Goal: Task Accomplishment & Management: Use online tool/utility

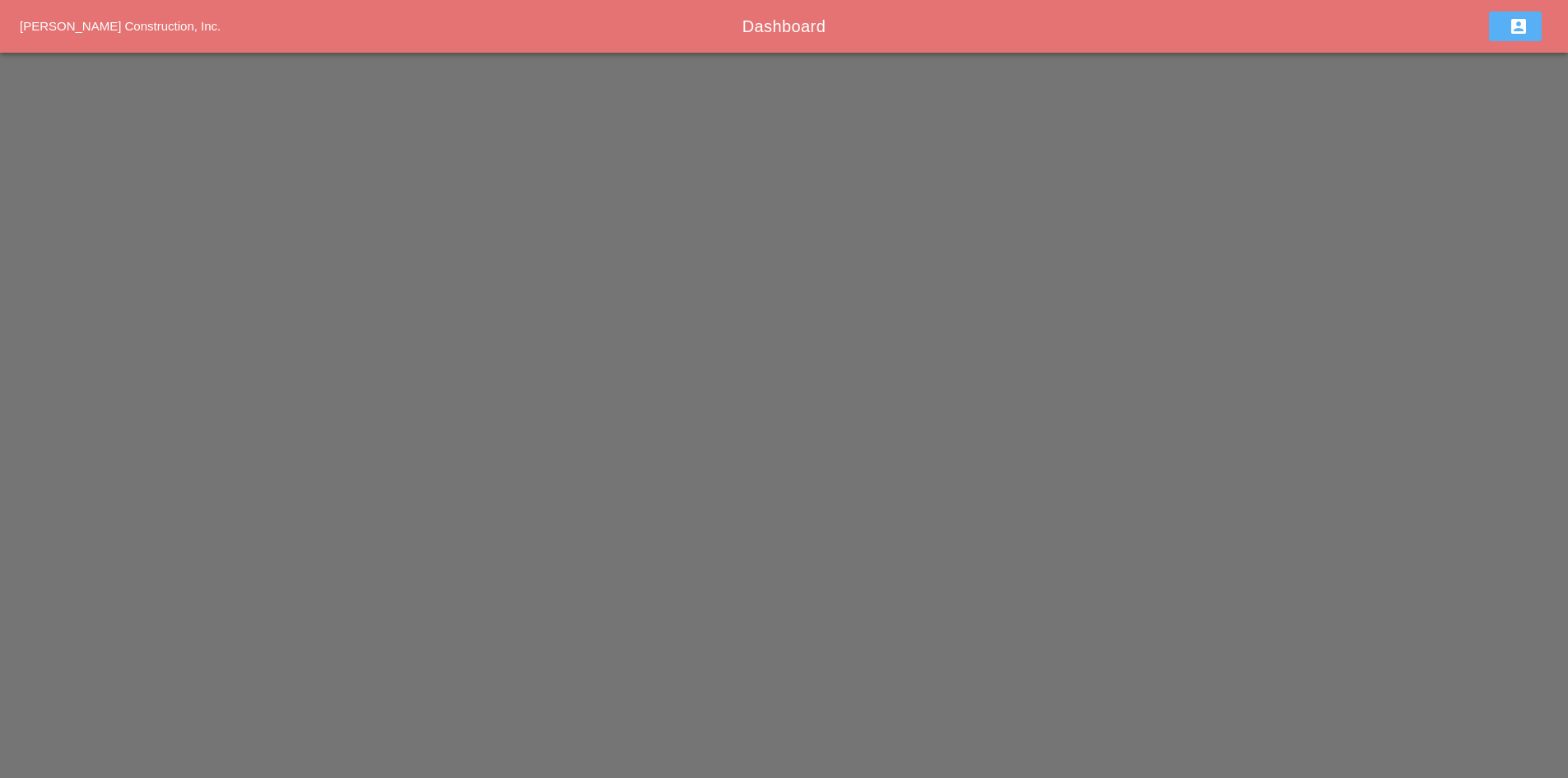
click at [1499, 24] on button "account_box" at bounding box center [1515, 27] width 52 height 30
click at [1504, 33] on div "Home" at bounding box center [1519, 32] width 51 height 20
click at [101, 29] on span "[PERSON_NAME] Construction, Inc." at bounding box center [120, 26] width 200 height 14
click at [101, 27] on span "[PERSON_NAME] Construction, Inc." at bounding box center [120, 26] width 200 height 14
click at [101, 27] on span "[PERSON_NAME] Construction, Inc." at bounding box center [120, 26] width 200 height 14
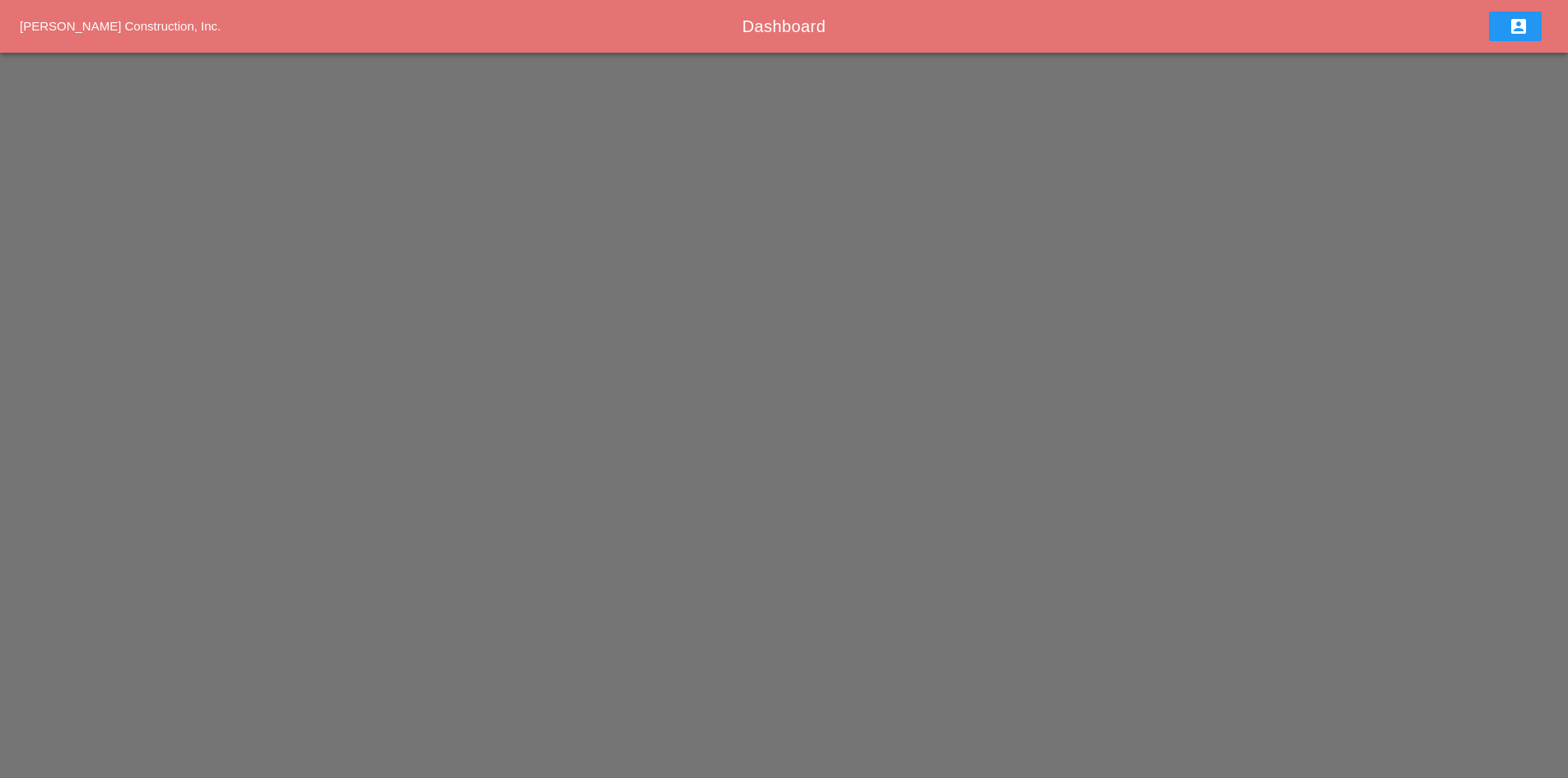
click at [101, 27] on span "[PERSON_NAME] Construction, Inc." at bounding box center [120, 26] width 200 height 14
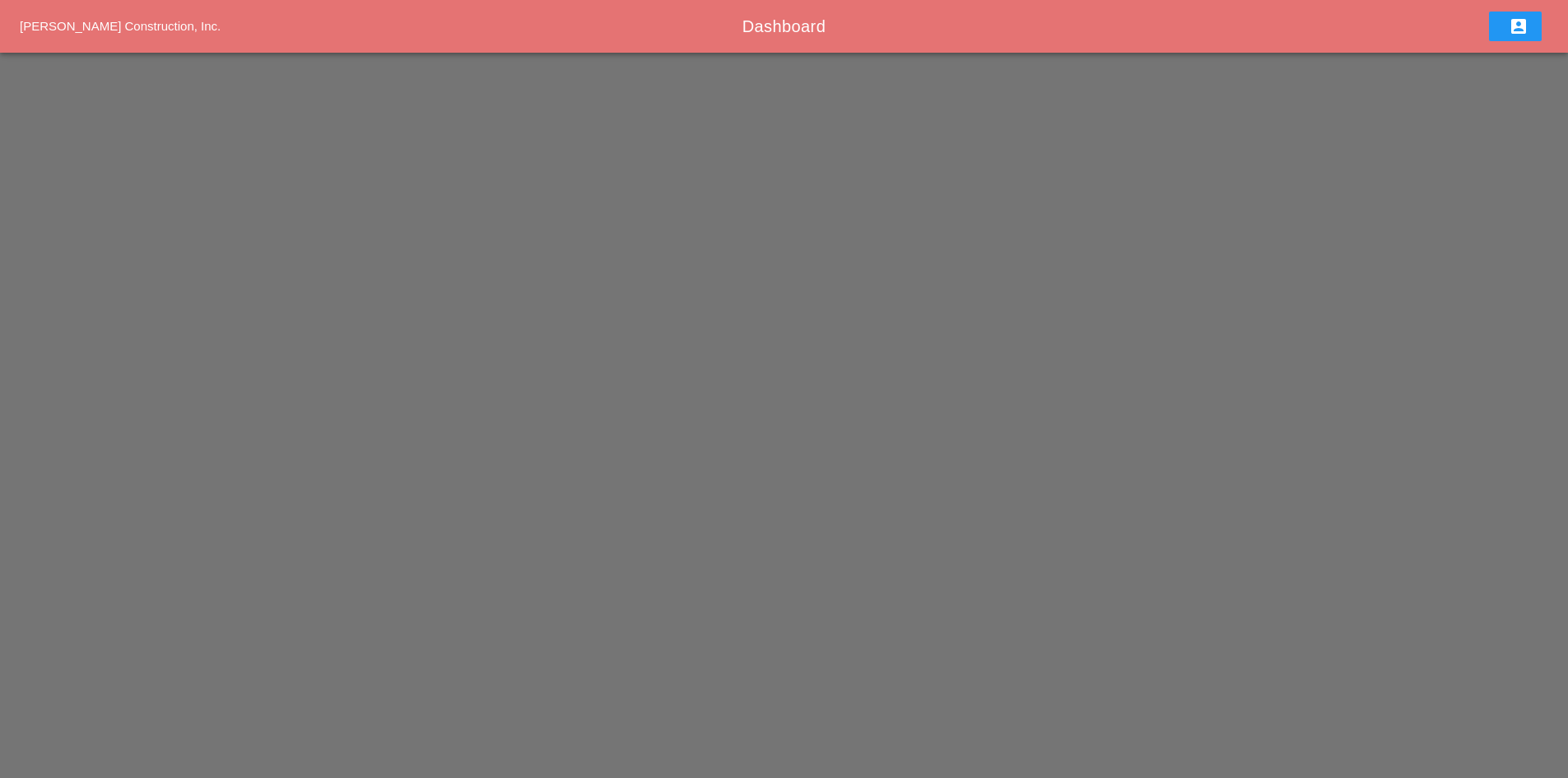
click at [101, 27] on span "[PERSON_NAME] Construction, Inc." at bounding box center [120, 26] width 200 height 14
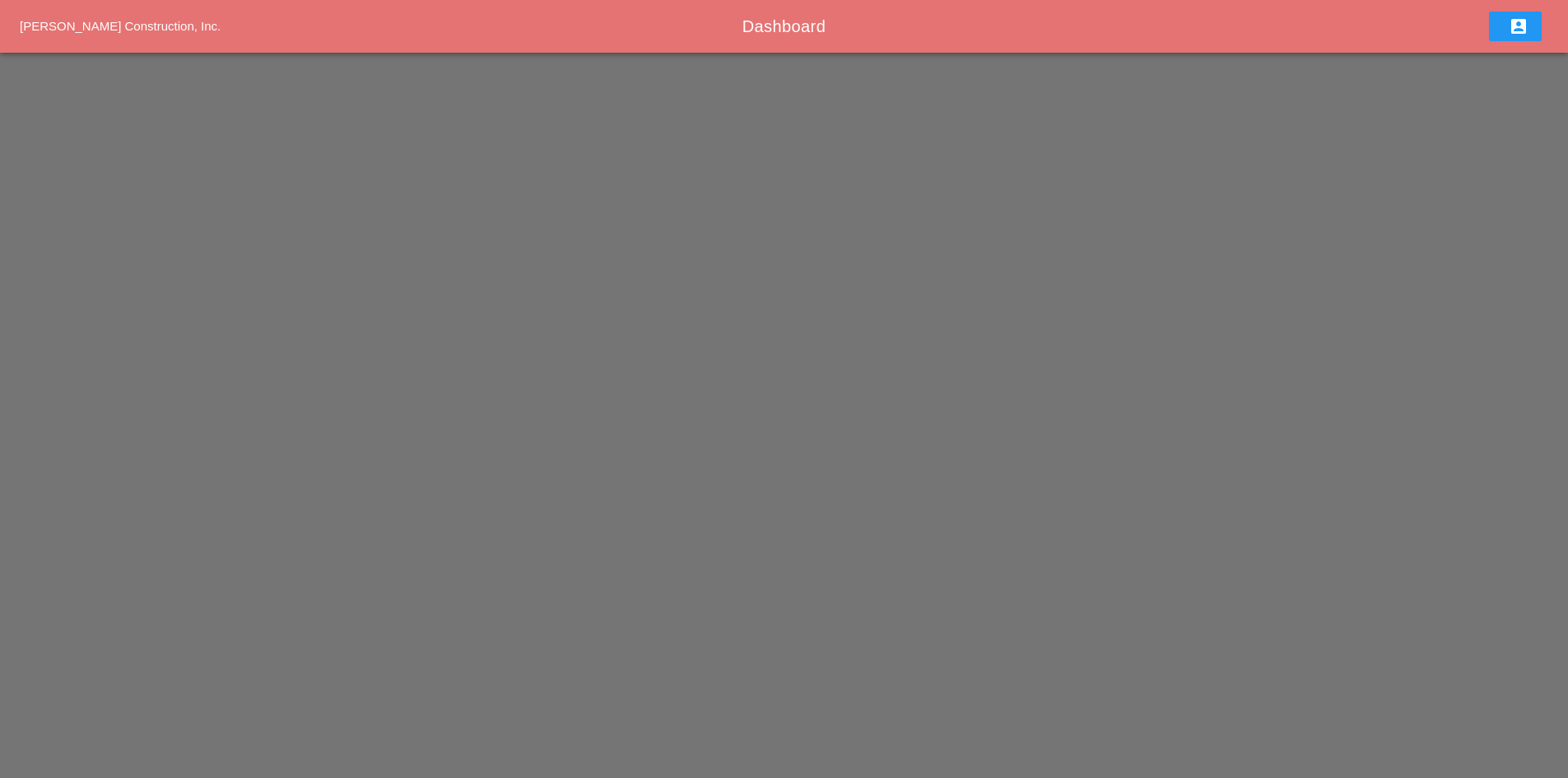
click at [101, 27] on span "[PERSON_NAME] Construction, Inc." at bounding box center [120, 26] width 200 height 14
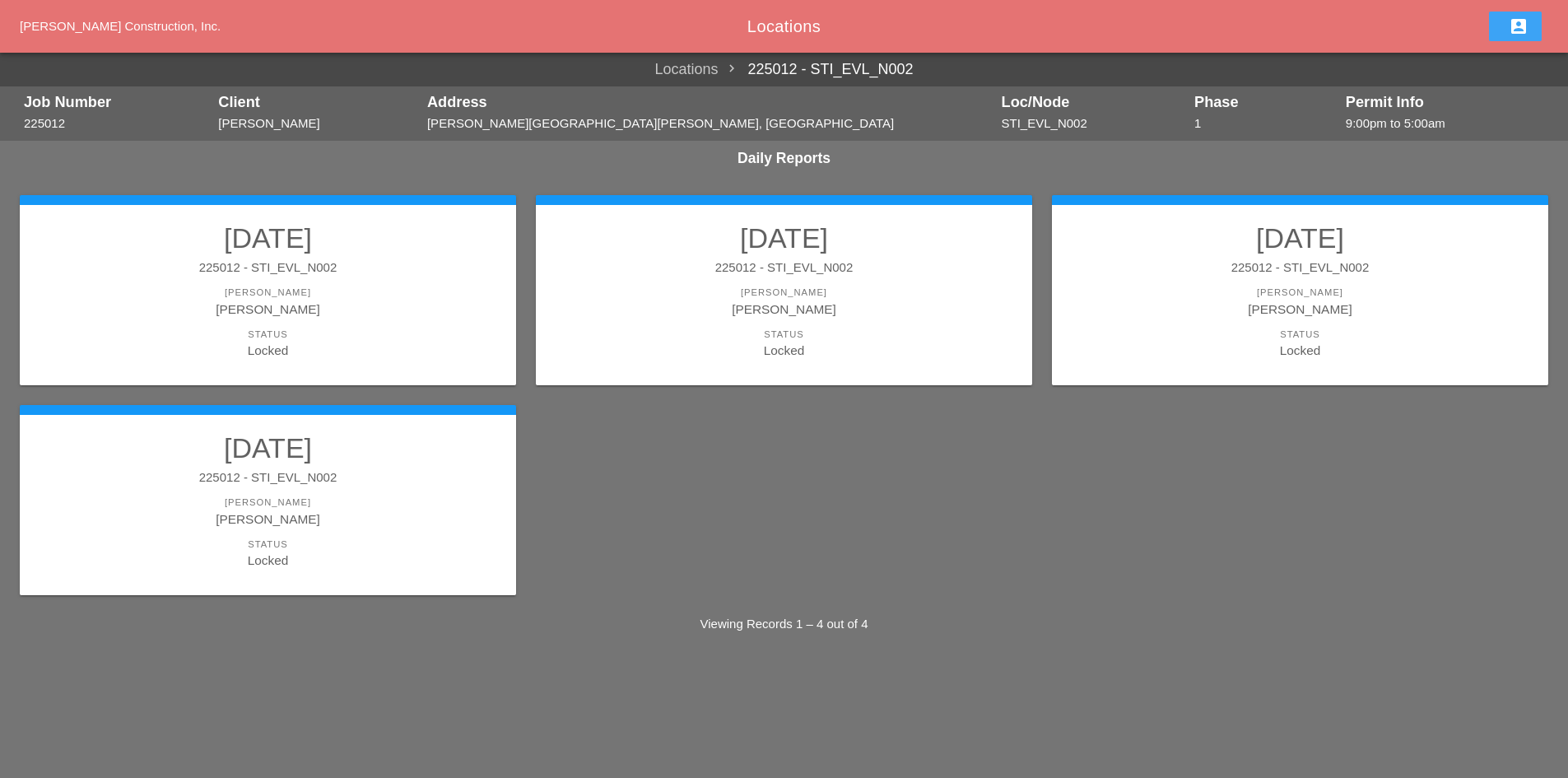
drag, startPoint x: 1523, startPoint y: 22, endPoint x: 1513, endPoint y: 28, distance: 11.7
click at [1523, 22] on icon "account_box" at bounding box center [1519, 27] width 20 height 20
click at [1532, 18] on link "Home" at bounding box center [1519, 31] width 77 height 39
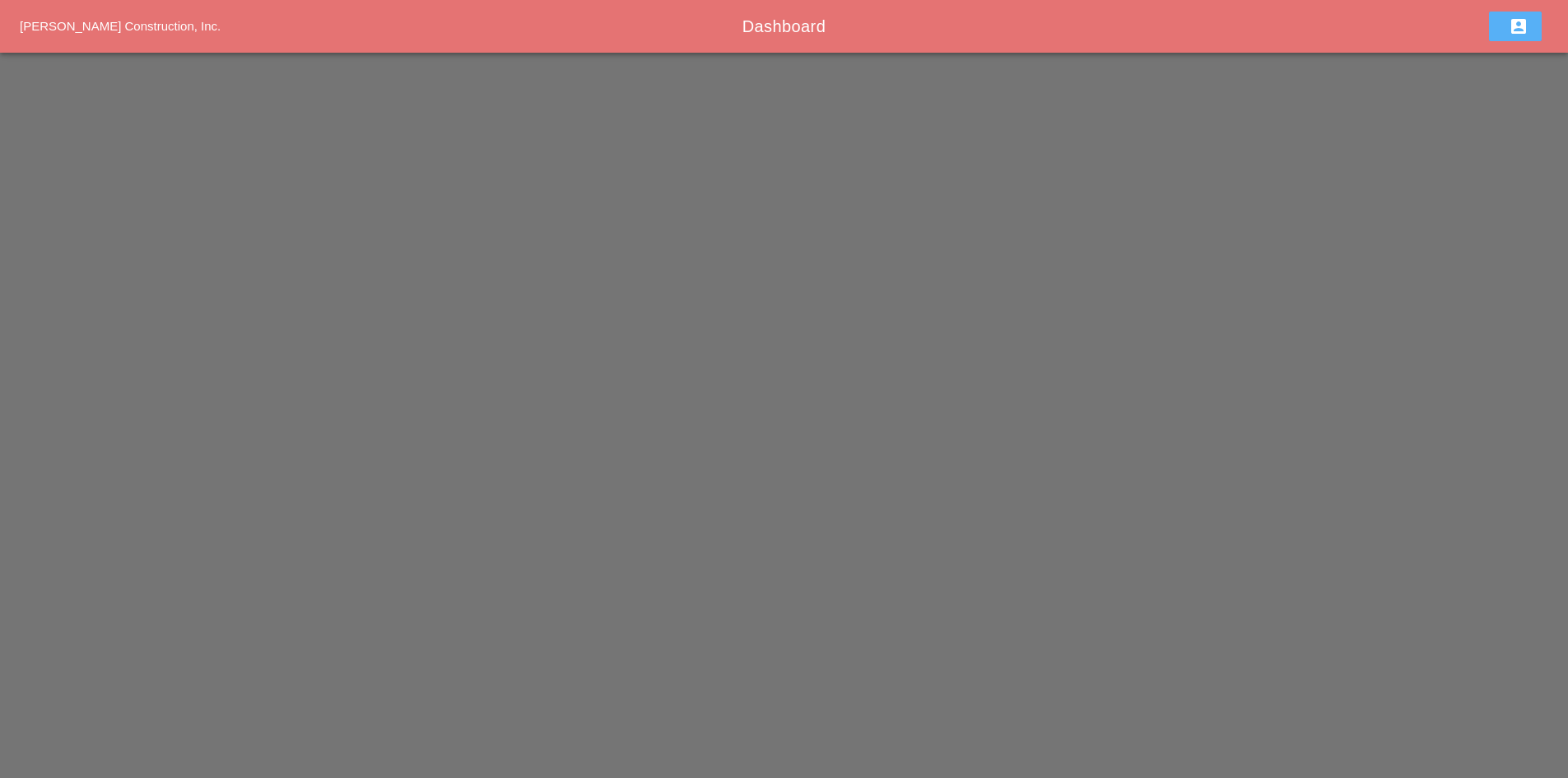
click at [1536, 16] on button "account_box" at bounding box center [1515, 27] width 52 height 30
click at [1513, 25] on div "Home" at bounding box center [1519, 32] width 51 height 20
click at [1512, 27] on icon "account_box" at bounding box center [1519, 27] width 20 height 20
click at [1513, 34] on div "Home" at bounding box center [1519, 32] width 51 height 20
click at [1512, 29] on icon "account_box" at bounding box center [1519, 27] width 20 height 20
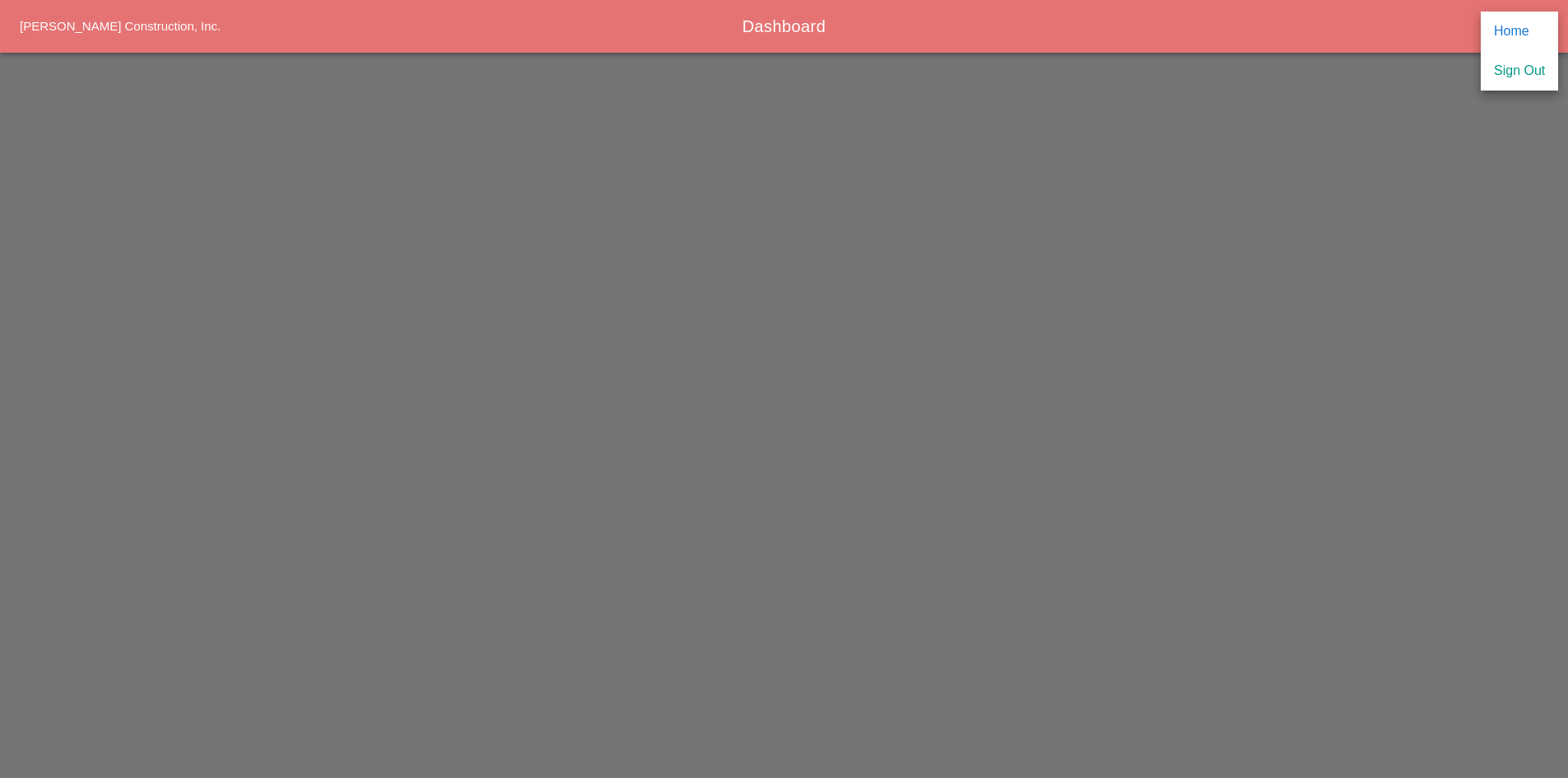
click at [1512, 29] on div "Home" at bounding box center [1519, 32] width 51 height 20
click at [1512, 29] on icon "account_box" at bounding box center [1519, 27] width 20 height 20
click at [1512, 29] on div "Home" at bounding box center [1519, 32] width 51 height 20
click at [1512, 29] on icon "account_box" at bounding box center [1519, 27] width 20 height 20
click at [1512, 29] on div "Home" at bounding box center [1519, 32] width 51 height 20
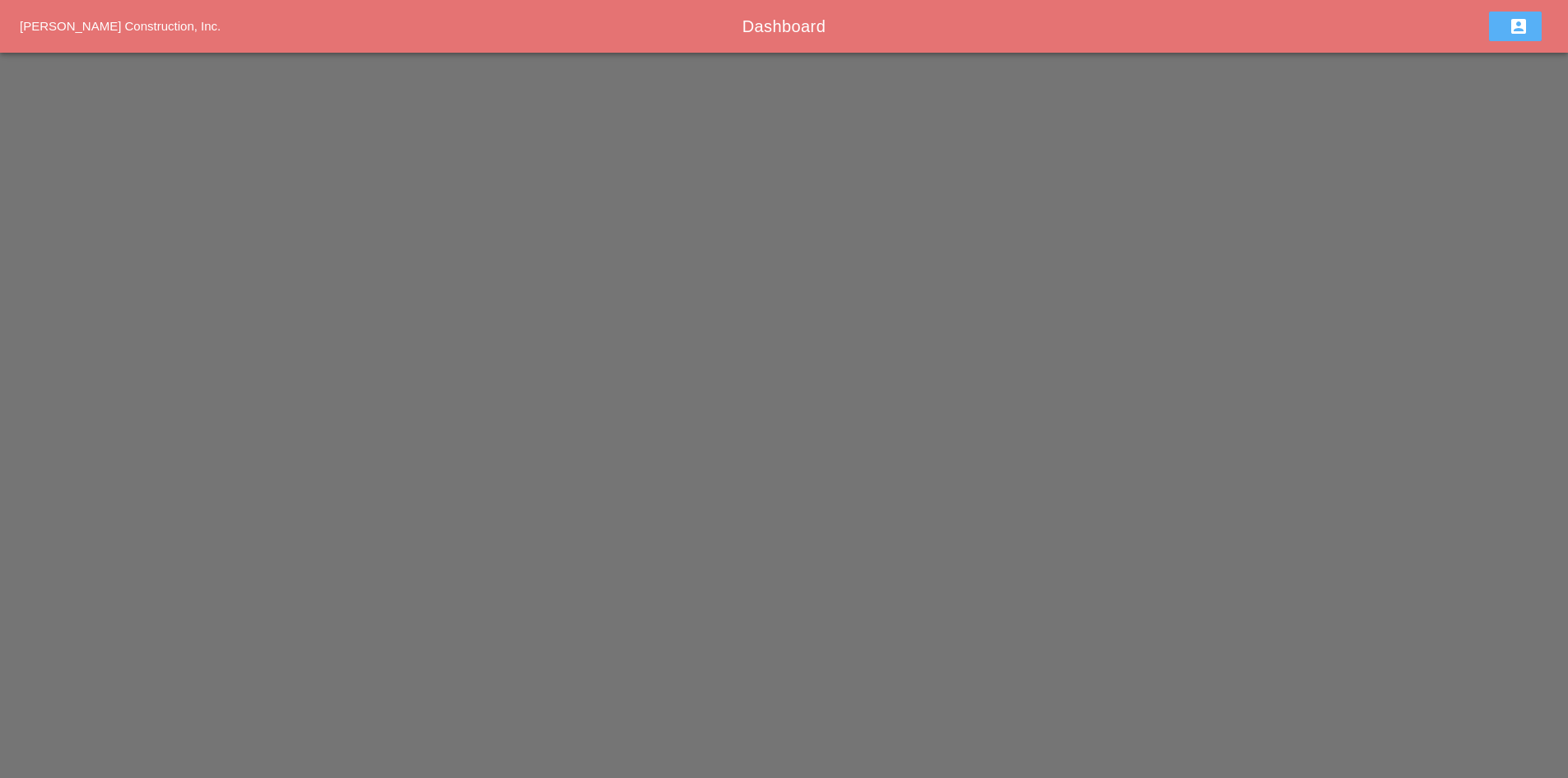
click at [1512, 29] on icon "account_box" at bounding box center [1519, 27] width 20 height 20
click at [1512, 29] on div "Home" at bounding box center [1519, 32] width 51 height 20
click at [1512, 29] on icon "account_box" at bounding box center [1519, 27] width 20 height 20
click at [1512, 32] on div "Home" at bounding box center [1519, 32] width 51 height 20
click at [1512, 32] on icon "account_box" at bounding box center [1519, 27] width 20 height 20
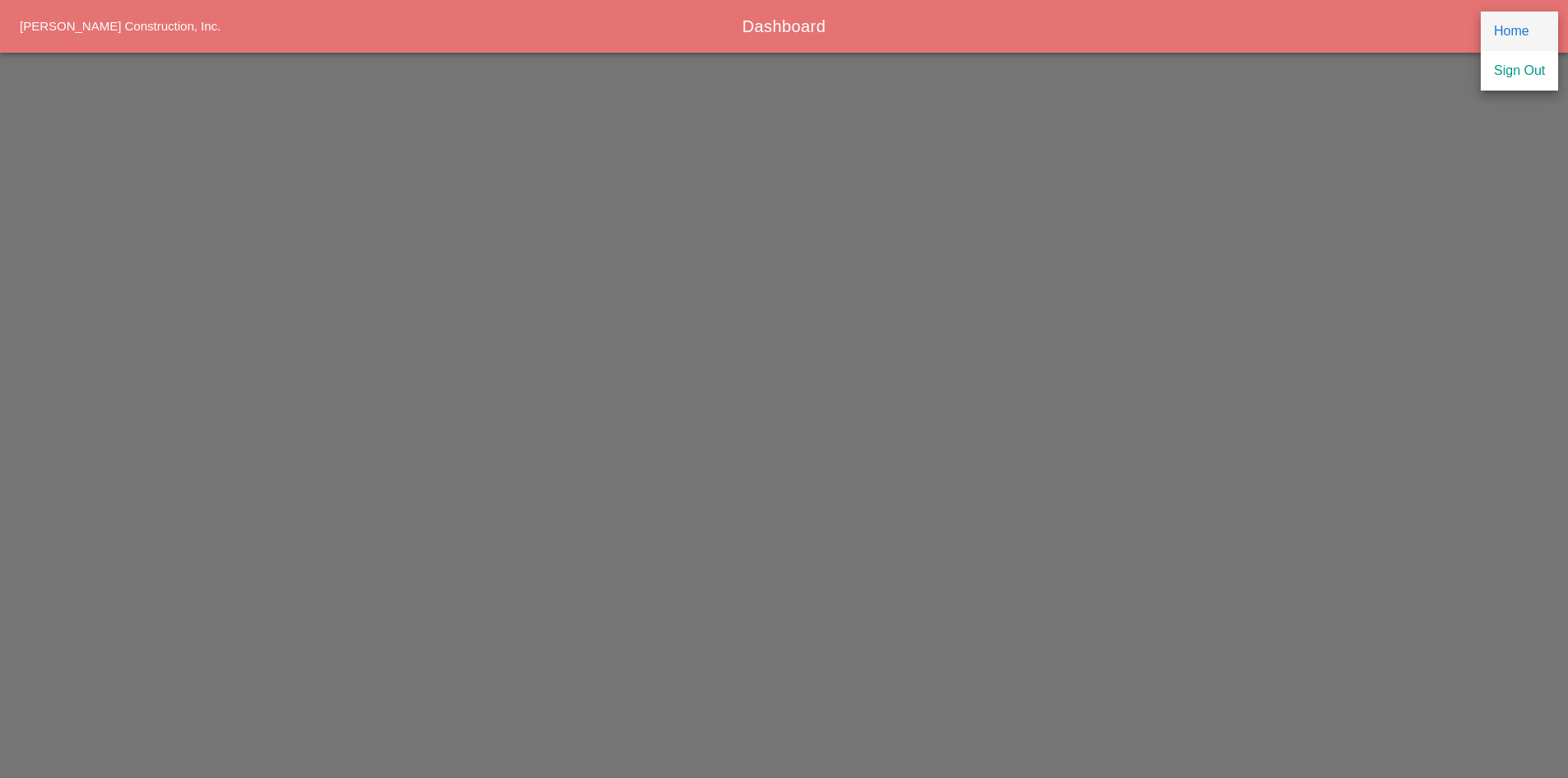
click at [1512, 32] on div "Home" at bounding box center [1519, 32] width 51 height 20
click at [1512, 32] on icon "account_box" at bounding box center [1519, 27] width 20 height 20
click at [1512, 32] on div "Home" at bounding box center [1519, 32] width 51 height 20
click at [1512, 32] on icon "account_box" at bounding box center [1519, 27] width 20 height 20
click at [1512, 32] on div "Home" at bounding box center [1519, 32] width 51 height 20
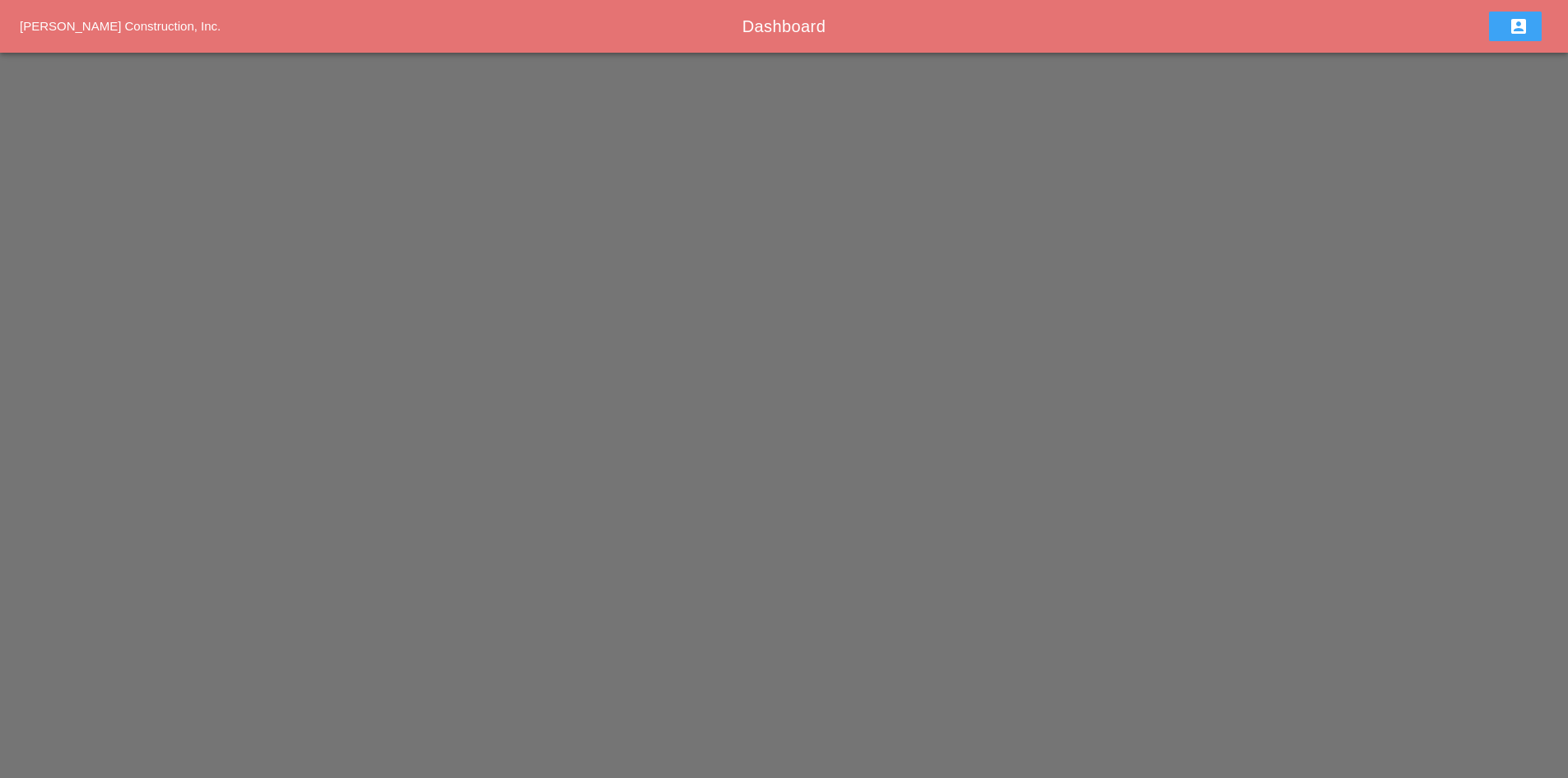
click at [1512, 32] on icon "account_box" at bounding box center [1519, 27] width 20 height 20
click at [1512, 32] on div "Home" at bounding box center [1519, 32] width 51 height 20
click at [1512, 32] on icon "account_box" at bounding box center [1519, 27] width 20 height 20
click at [1512, 32] on div "Home" at bounding box center [1519, 32] width 51 height 20
click at [1512, 32] on icon "account_box" at bounding box center [1519, 27] width 20 height 20
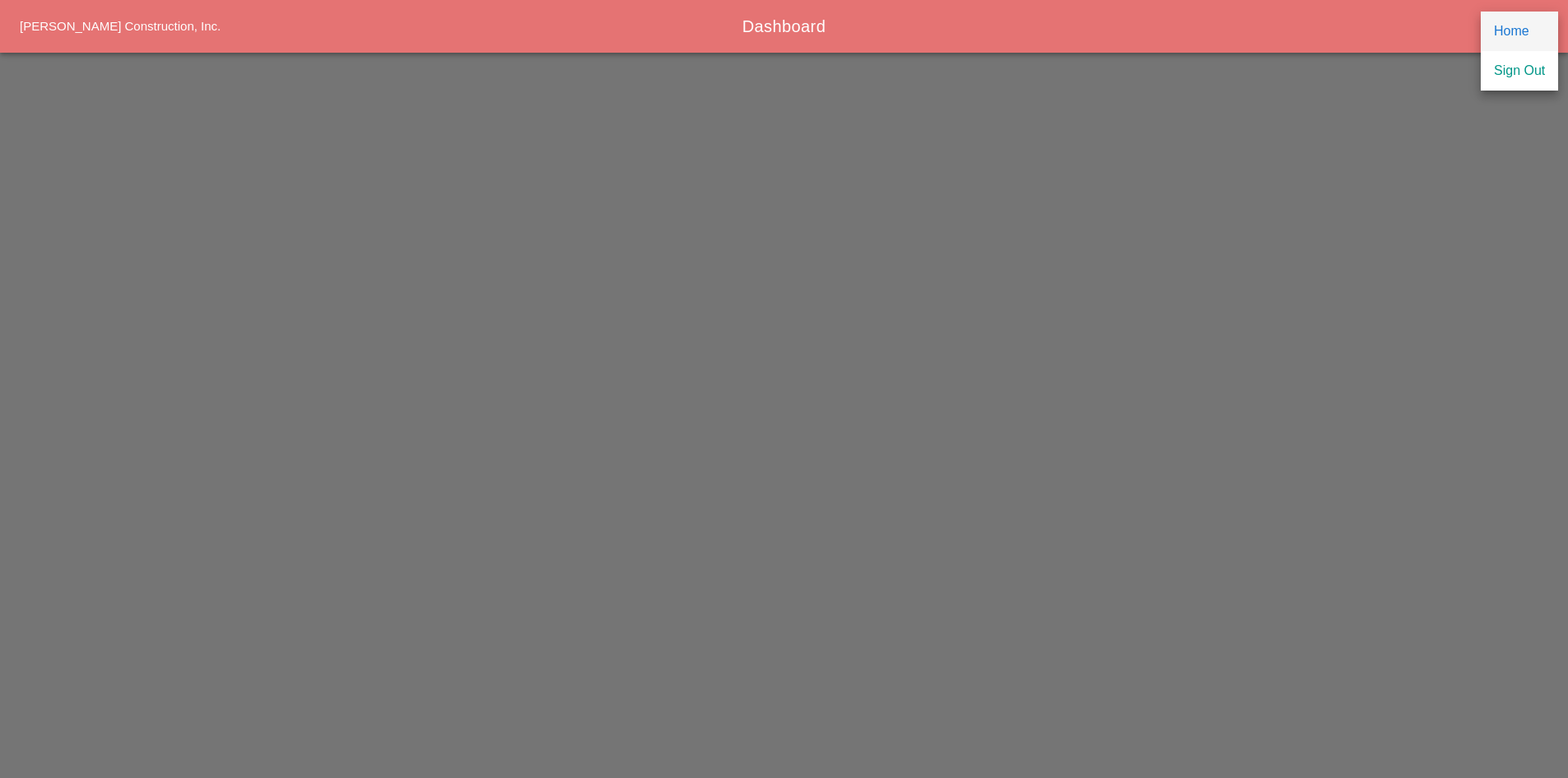
click at [1512, 32] on div "Home" at bounding box center [1519, 32] width 51 height 20
click at [1512, 32] on icon "account_box" at bounding box center [1519, 27] width 20 height 20
click at [1512, 32] on div "Home" at bounding box center [1519, 32] width 51 height 20
click at [1512, 32] on icon "account_box" at bounding box center [1519, 27] width 20 height 20
click at [1512, 32] on div "Home" at bounding box center [1519, 32] width 51 height 20
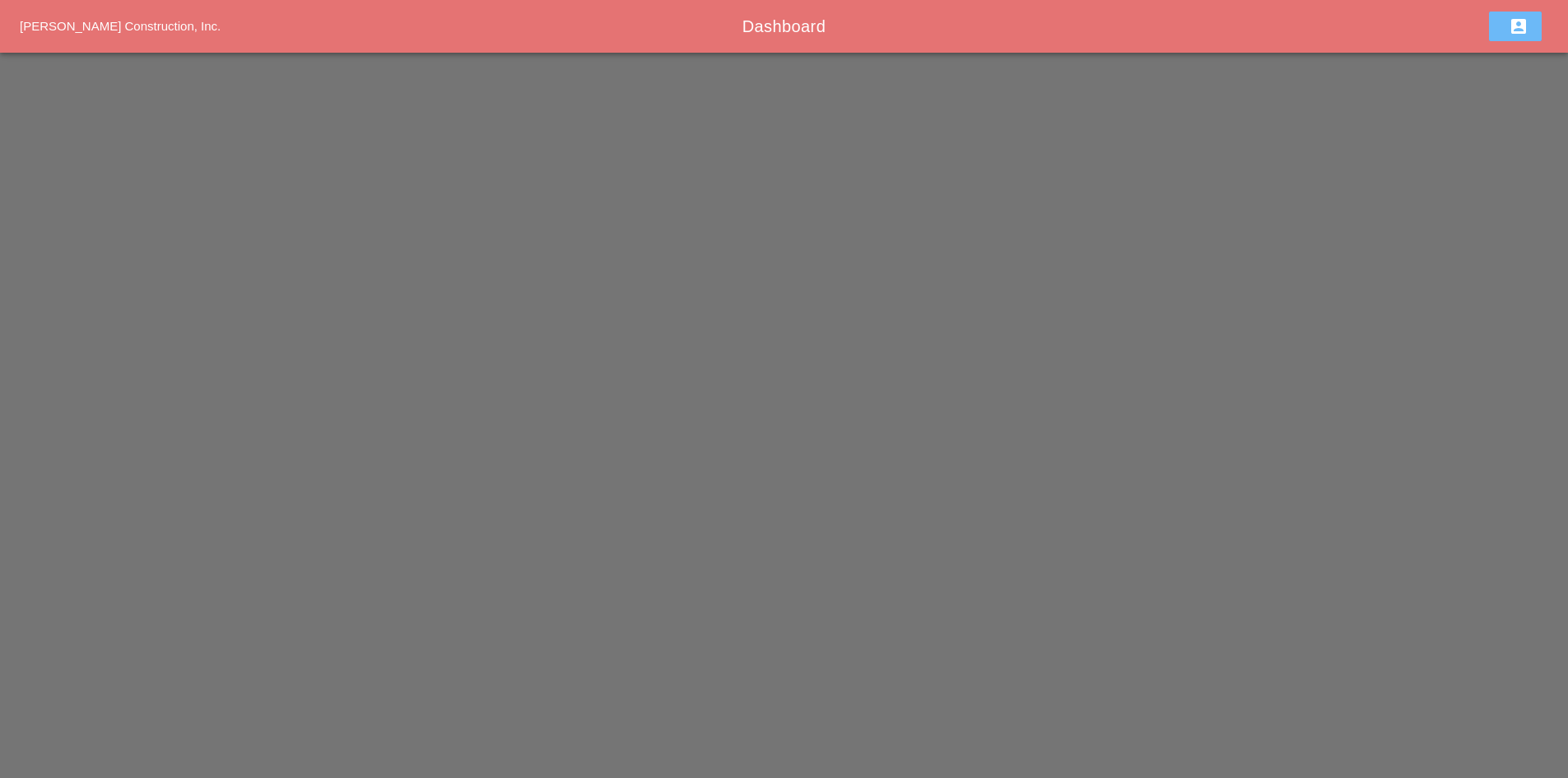
click at [1512, 32] on icon "account_box" at bounding box center [1519, 27] width 20 height 20
click at [1512, 32] on div "Home" at bounding box center [1519, 32] width 51 height 20
click at [1512, 32] on icon "account_box" at bounding box center [1519, 27] width 20 height 20
click at [1512, 32] on div "Home" at bounding box center [1519, 32] width 51 height 20
click at [1512, 32] on icon "account_box" at bounding box center [1519, 27] width 20 height 20
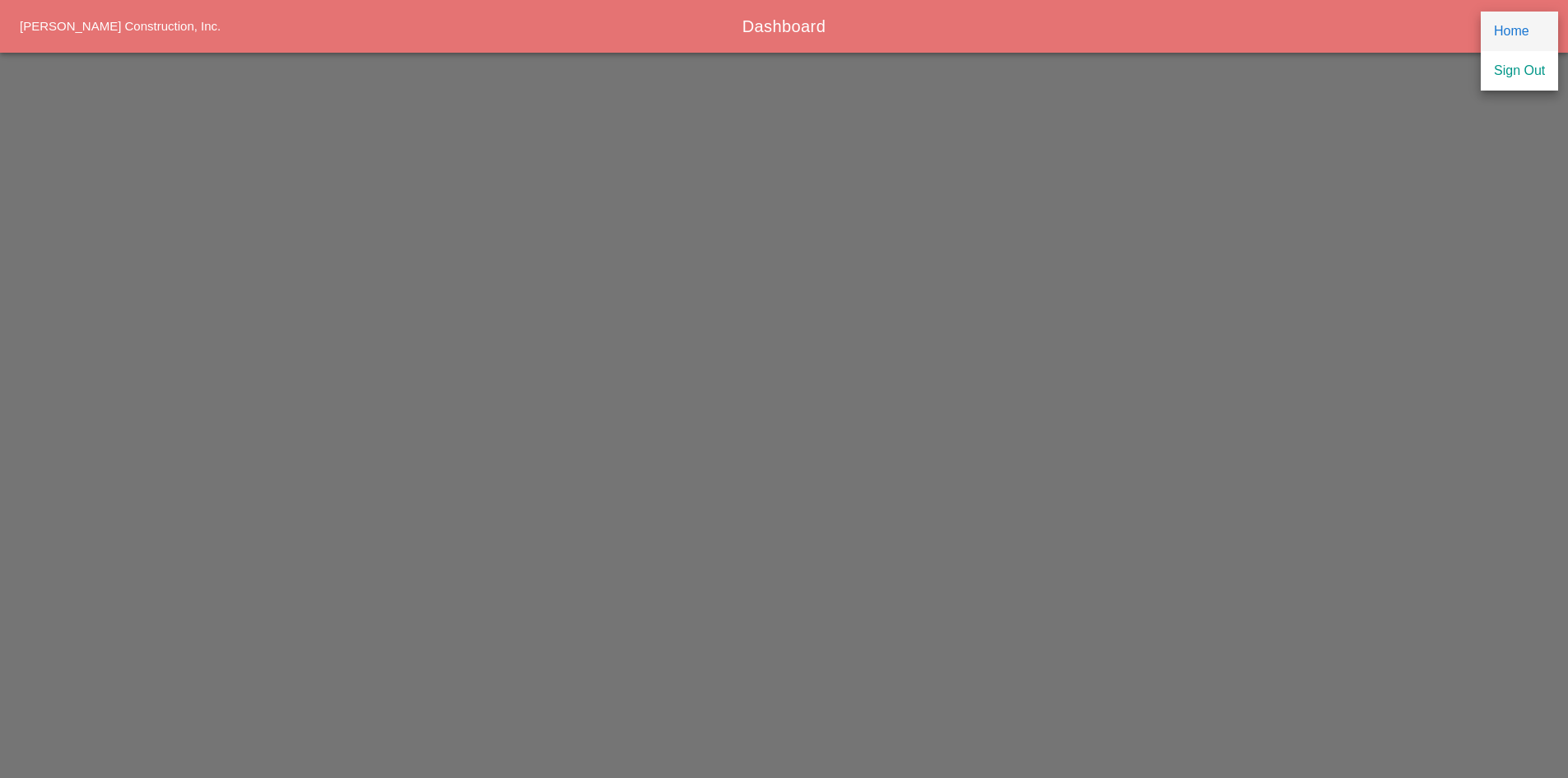
click at [1512, 32] on div "Home" at bounding box center [1519, 32] width 51 height 20
click at [1512, 32] on icon "account_box" at bounding box center [1519, 27] width 20 height 20
click at [1512, 32] on div "Home" at bounding box center [1519, 32] width 51 height 20
drag, startPoint x: 1218, startPoint y: 290, endPoint x: 1220, endPoint y: 256, distance: 34.1
click at [1219, 287] on div "Westmoreland Construction, Inc. Dashboard account_box" at bounding box center [784, 389] width 1568 height 778
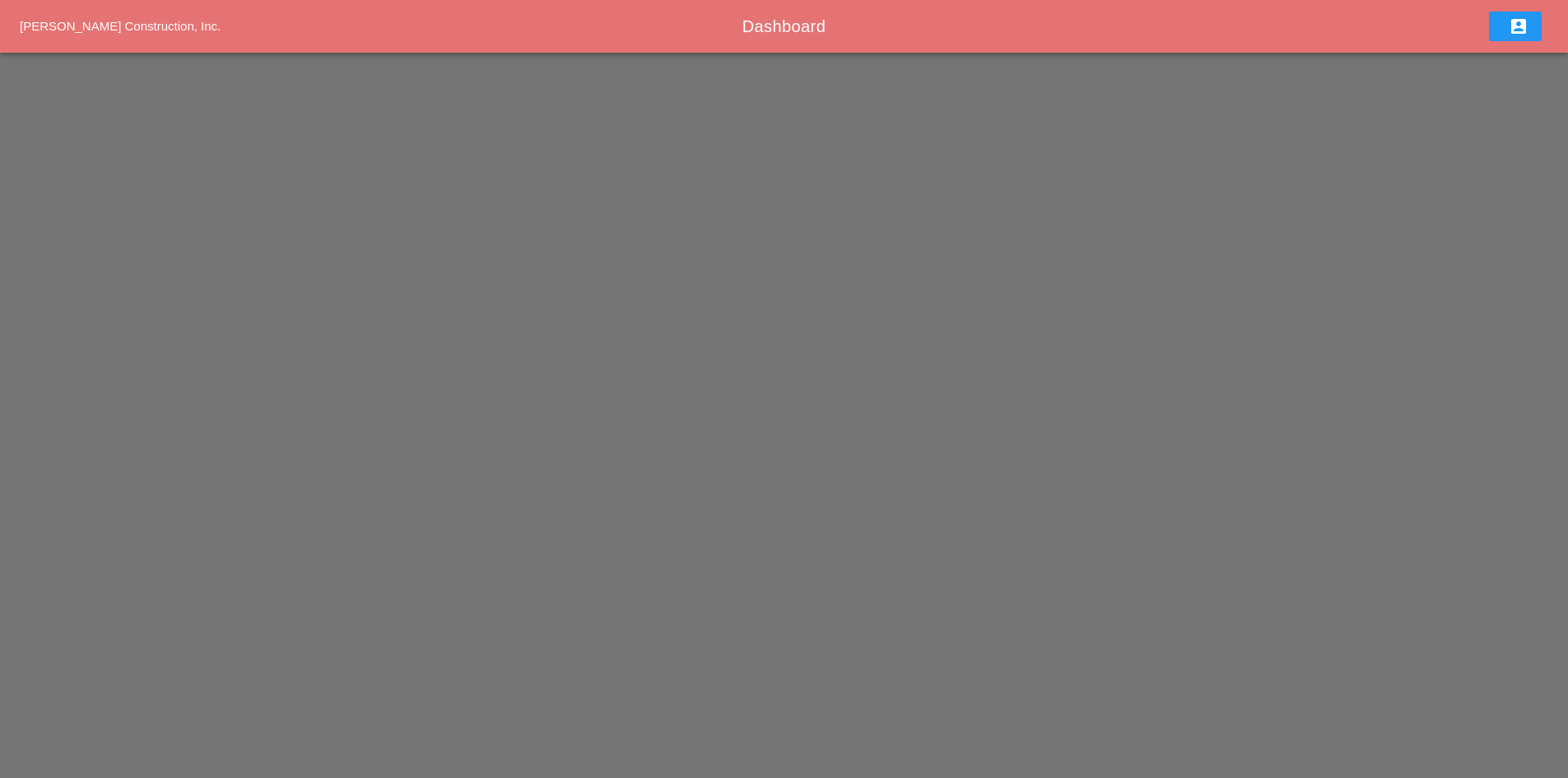
click at [1109, 329] on div "Westmoreland Construction, Inc. Dashboard account_box" at bounding box center [784, 389] width 1568 height 778
click at [1496, 36] on button "account_box" at bounding box center [1515, 27] width 52 height 30
click at [1501, 24] on div "Home" at bounding box center [1519, 32] width 51 height 20
click at [1502, 24] on div "account_box" at bounding box center [1516, 27] width 27 height 20
click at [1491, 37] on link "Home" at bounding box center [1519, 31] width 77 height 39
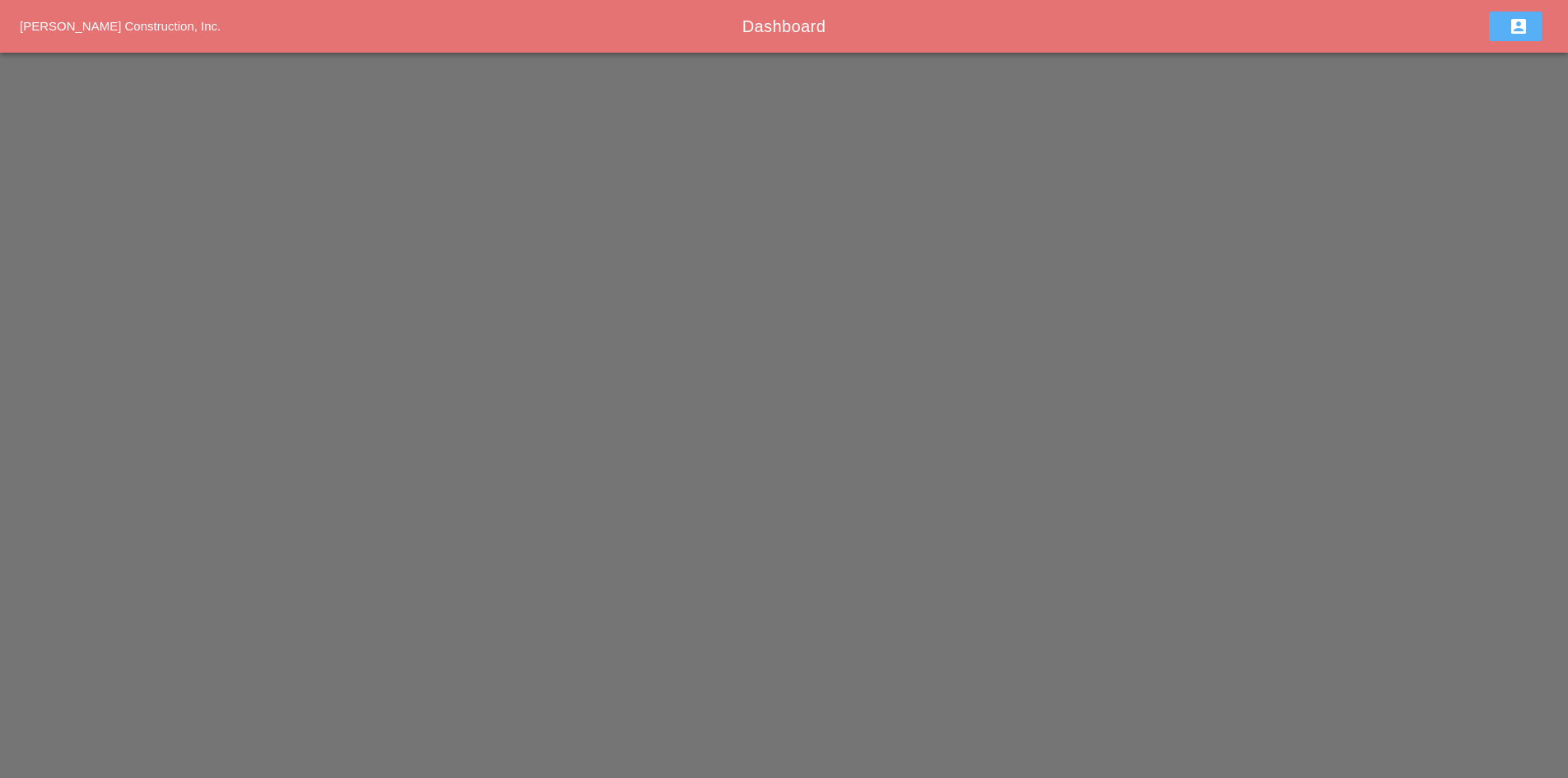
click at [1498, 26] on button "account_box" at bounding box center [1515, 27] width 52 height 30
click at [1491, 40] on link "Home" at bounding box center [1519, 31] width 77 height 39
click at [1491, 37] on button "account_box" at bounding box center [1515, 27] width 52 height 30
click at [1491, 37] on link "Home" at bounding box center [1519, 31] width 77 height 39
click at [248, 8] on div "[PERSON_NAME] Construction, Inc. Dashboard account_box" at bounding box center [784, 26] width 1568 height 52
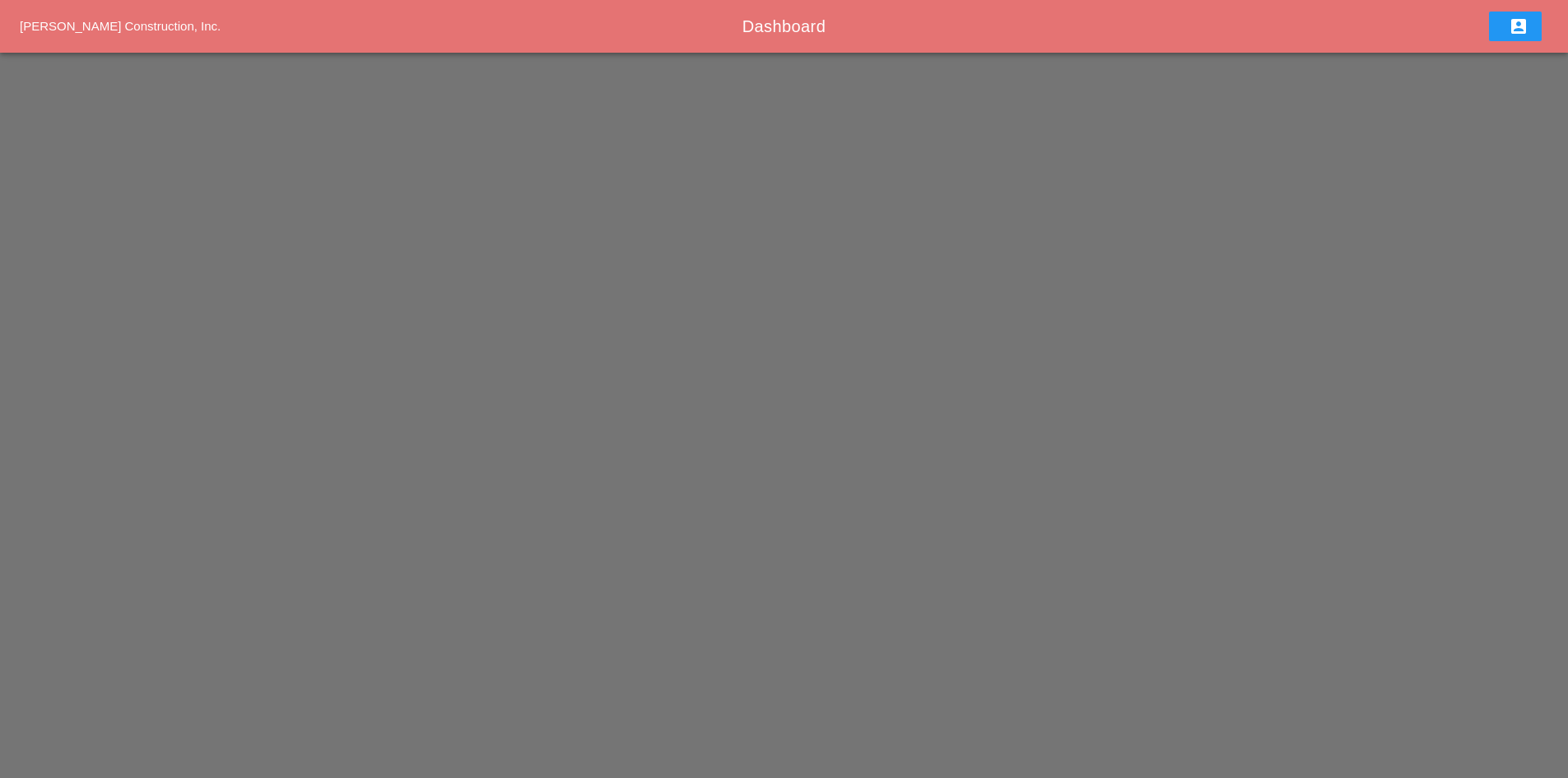
click at [211, 42] on div "[PERSON_NAME] Construction, Inc. Dashboard account_box" at bounding box center [784, 26] width 1568 height 52
click at [1511, 28] on icon "account_box" at bounding box center [1519, 27] width 20 height 20
click at [1501, 74] on div "Sign Out" at bounding box center [1519, 71] width 51 height 20
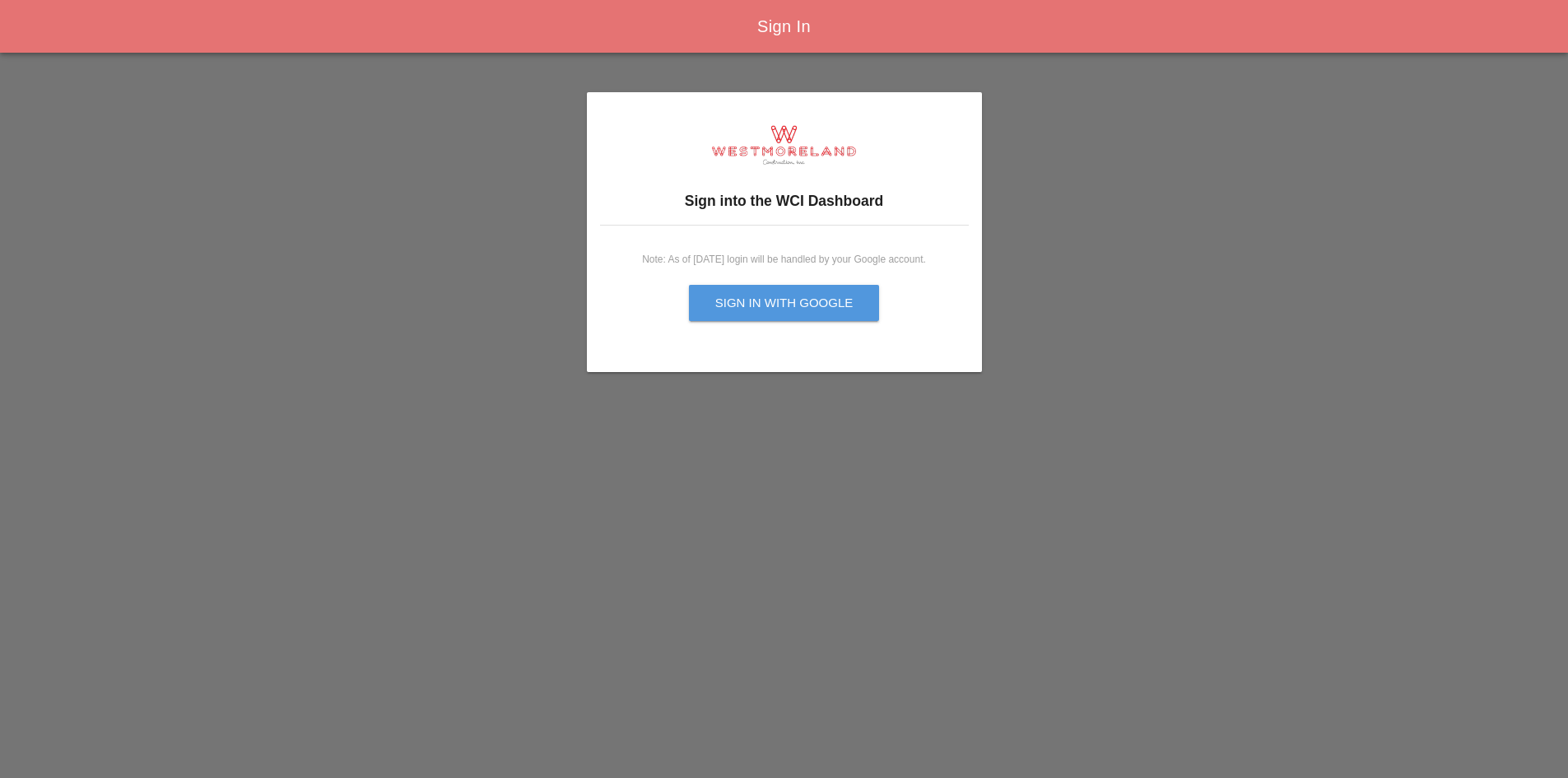
click at [744, 315] on button "Sign in with Google" at bounding box center [784, 303] width 191 height 37
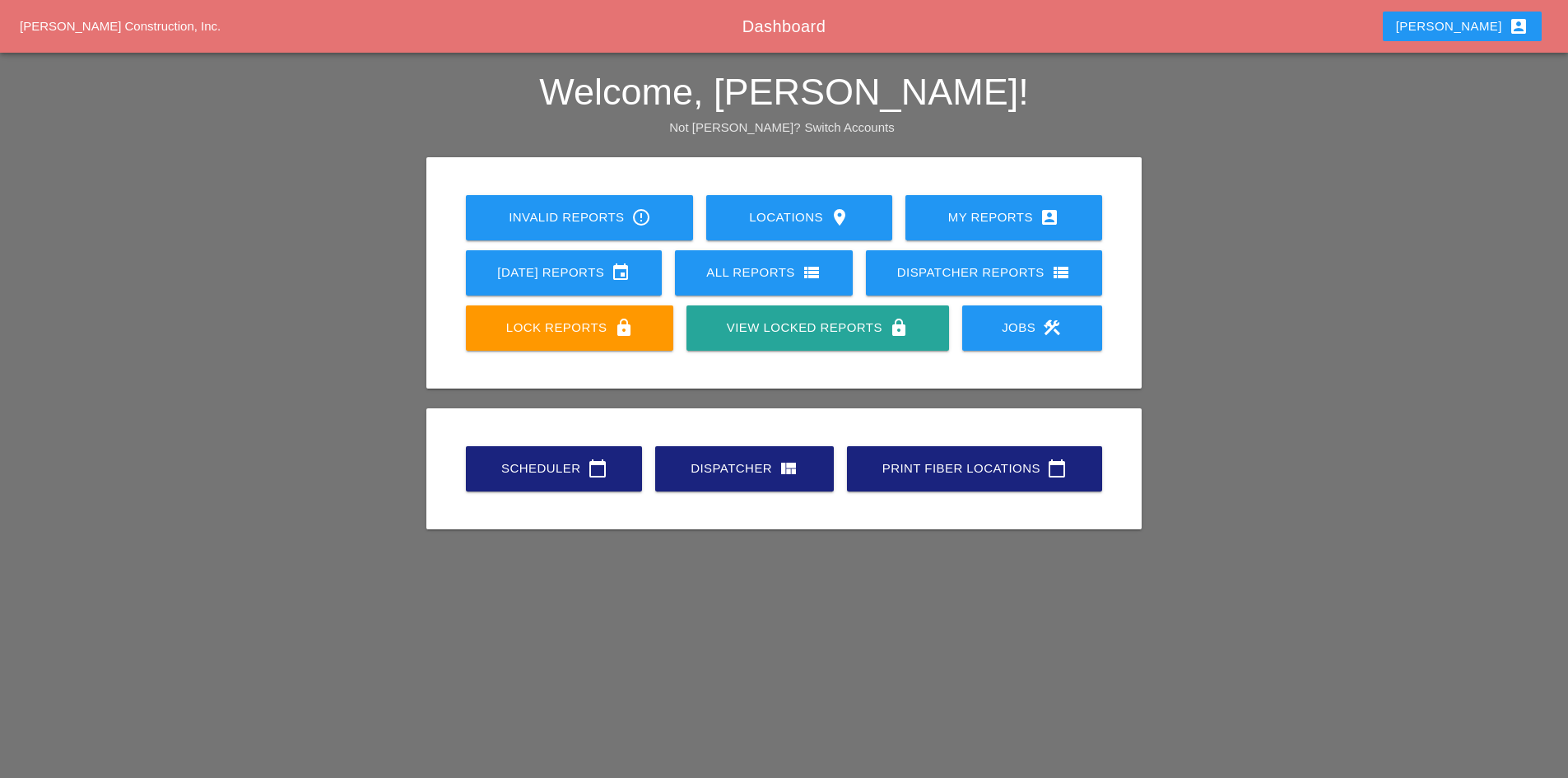
click at [523, 472] on div "Scheduler calendar_today" at bounding box center [554, 468] width 123 height 20
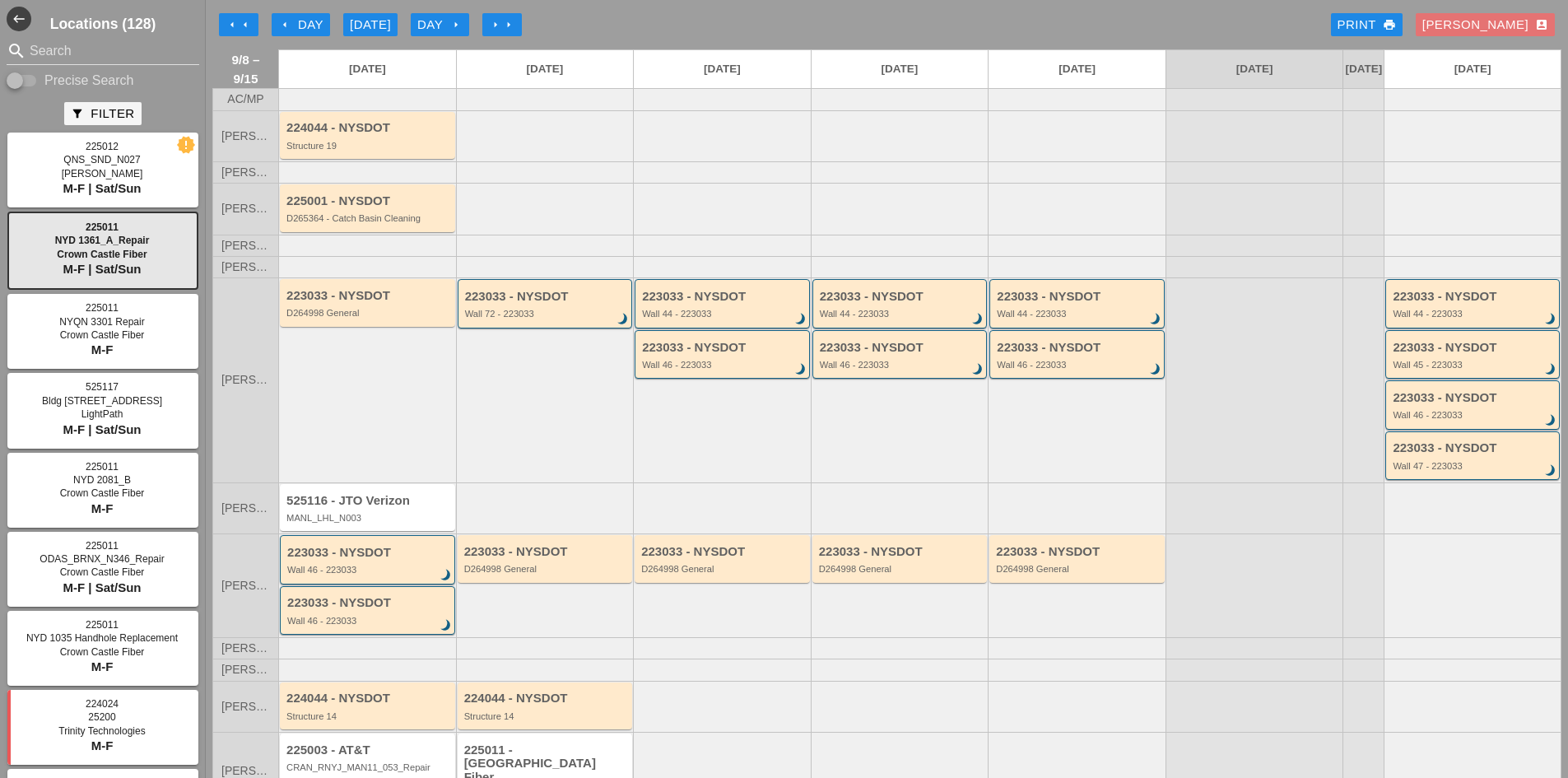
click at [280, 14] on button "arrow_left Day" at bounding box center [301, 25] width 58 height 23
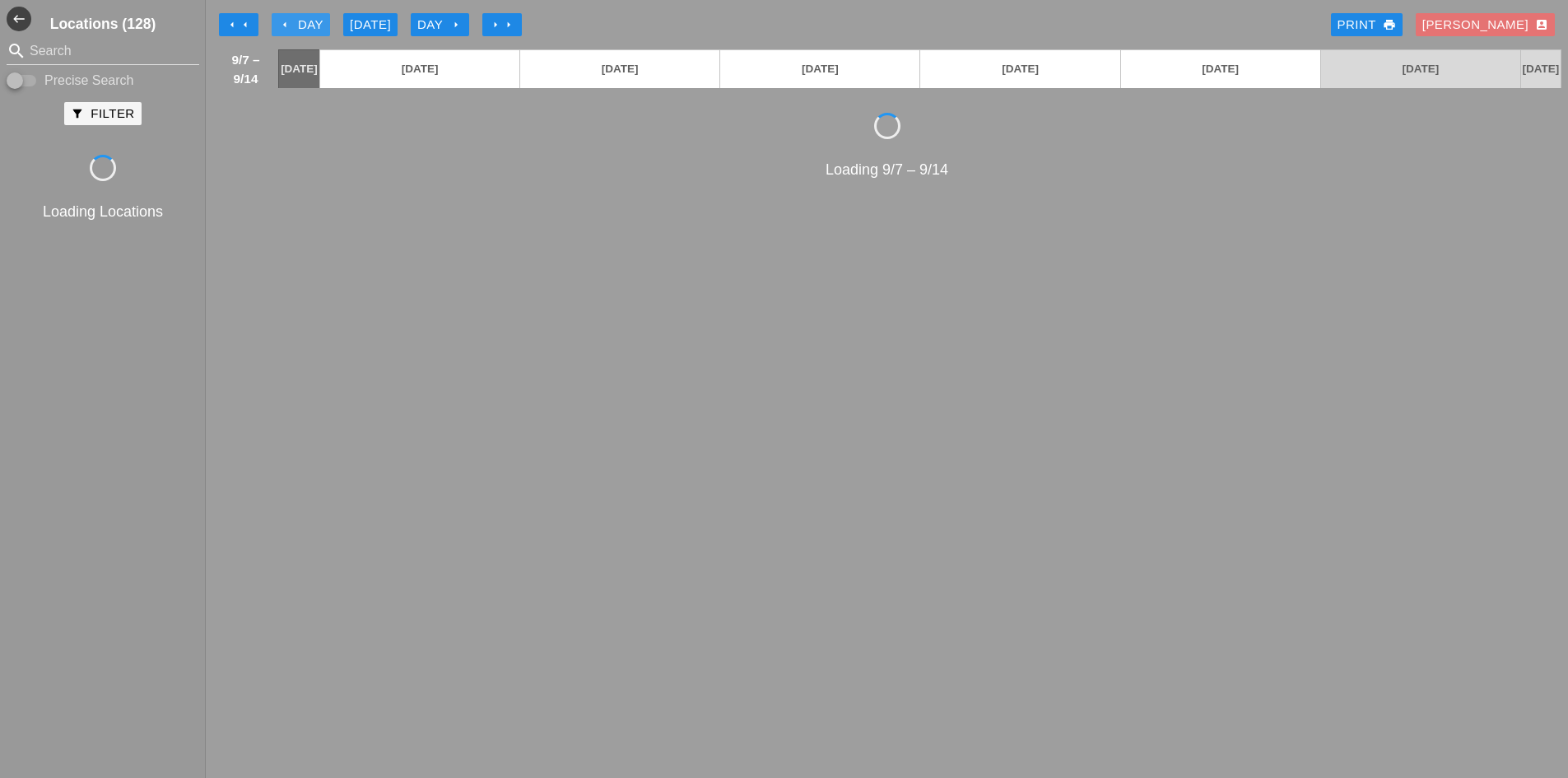
click at [280, 14] on button "arrow_left Day" at bounding box center [301, 25] width 58 height 23
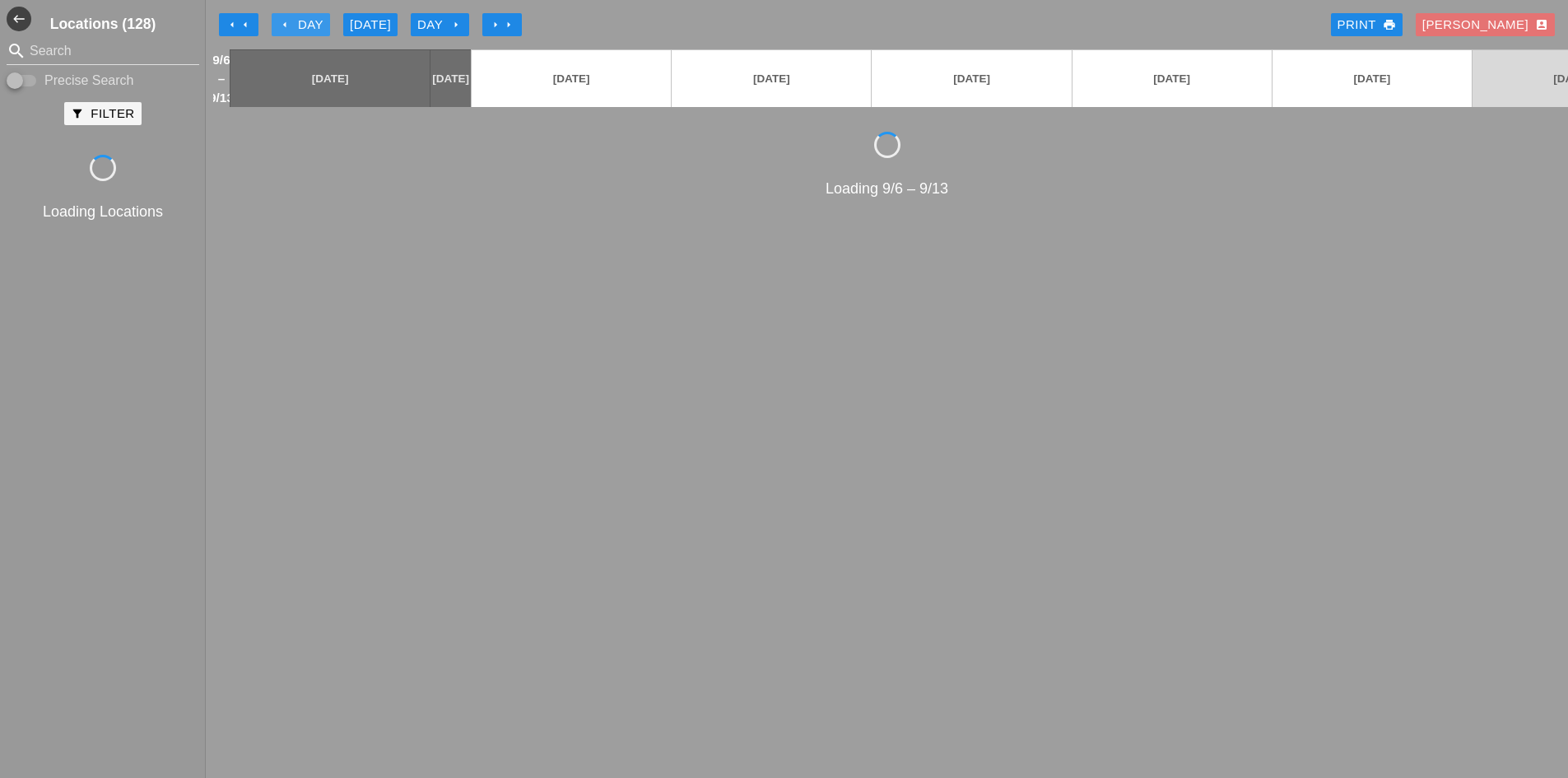
click at [280, 14] on button "arrow_left Day" at bounding box center [301, 25] width 58 height 23
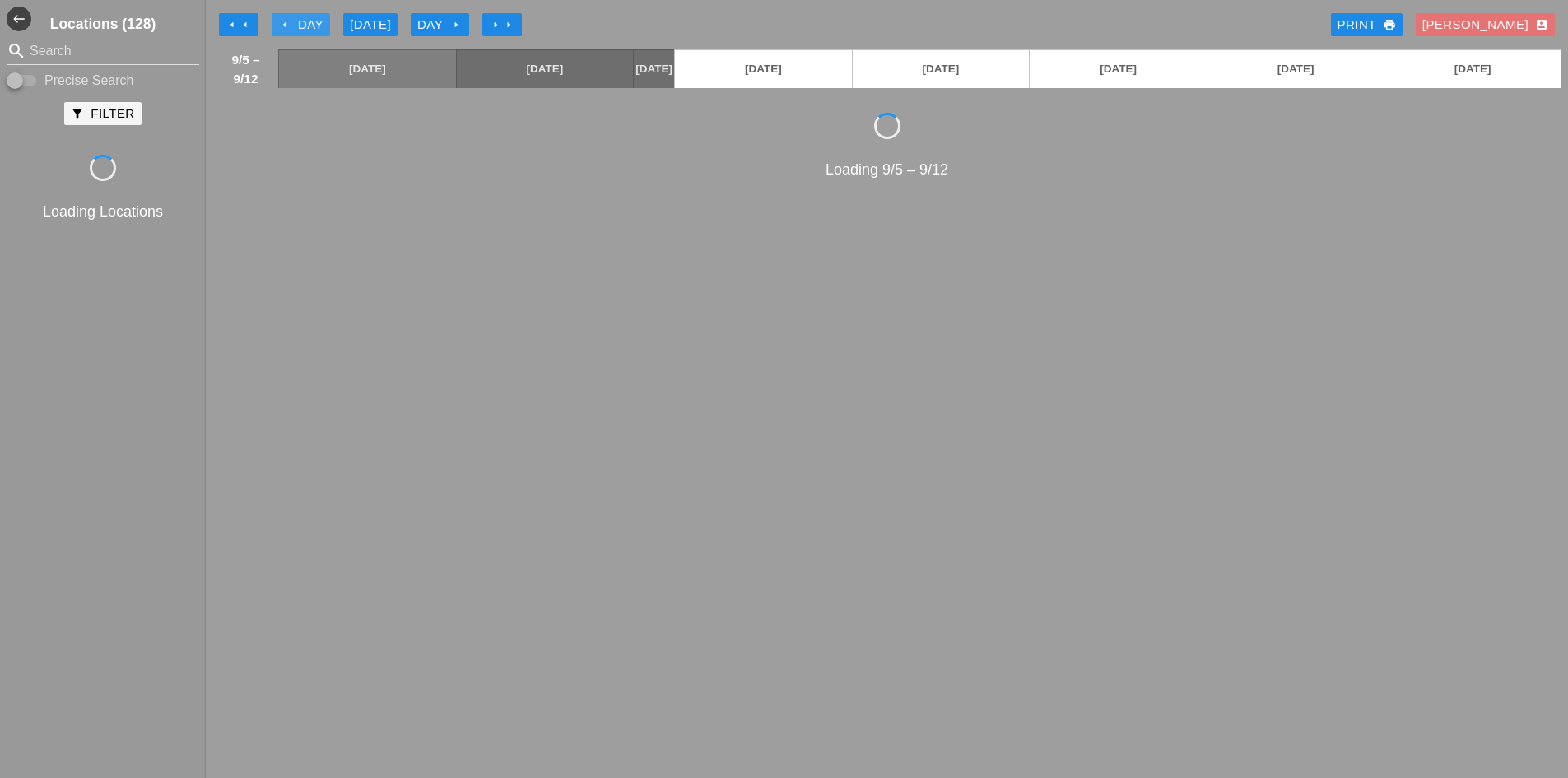
click at [280, 14] on button "arrow_left Day" at bounding box center [301, 25] width 58 height 23
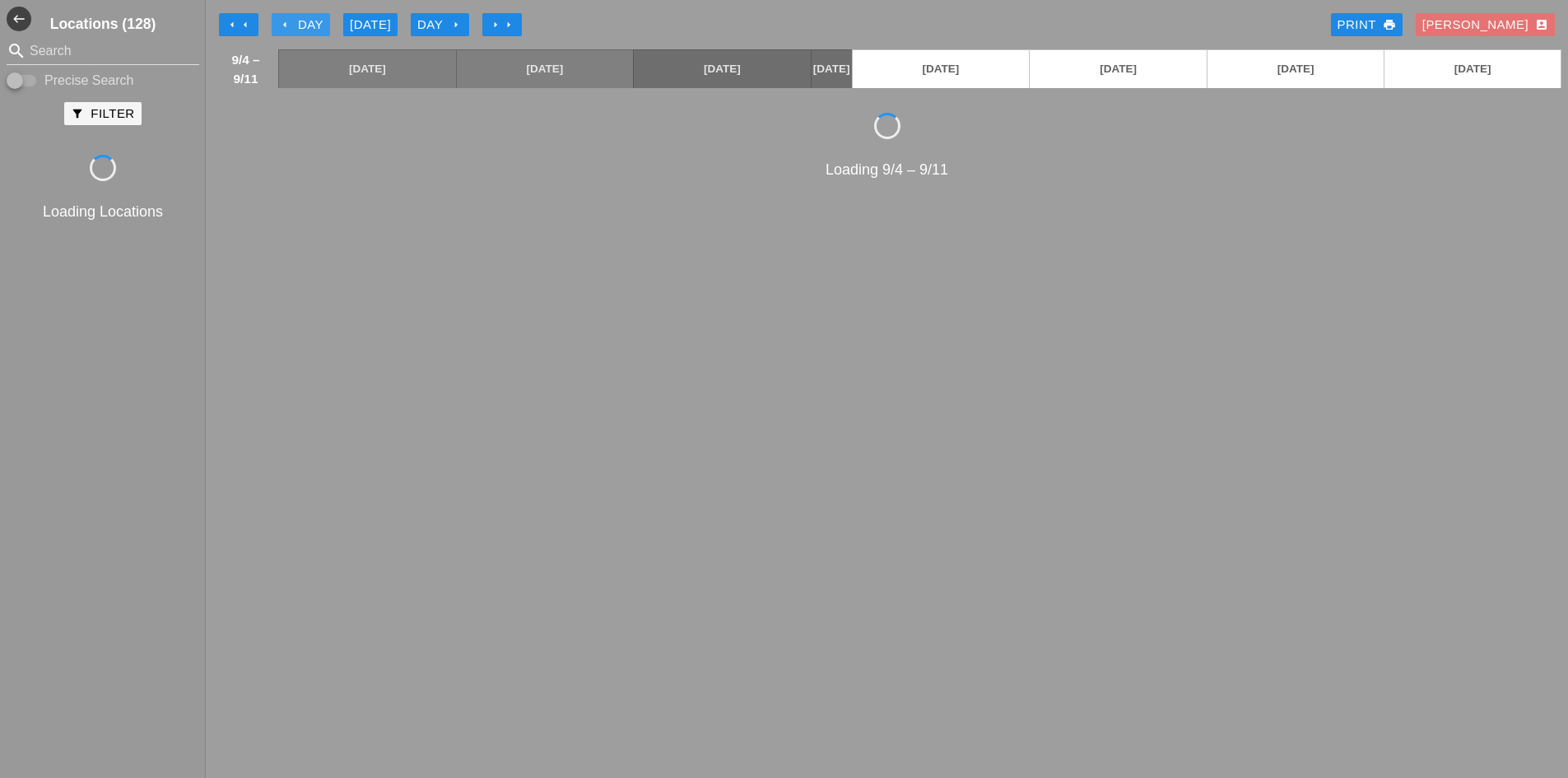
click at [280, 14] on button "arrow_left Day" at bounding box center [301, 25] width 58 height 23
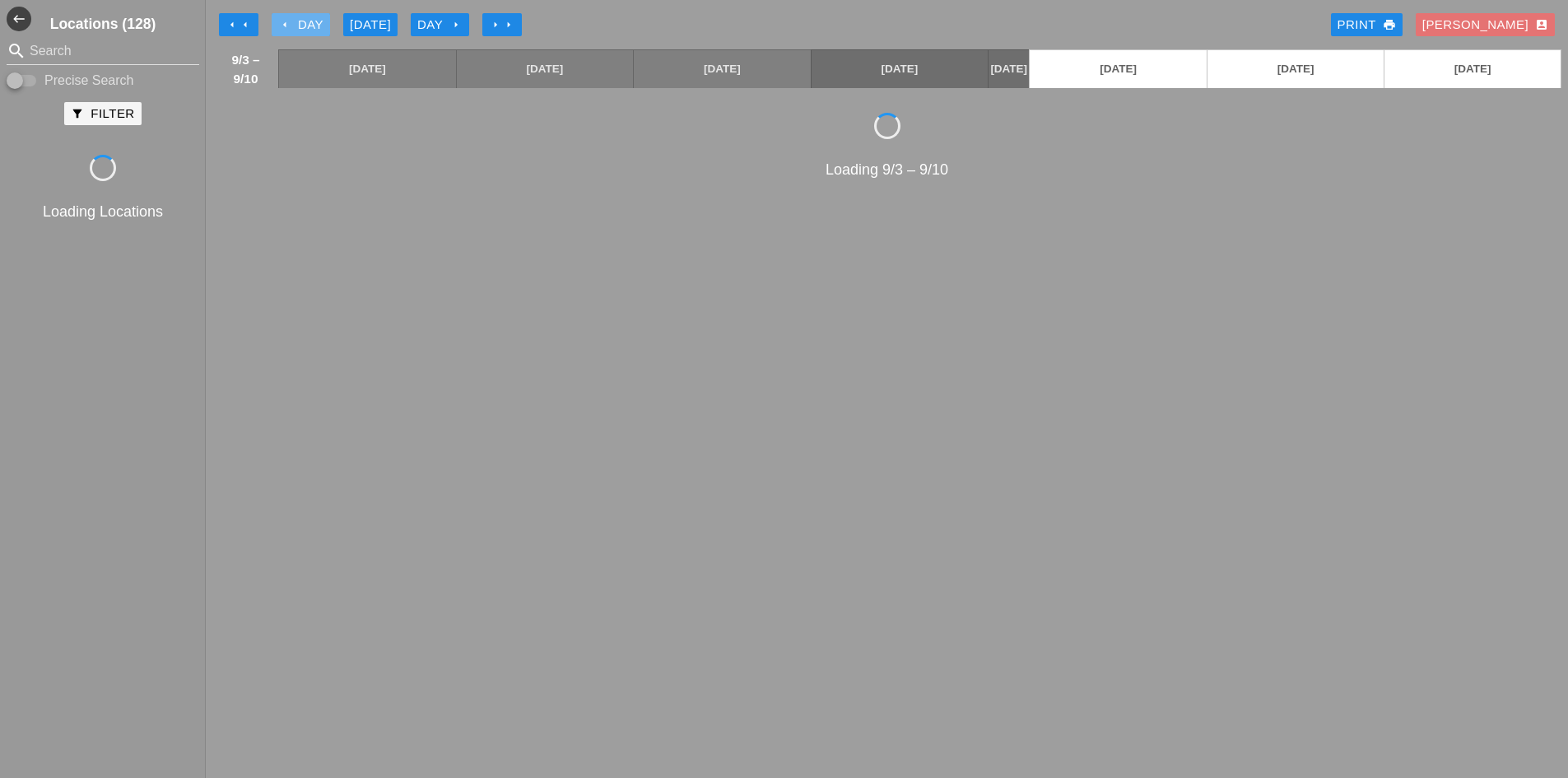
click at [280, 14] on button "arrow_left Day" at bounding box center [301, 25] width 58 height 23
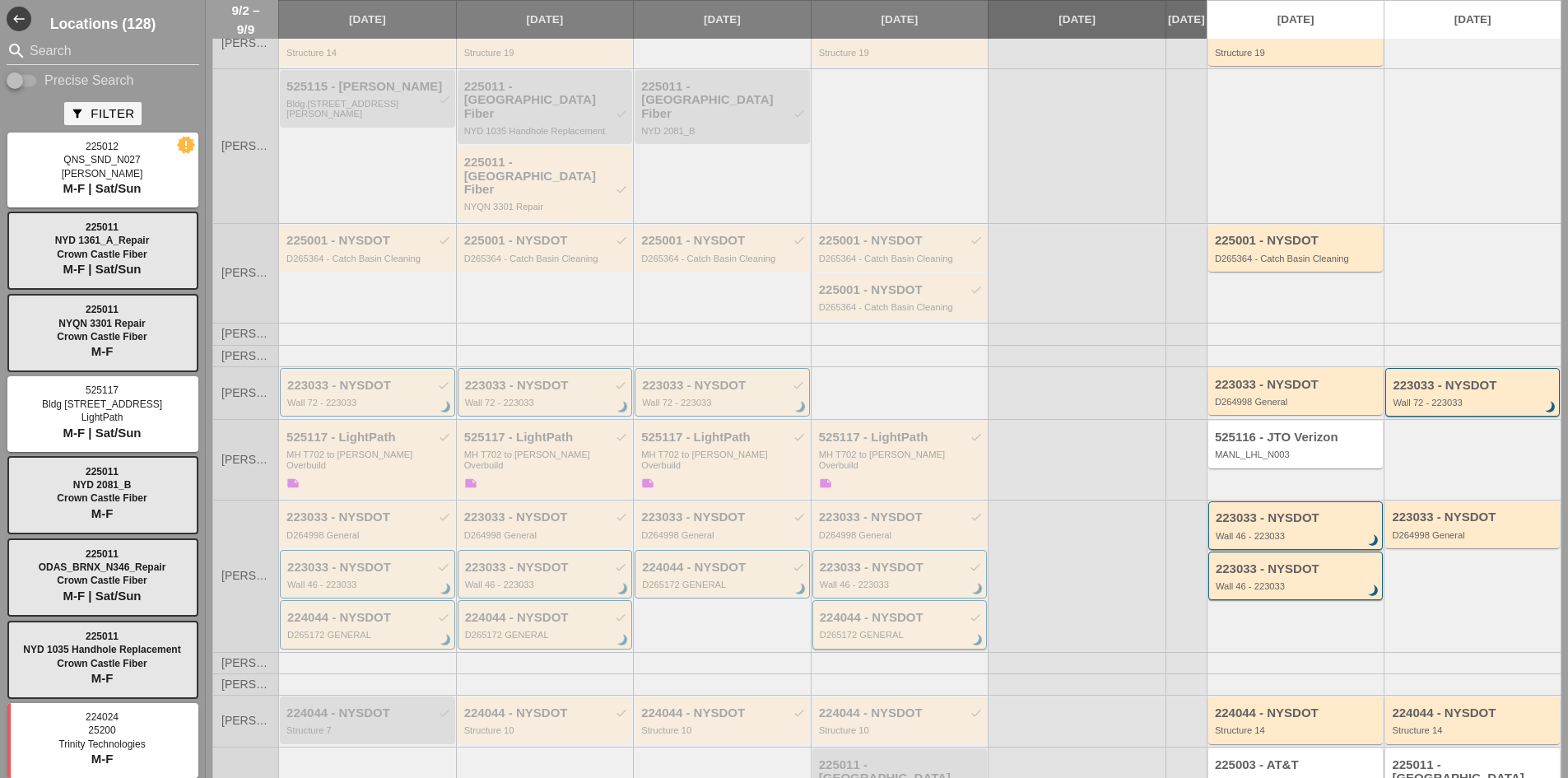
scroll to position [176, 0]
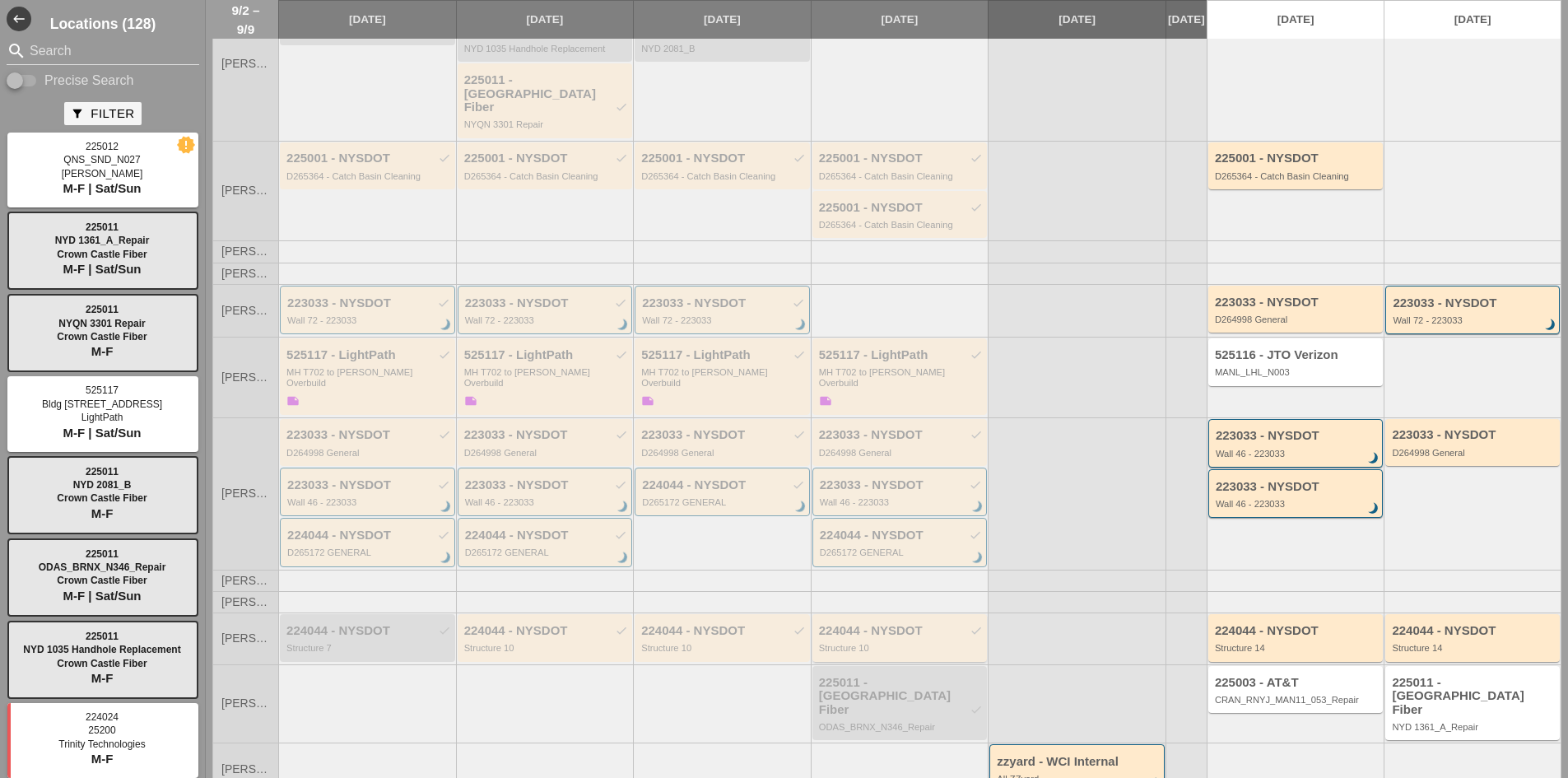
click at [829, 643] on div "Structure 10" at bounding box center [901, 648] width 165 height 10
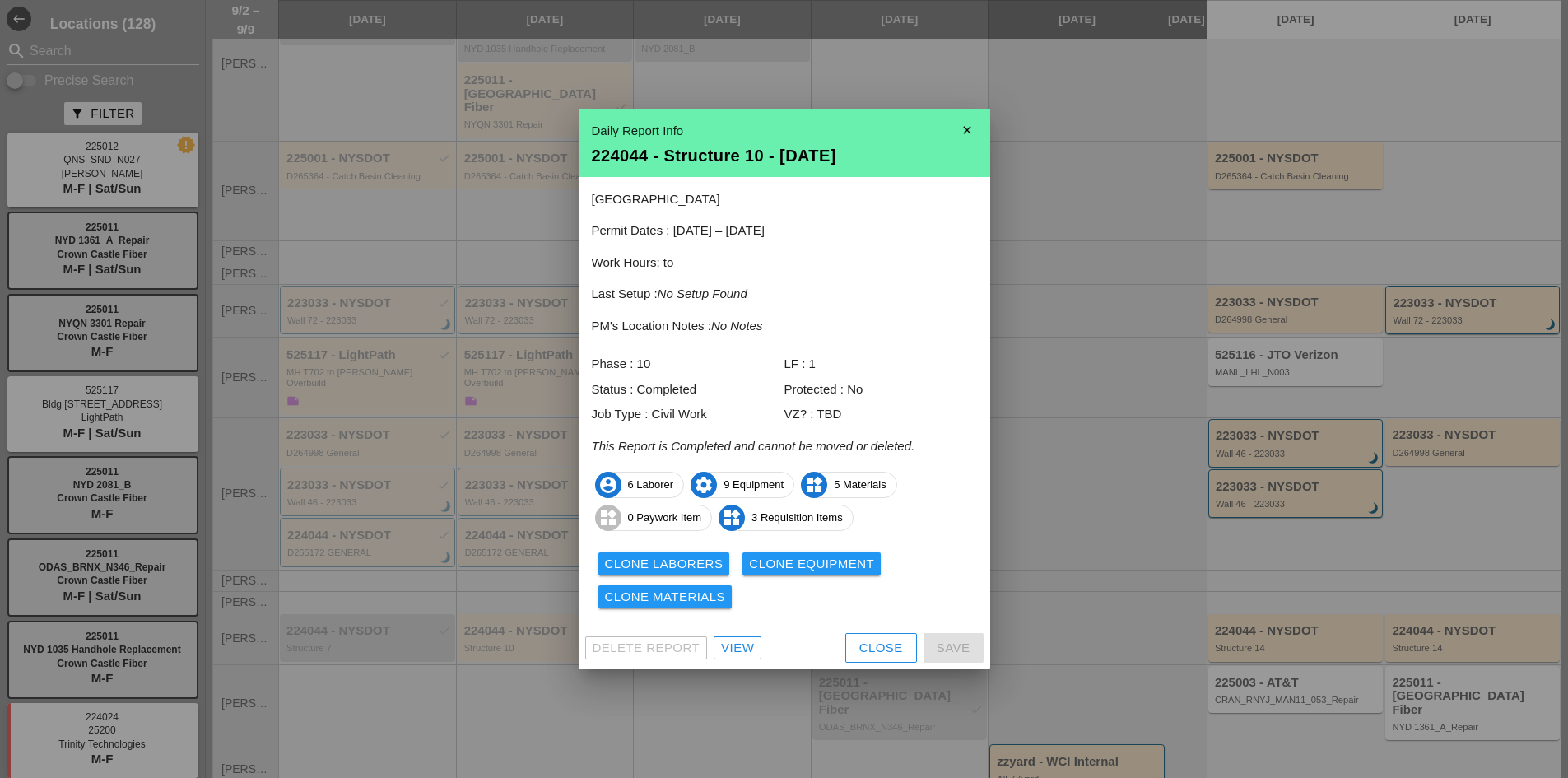
click at [745, 637] on link "View" at bounding box center [737, 648] width 47 height 23
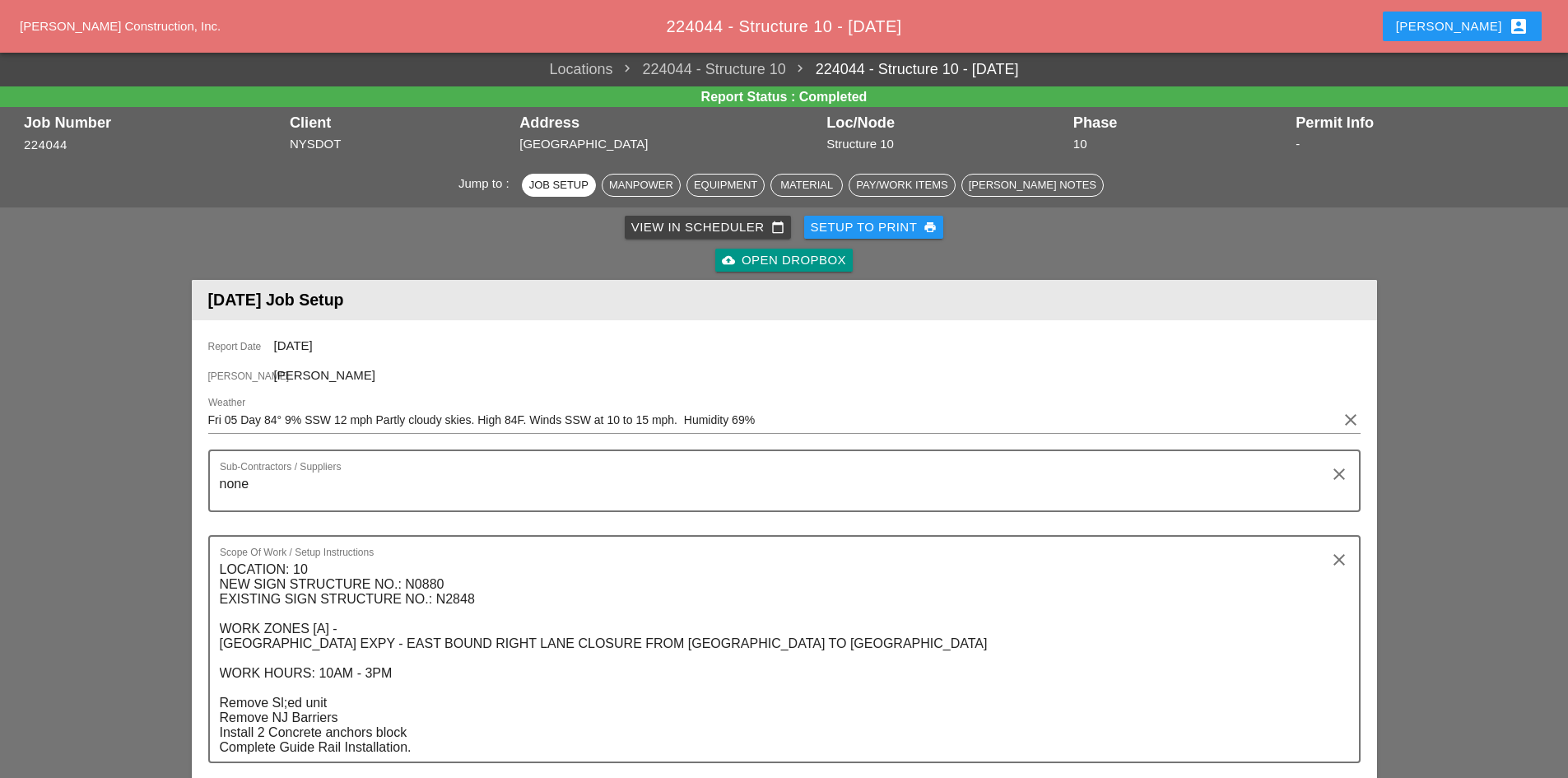
click at [823, 257] on div "cloud_upload Open Dropbox" at bounding box center [784, 260] width 124 height 19
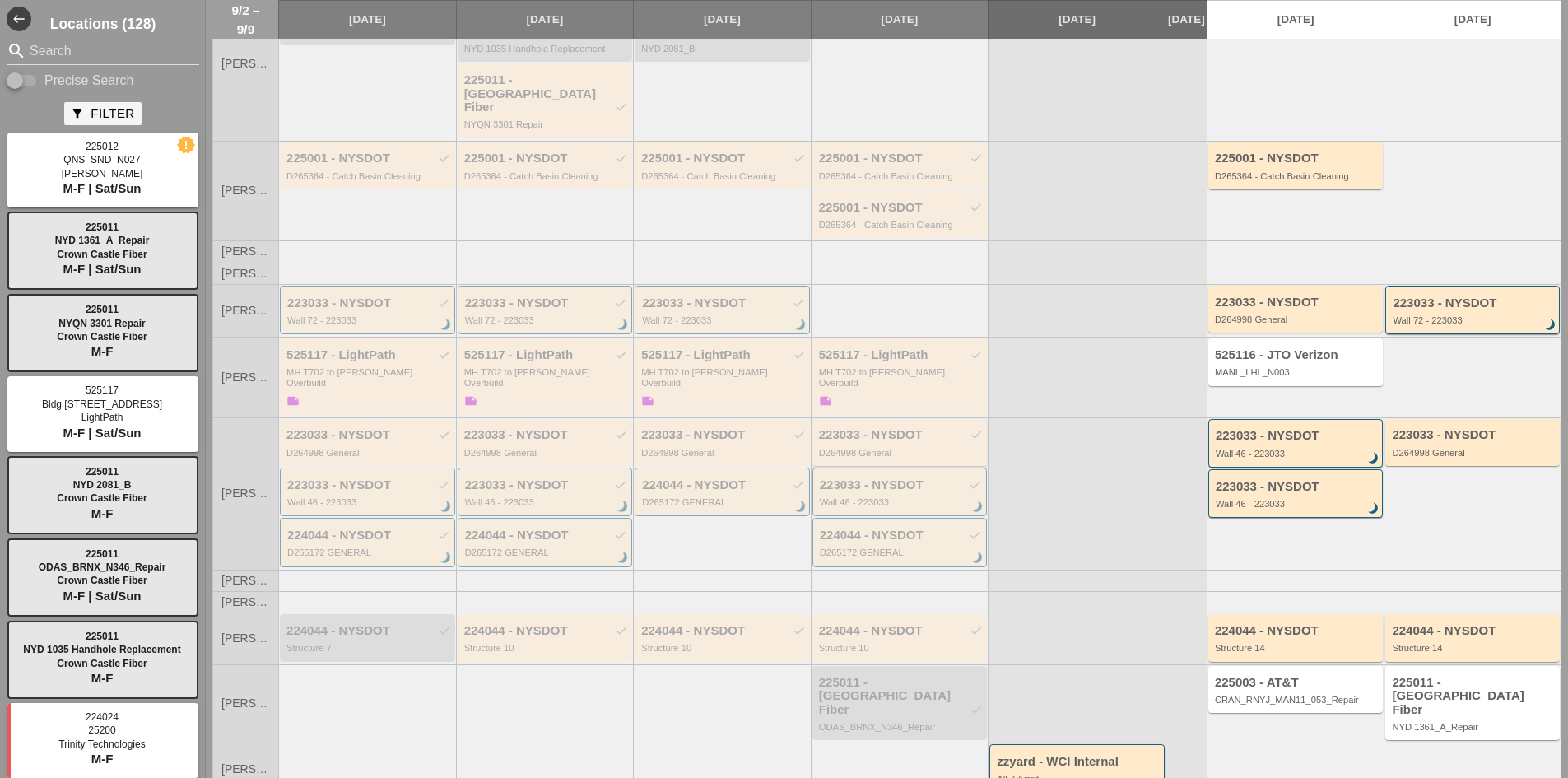
scroll to position [93, 0]
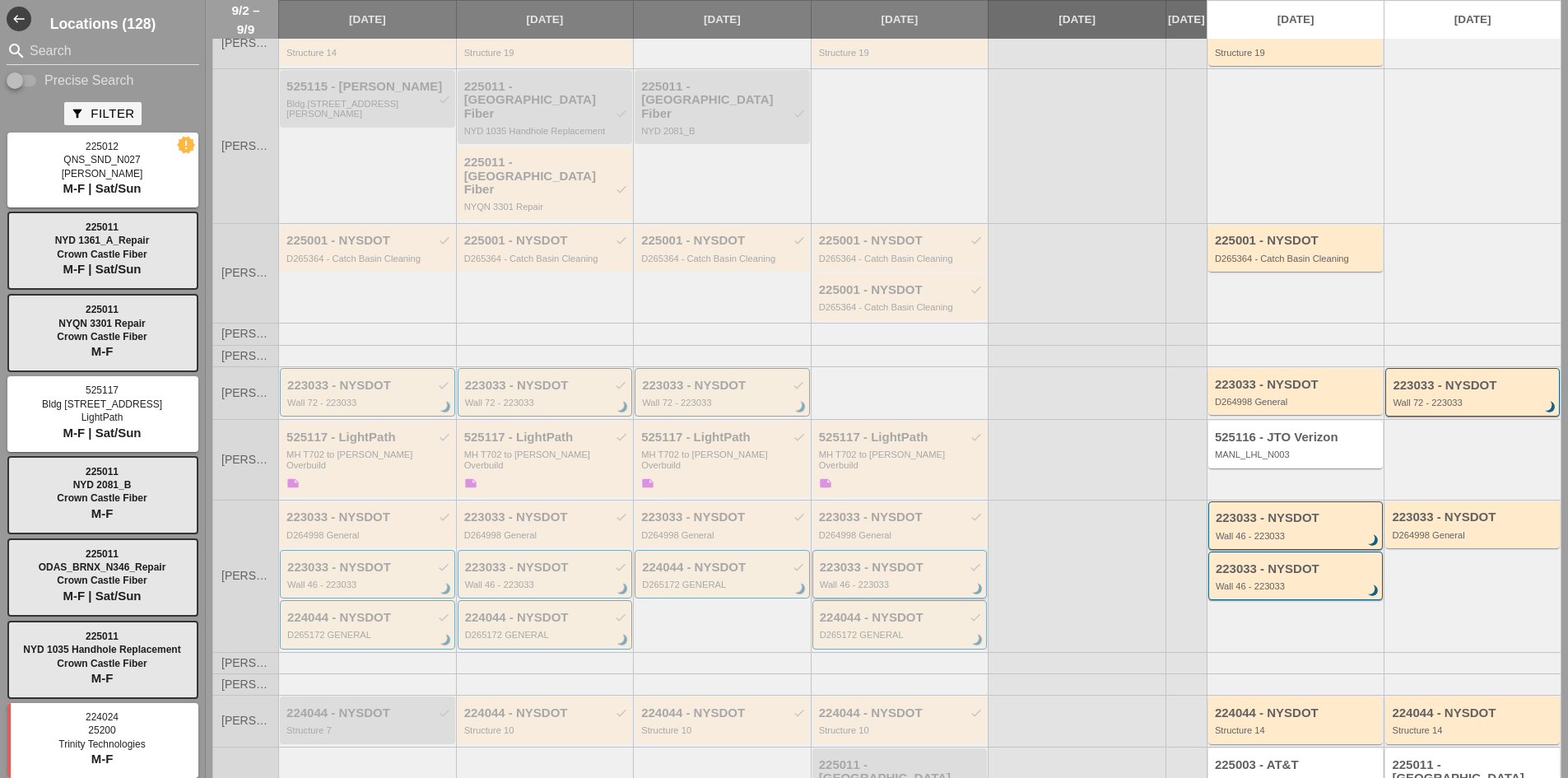
click at [874, 561] on div "223033 - NYSDOT check" at bounding box center [901, 567] width 163 height 14
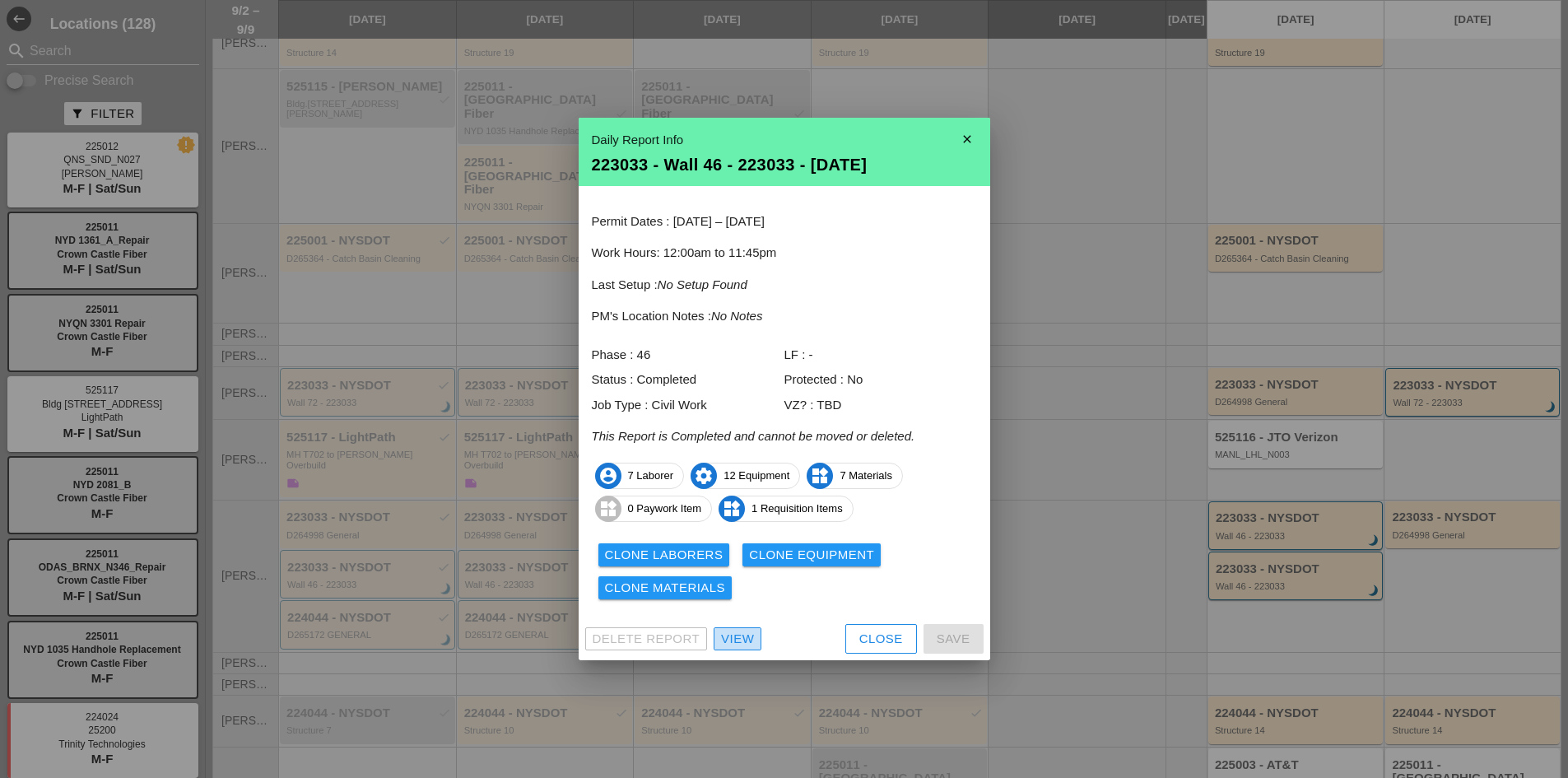
click at [726, 632] on div "View" at bounding box center [738, 639] width 33 height 19
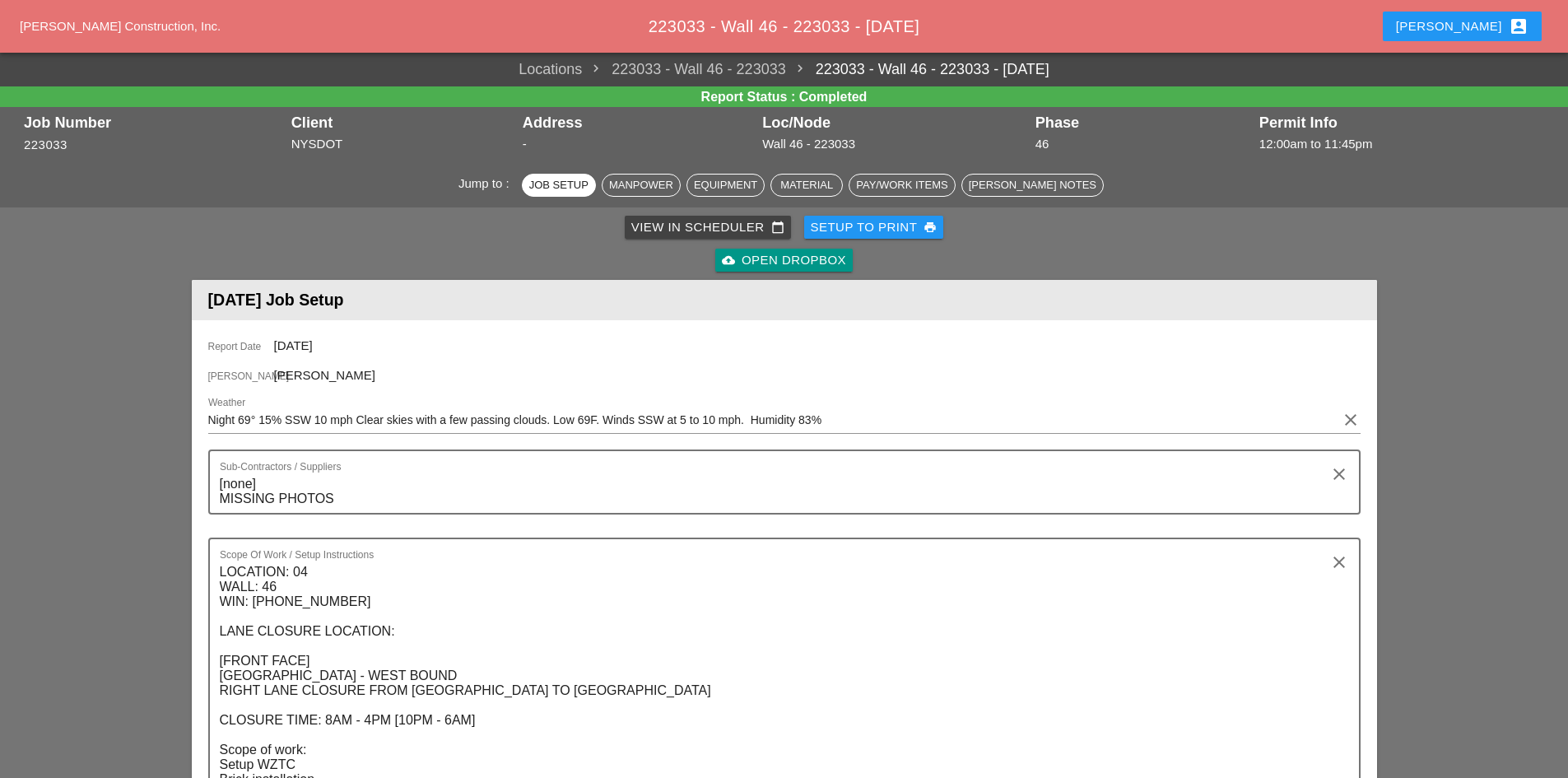
click at [809, 251] on div "cloud_upload Open Dropbox" at bounding box center [784, 260] width 124 height 19
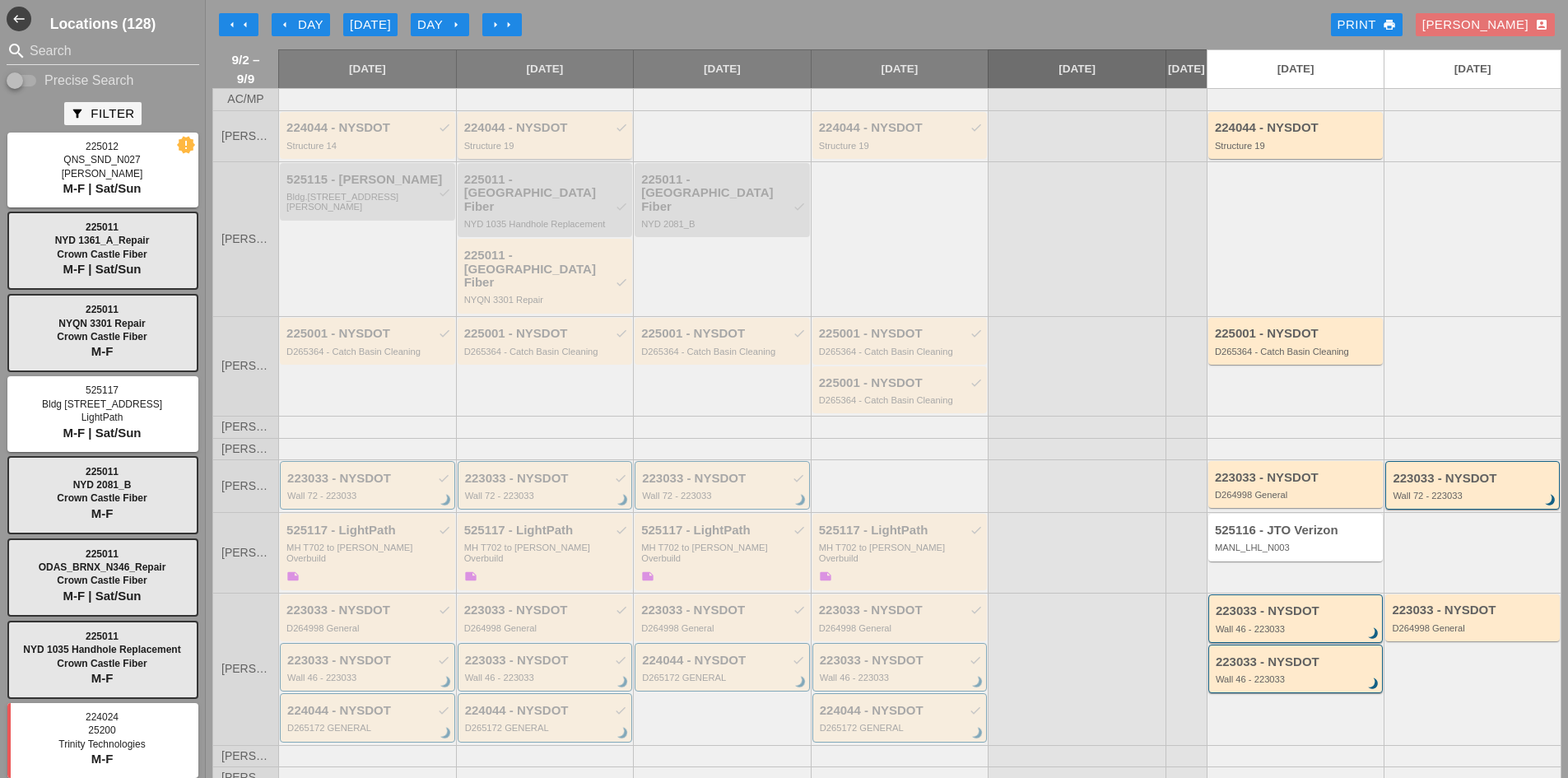
click at [511, 151] on div "Structure 19" at bounding box center [547, 146] width 165 height 10
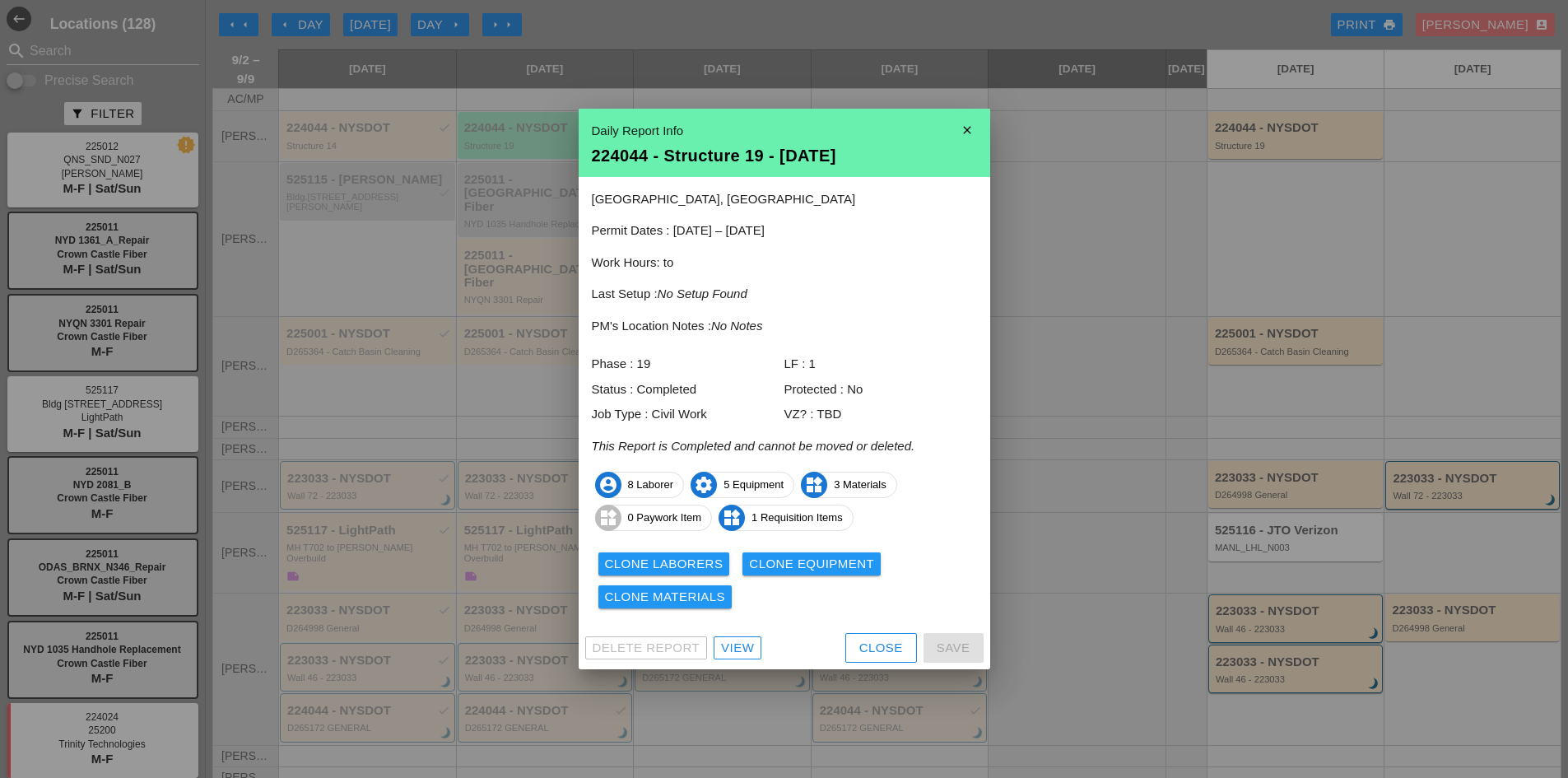
click at [742, 640] on div "Delete Report View Close Save" at bounding box center [784, 647] width 412 height 42
click at [743, 641] on div "View" at bounding box center [738, 648] width 33 height 19
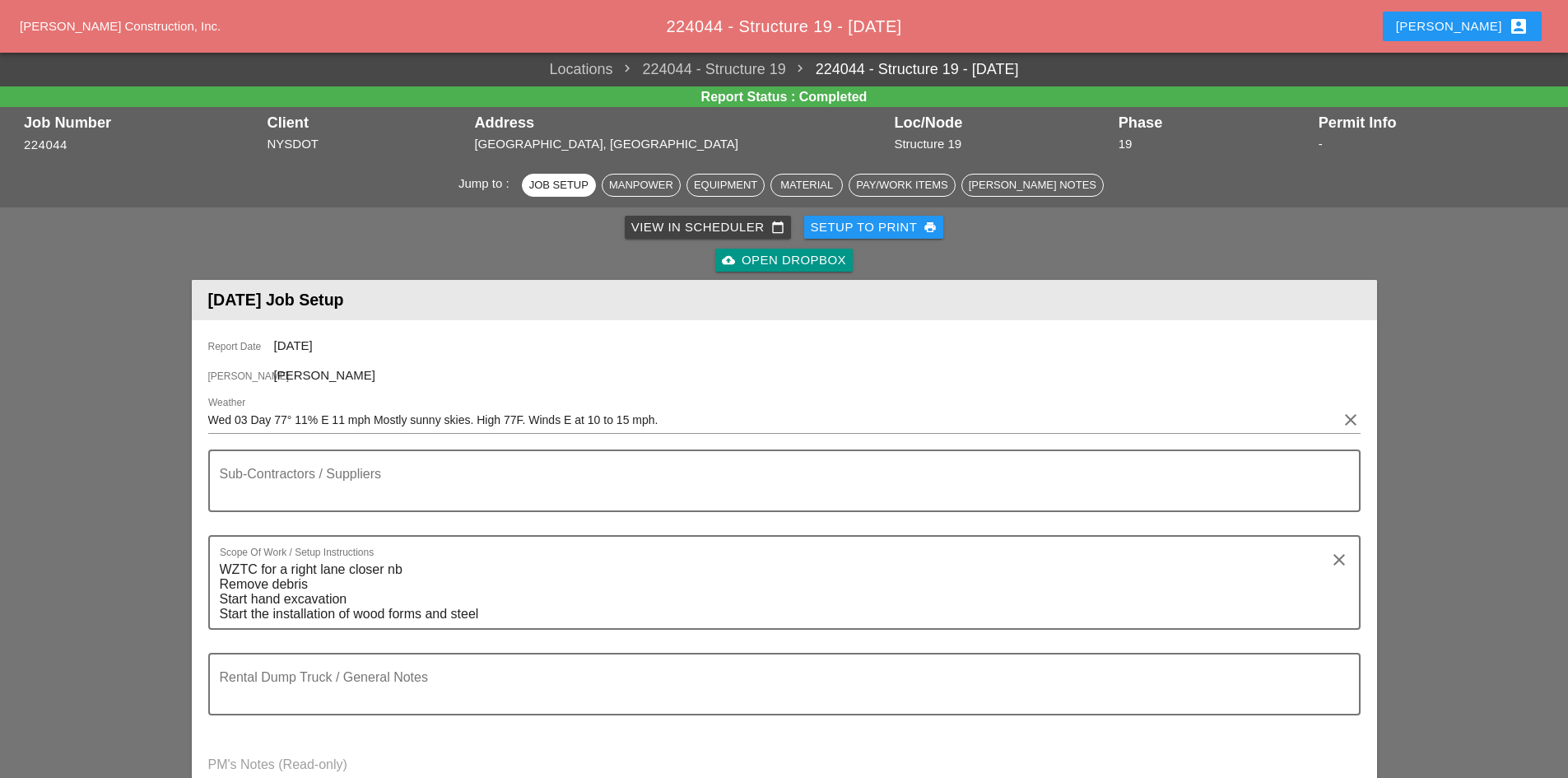
click at [745, 254] on div "cloud_upload Open Dropbox" at bounding box center [784, 260] width 124 height 19
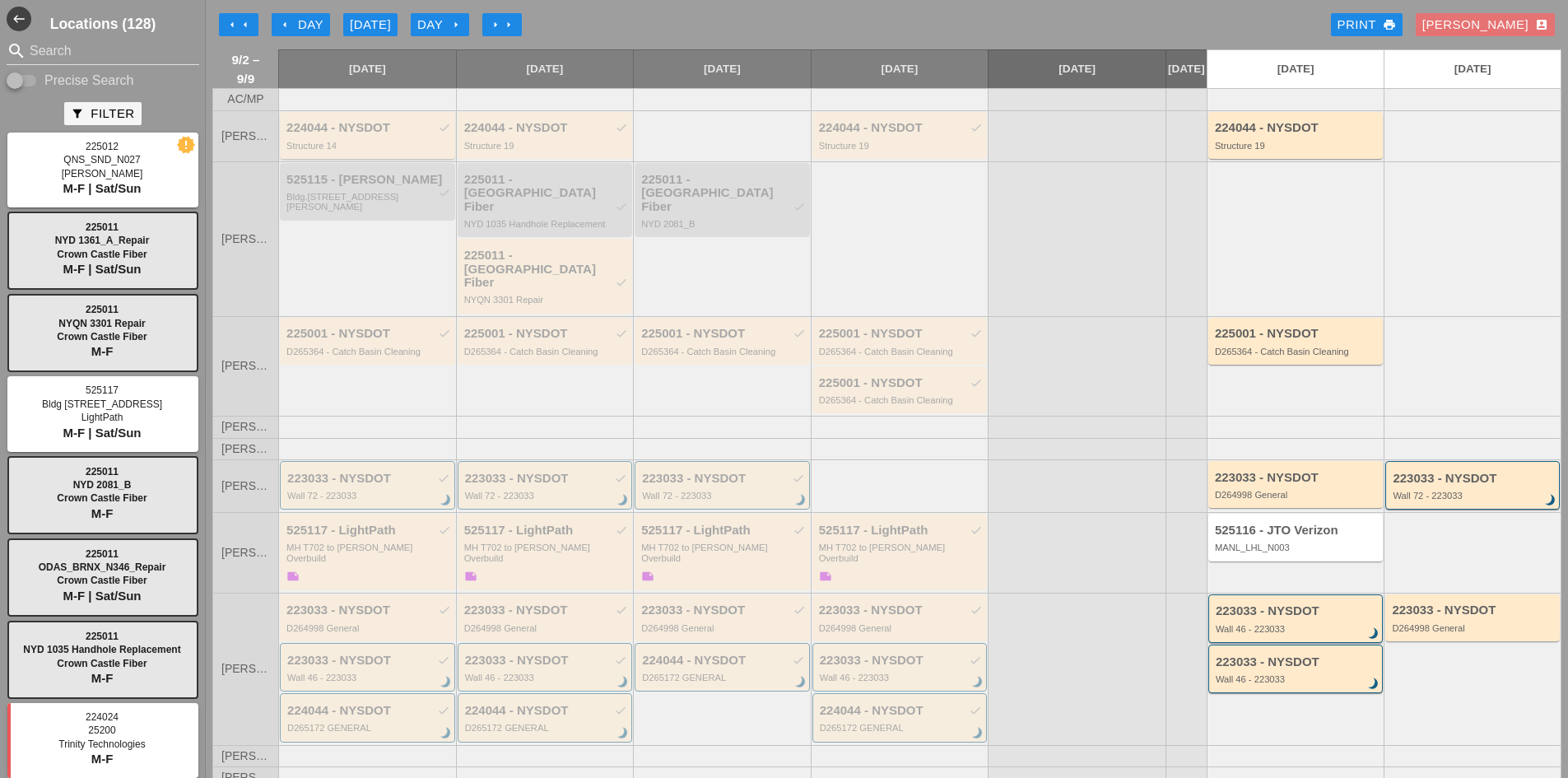
click at [345, 151] on div "Structure 14" at bounding box center [369, 146] width 165 height 10
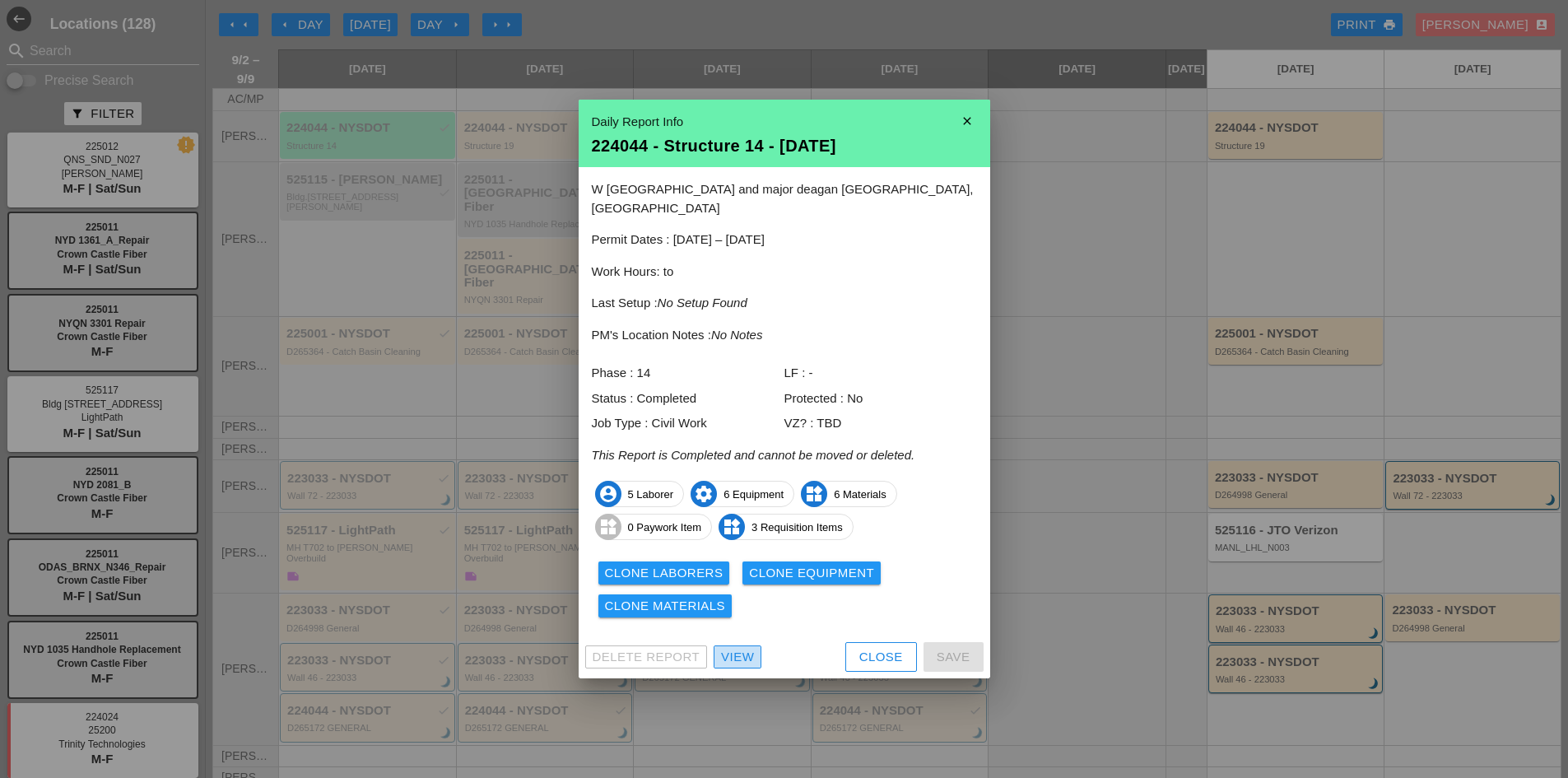
click at [732, 649] on div "View" at bounding box center [738, 657] width 33 height 19
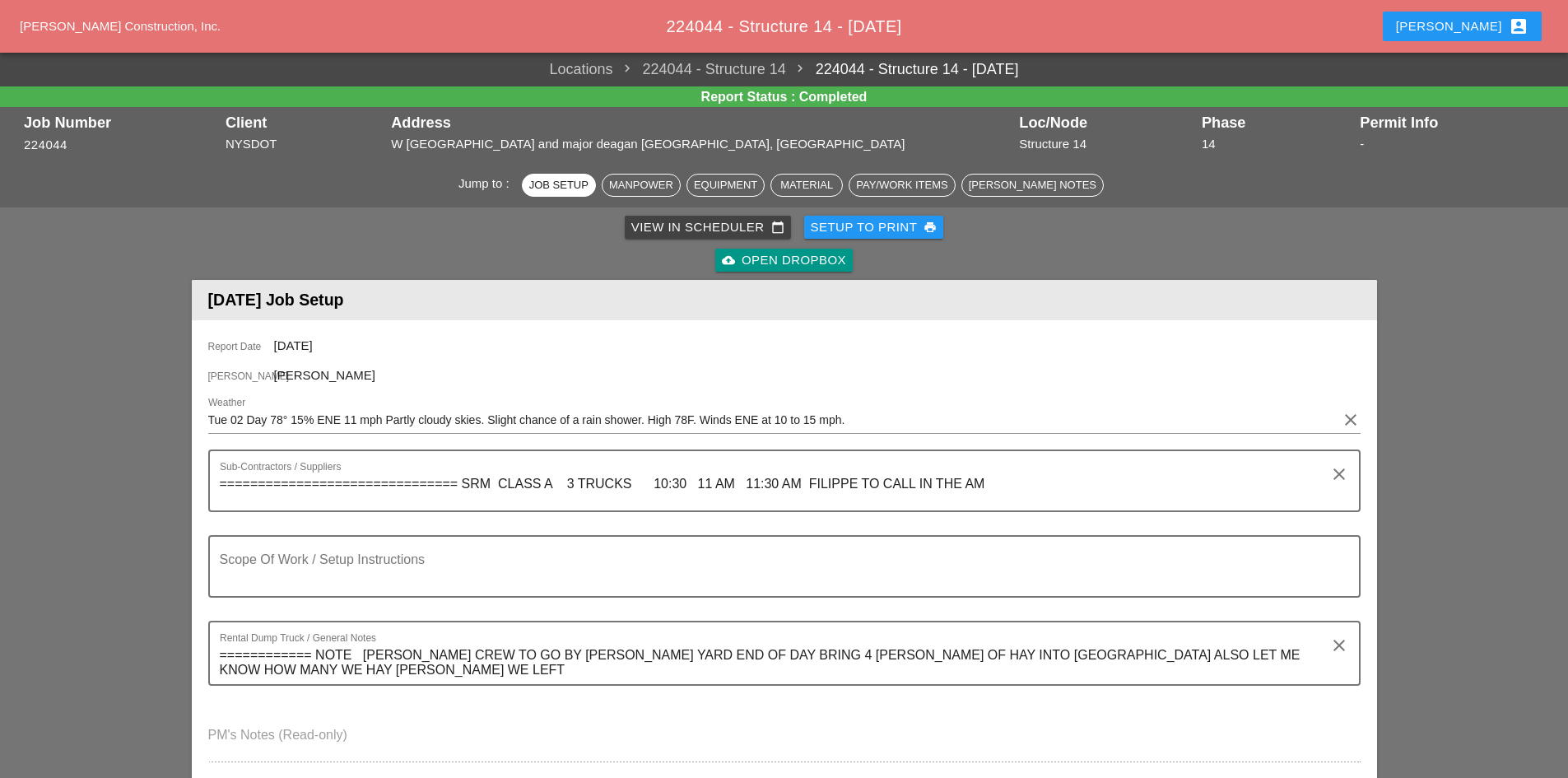
click at [824, 265] on div "cloud_upload Open Dropbox" at bounding box center [784, 260] width 124 height 19
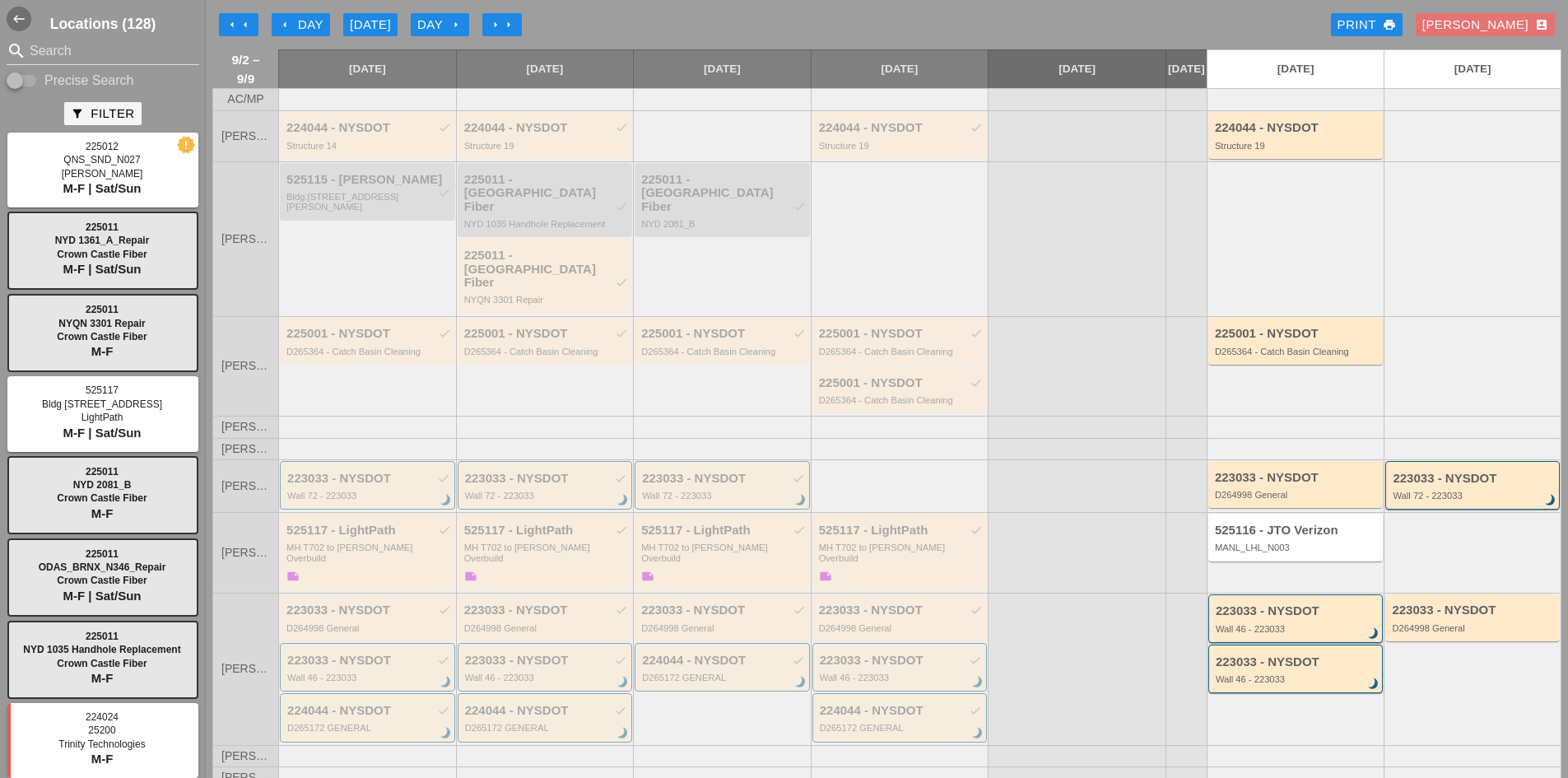
click at [9, 16] on icon "west" at bounding box center [19, 19] width 25 height 25
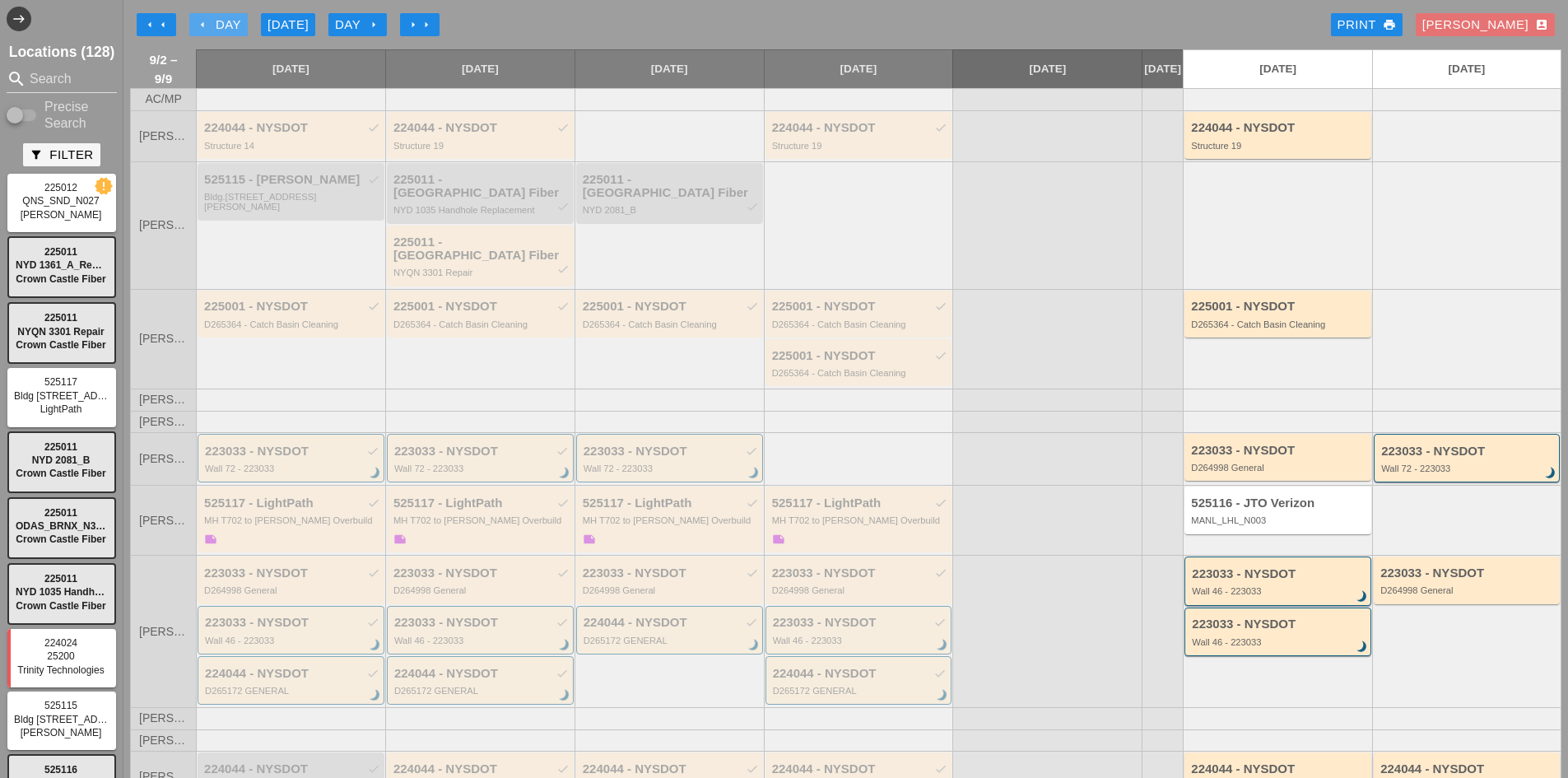
click at [198, 14] on button "arrow_left Day" at bounding box center [219, 25] width 58 height 23
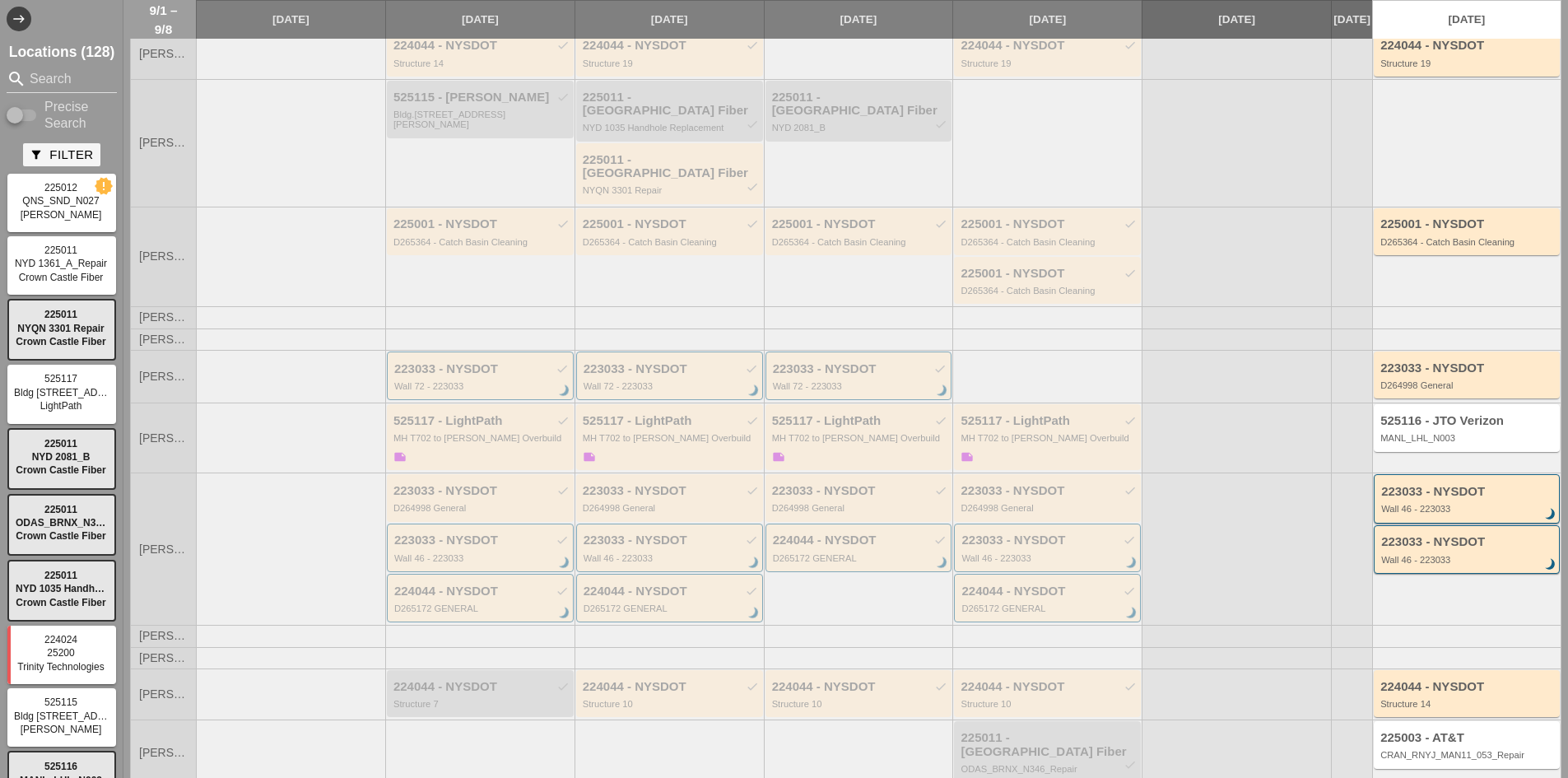
scroll to position [135, 0]
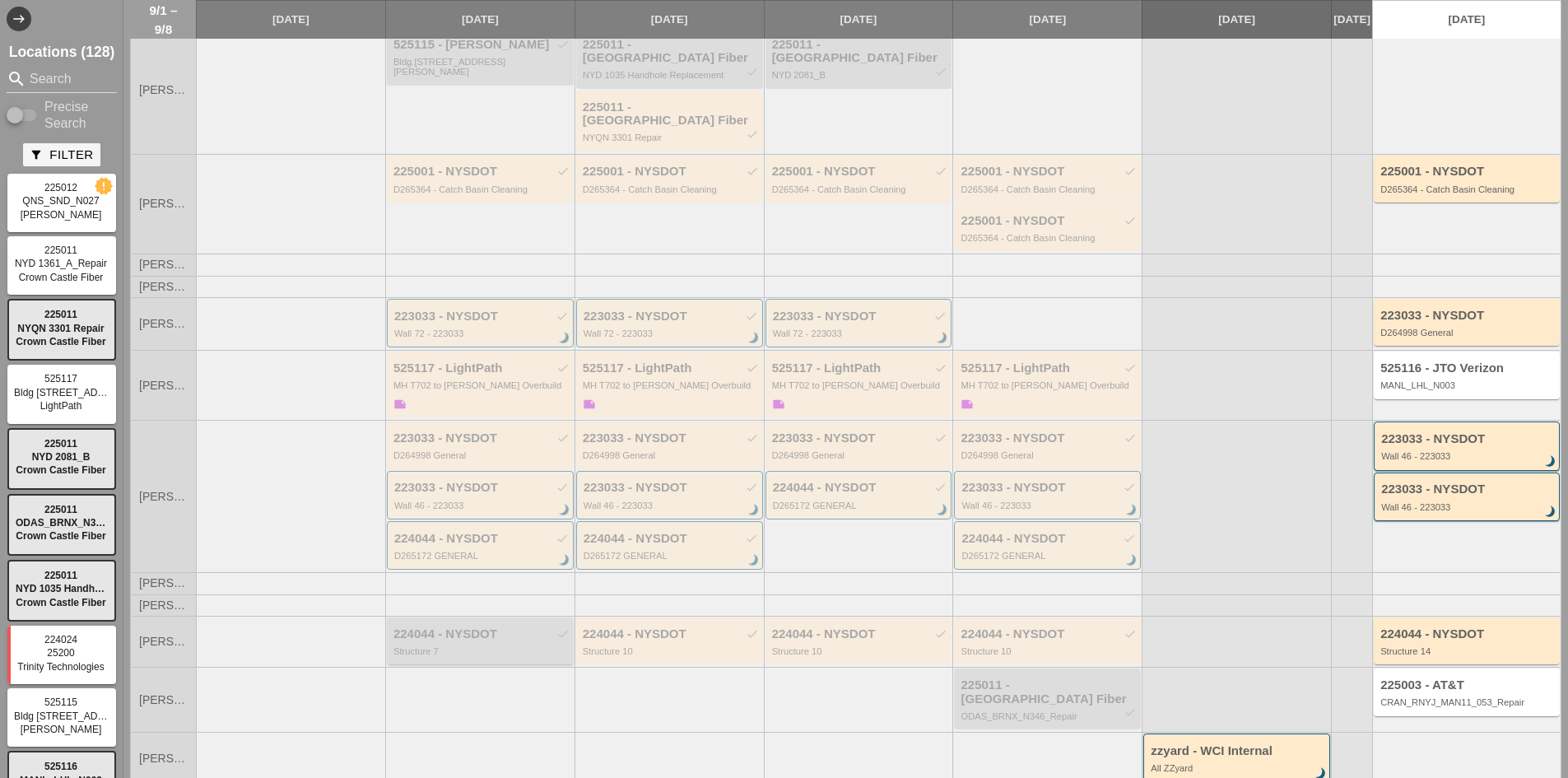
click at [539, 627] on div "224044 - NYSDOT check" at bounding box center [482, 634] width 176 height 14
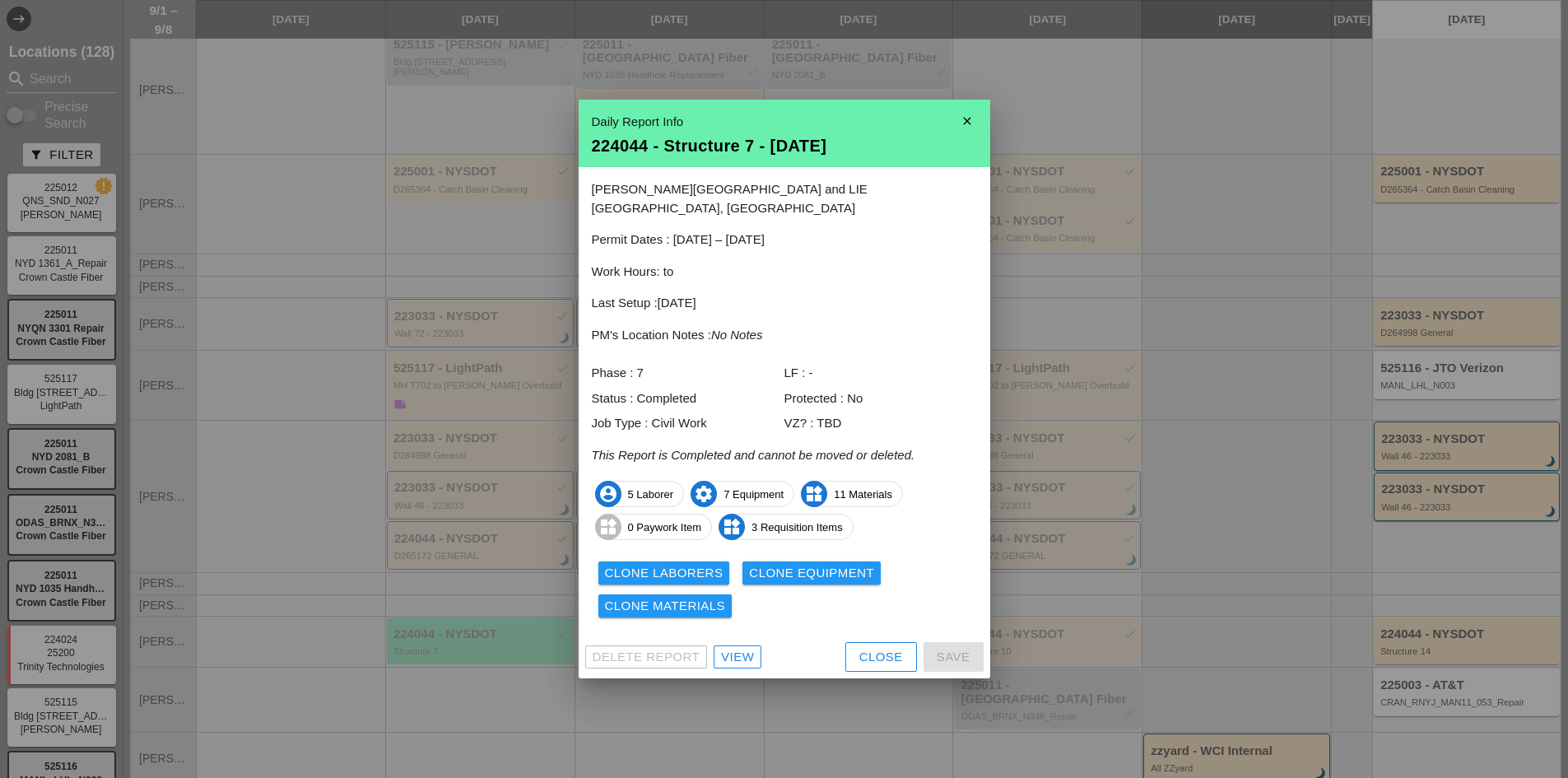
click at [735, 657] on div "View" at bounding box center [738, 657] width 33 height 19
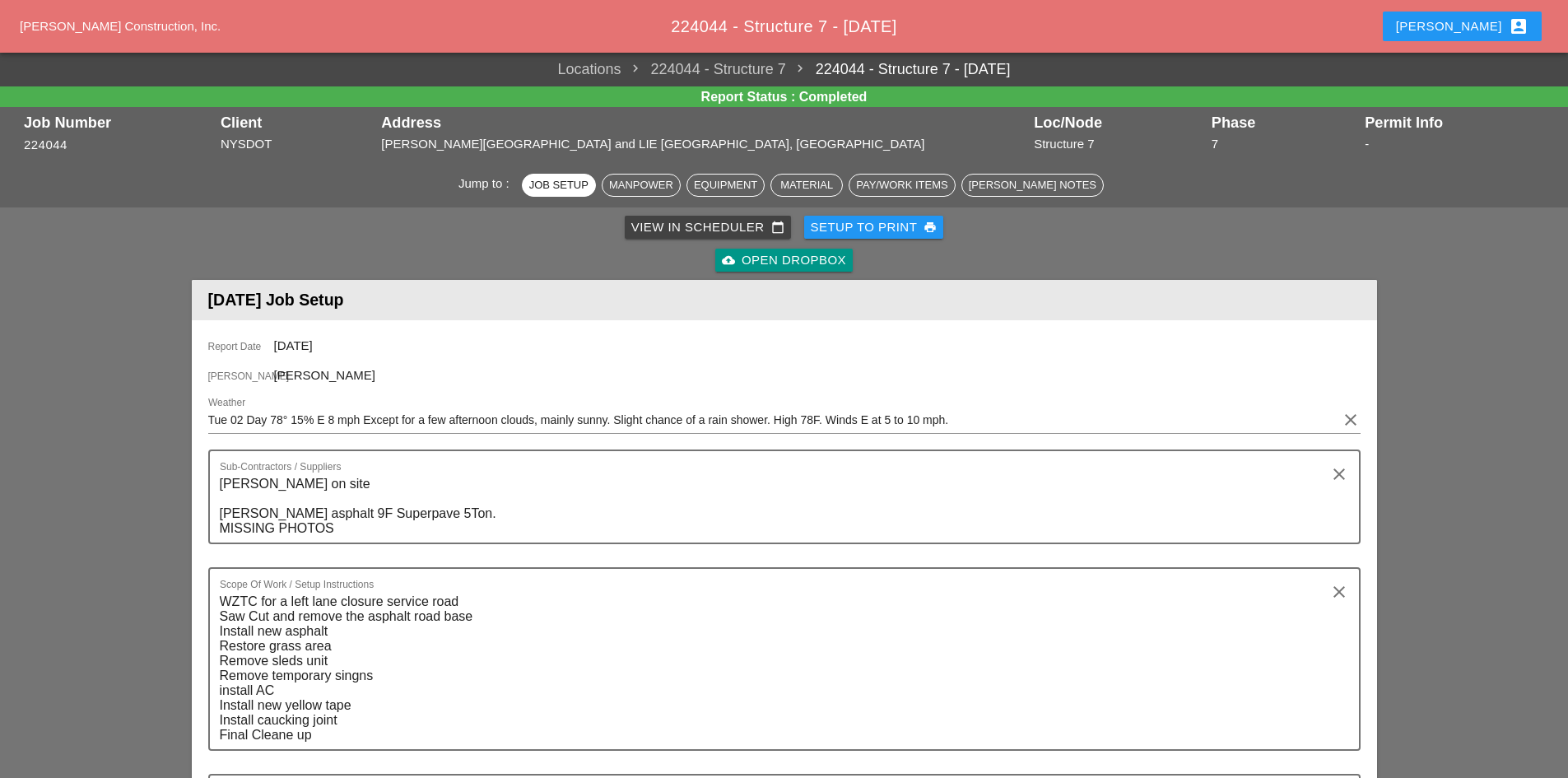
click at [752, 257] on div "cloud_upload Open Dropbox" at bounding box center [784, 260] width 124 height 19
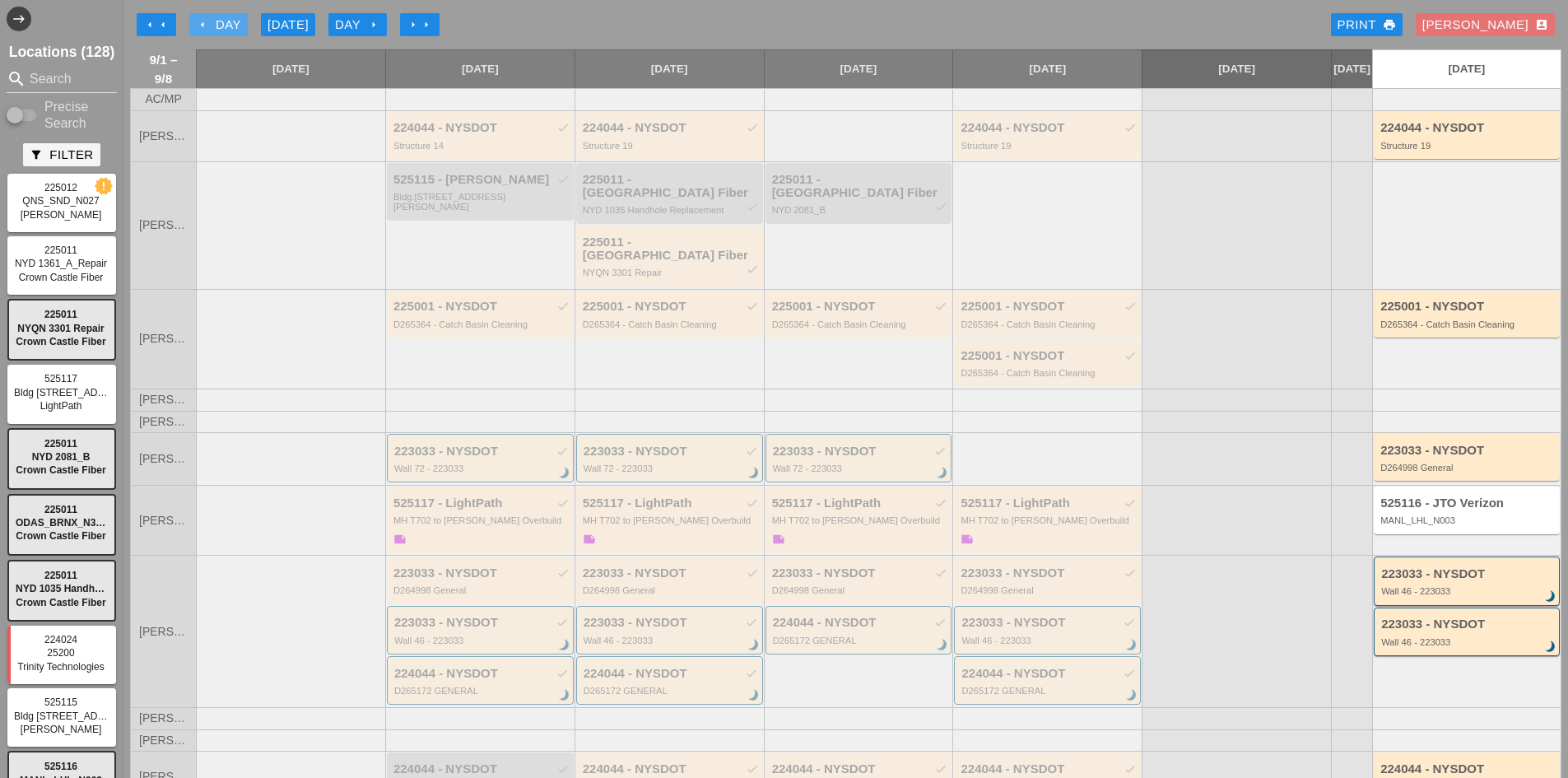
click at [221, 23] on div "arrow_left Day" at bounding box center [218, 25] width 45 height 19
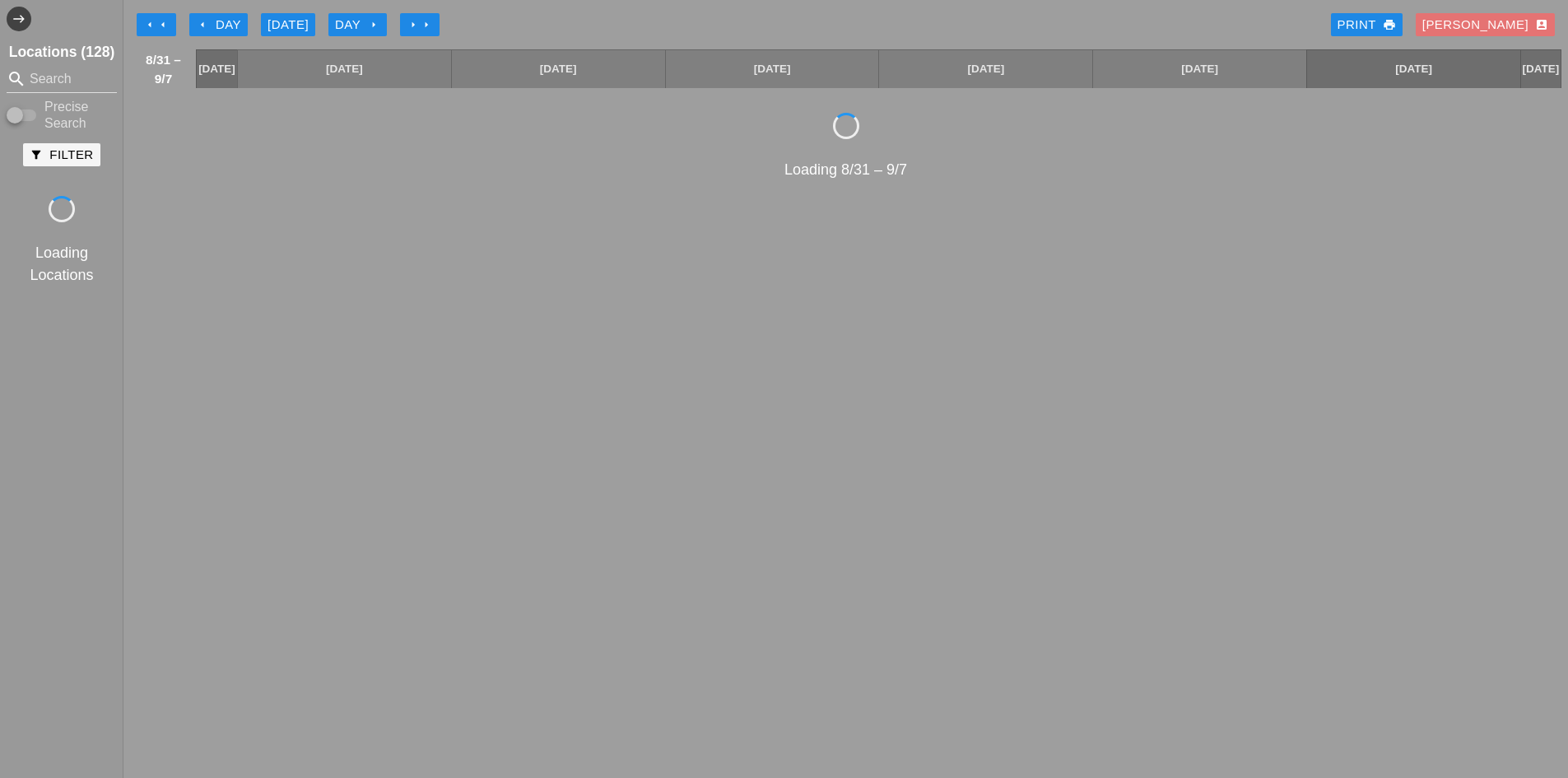
click at [221, 23] on div "arrow_left Day" at bounding box center [218, 25] width 45 height 19
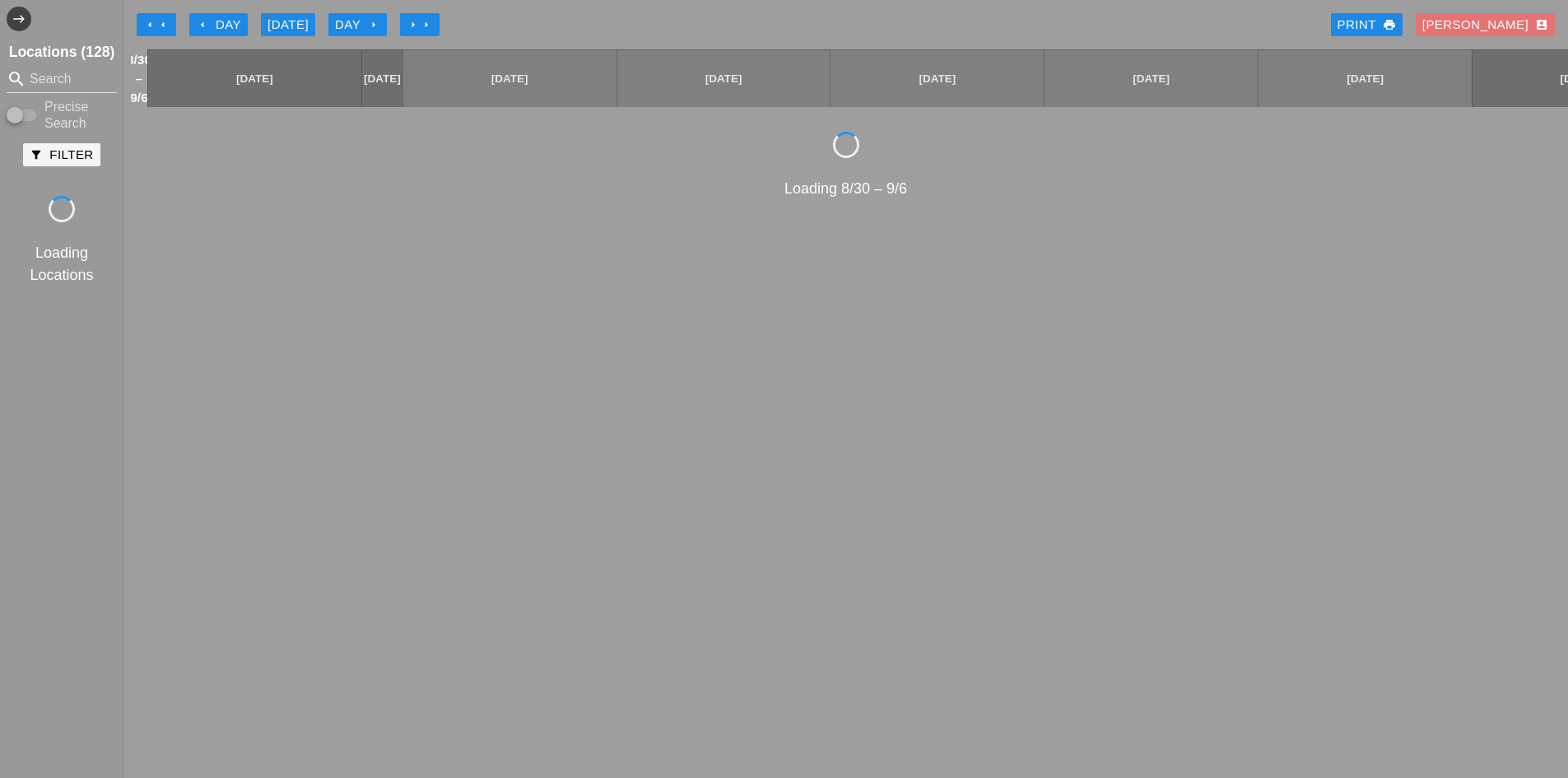
click at [221, 23] on div "arrow_left Day" at bounding box center [218, 25] width 45 height 19
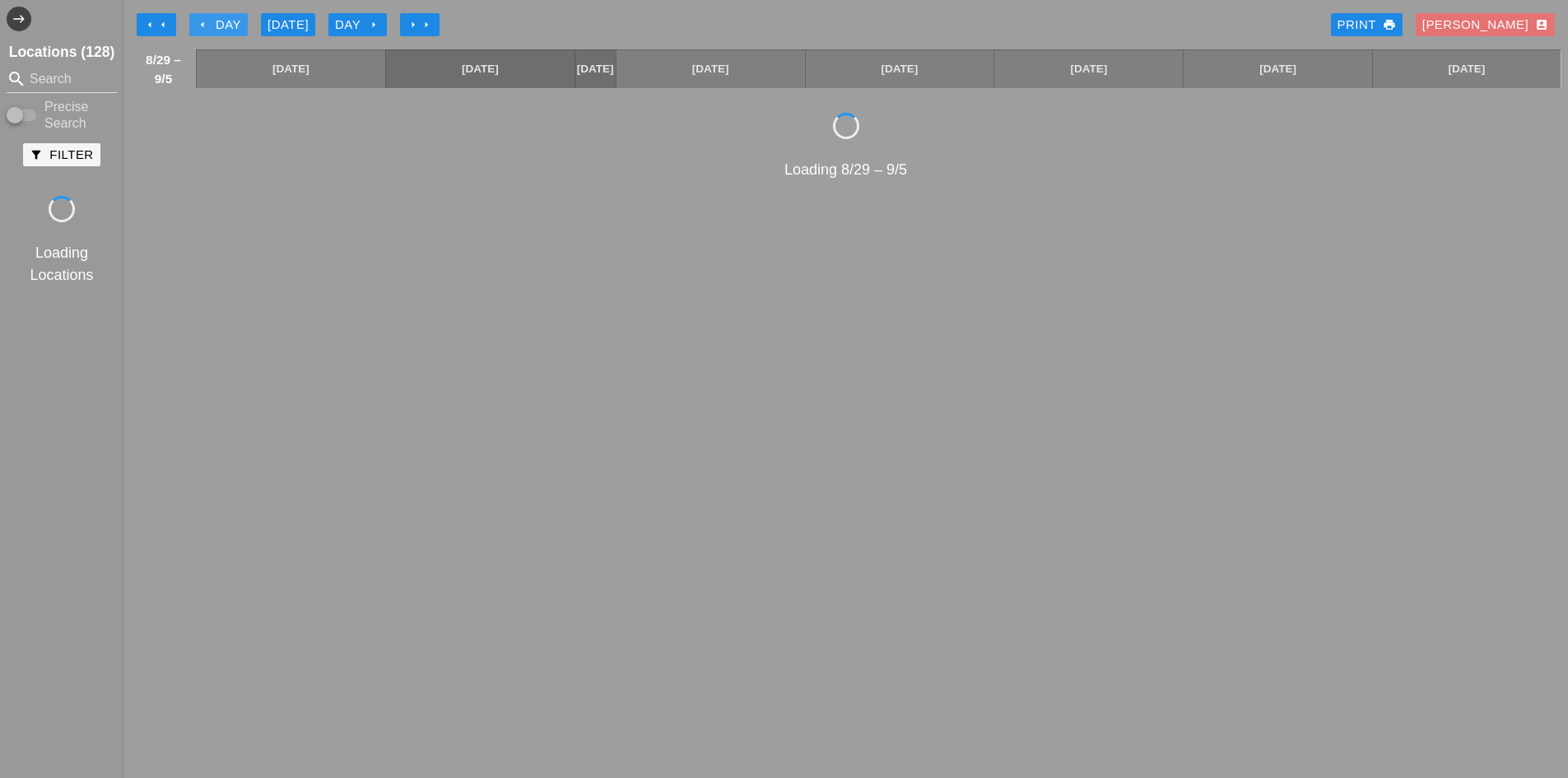
click at [221, 24] on div "arrow_left Day" at bounding box center [218, 25] width 45 height 19
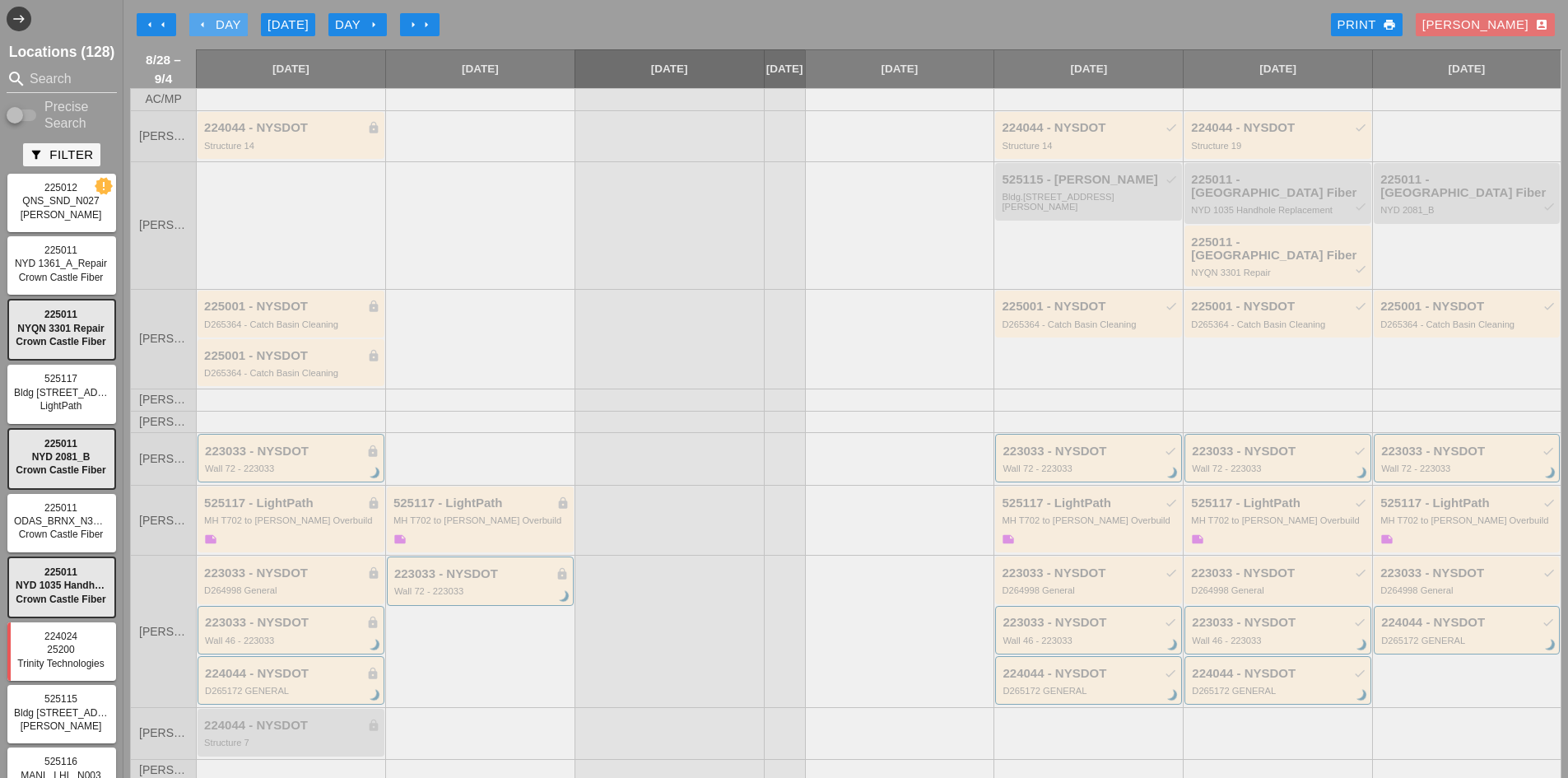
click at [221, 22] on div "arrow_left Day" at bounding box center [218, 25] width 45 height 19
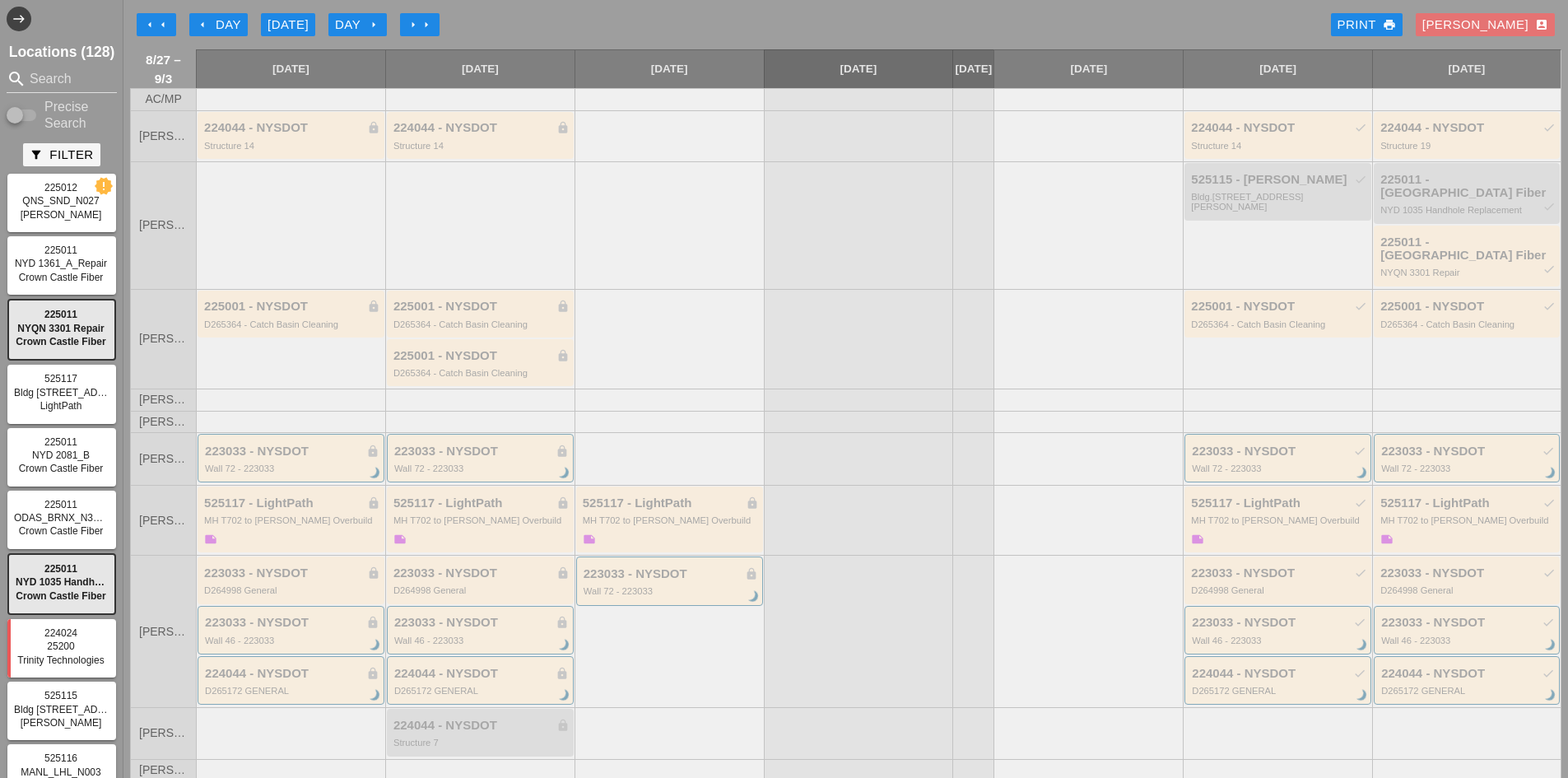
click at [222, 21] on div "arrow_left Day" at bounding box center [218, 25] width 45 height 19
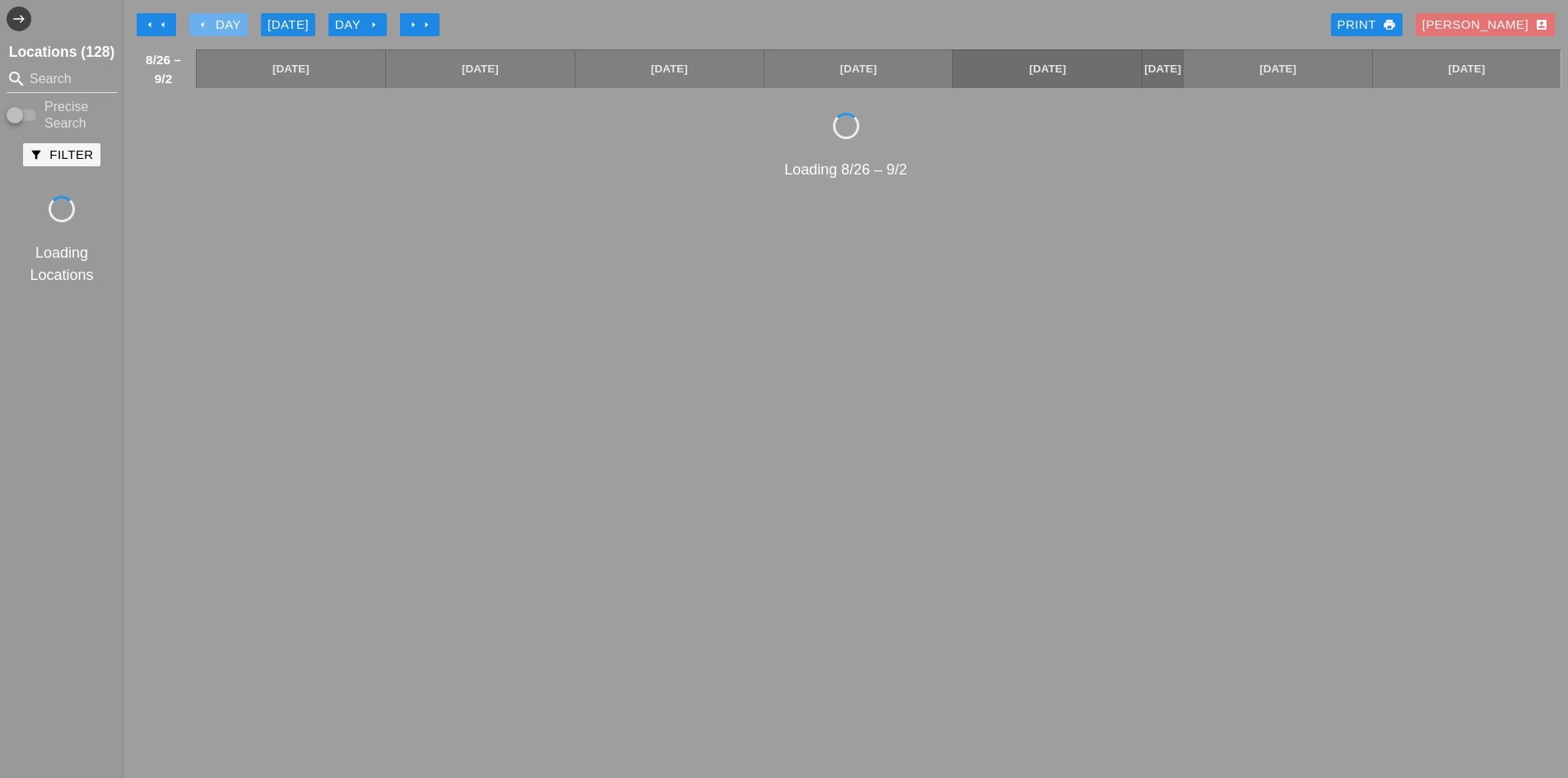
click at [222, 21] on div "arrow_left Day" at bounding box center [218, 25] width 45 height 19
click at [222, 22] on div "arrow_left Day" at bounding box center [218, 25] width 45 height 19
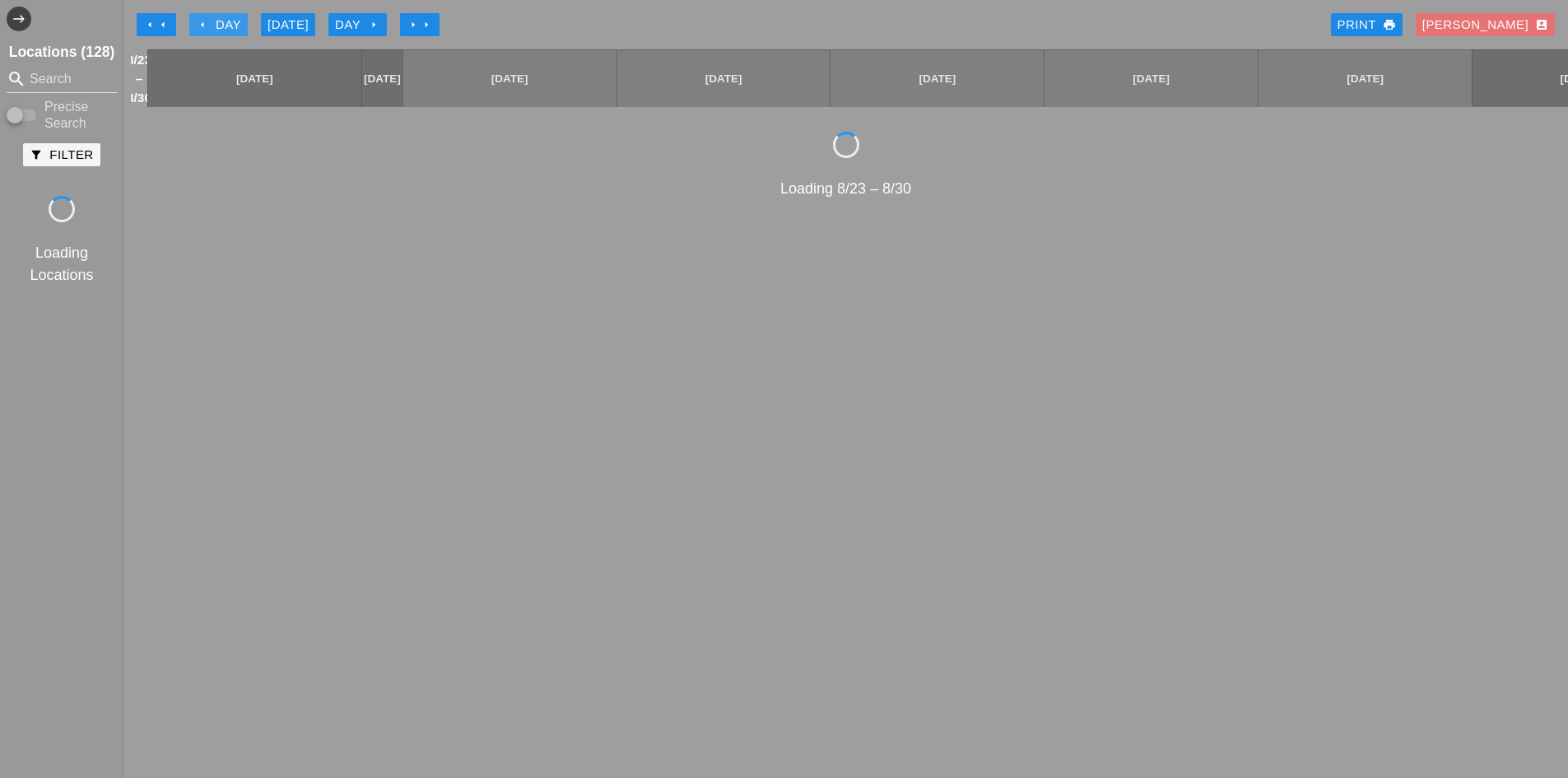
click at [222, 22] on div "arrow_left Day" at bounding box center [218, 25] width 45 height 19
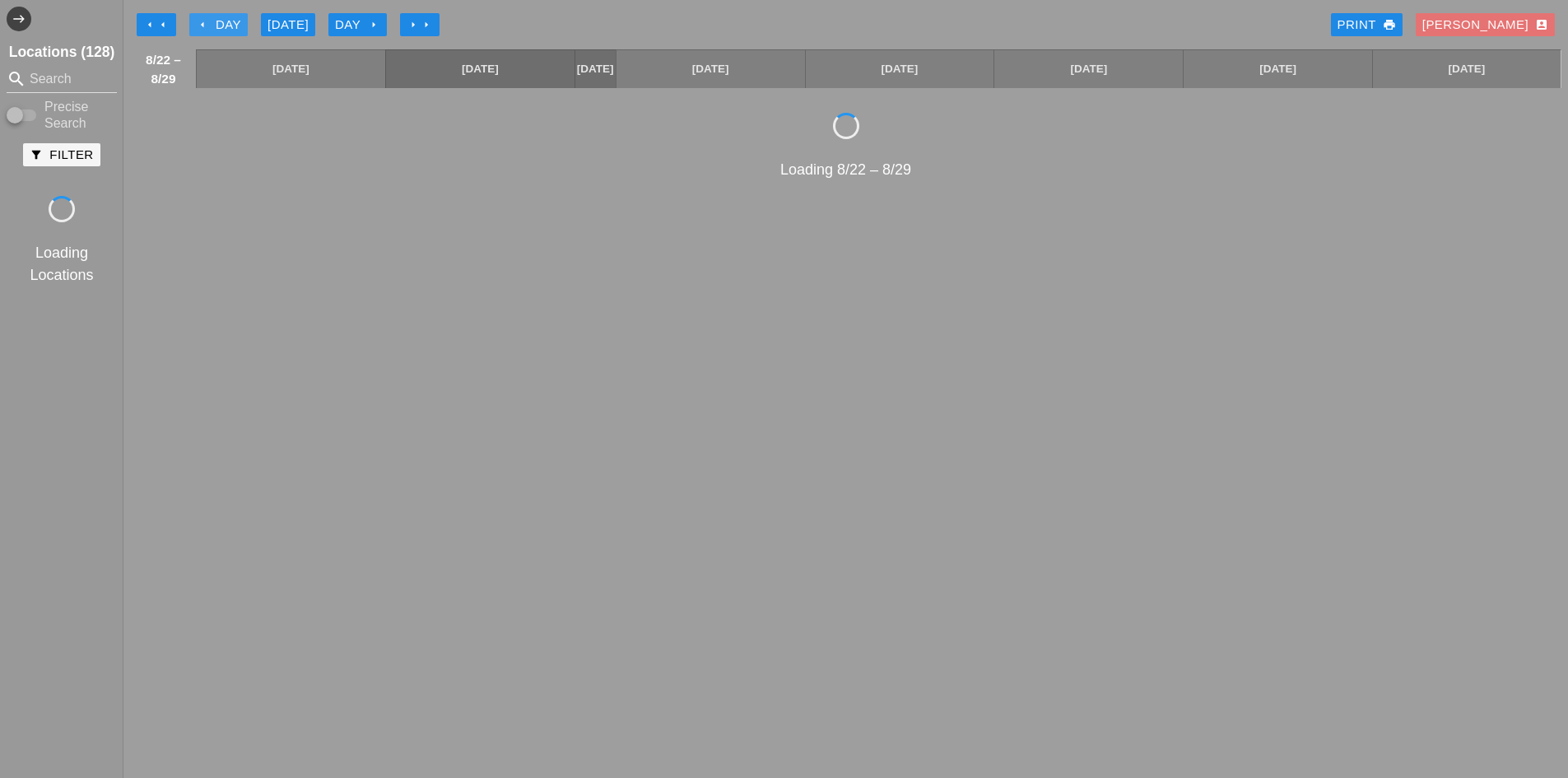
click at [222, 22] on div "arrow_left Day" at bounding box center [218, 25] width 45 height 19
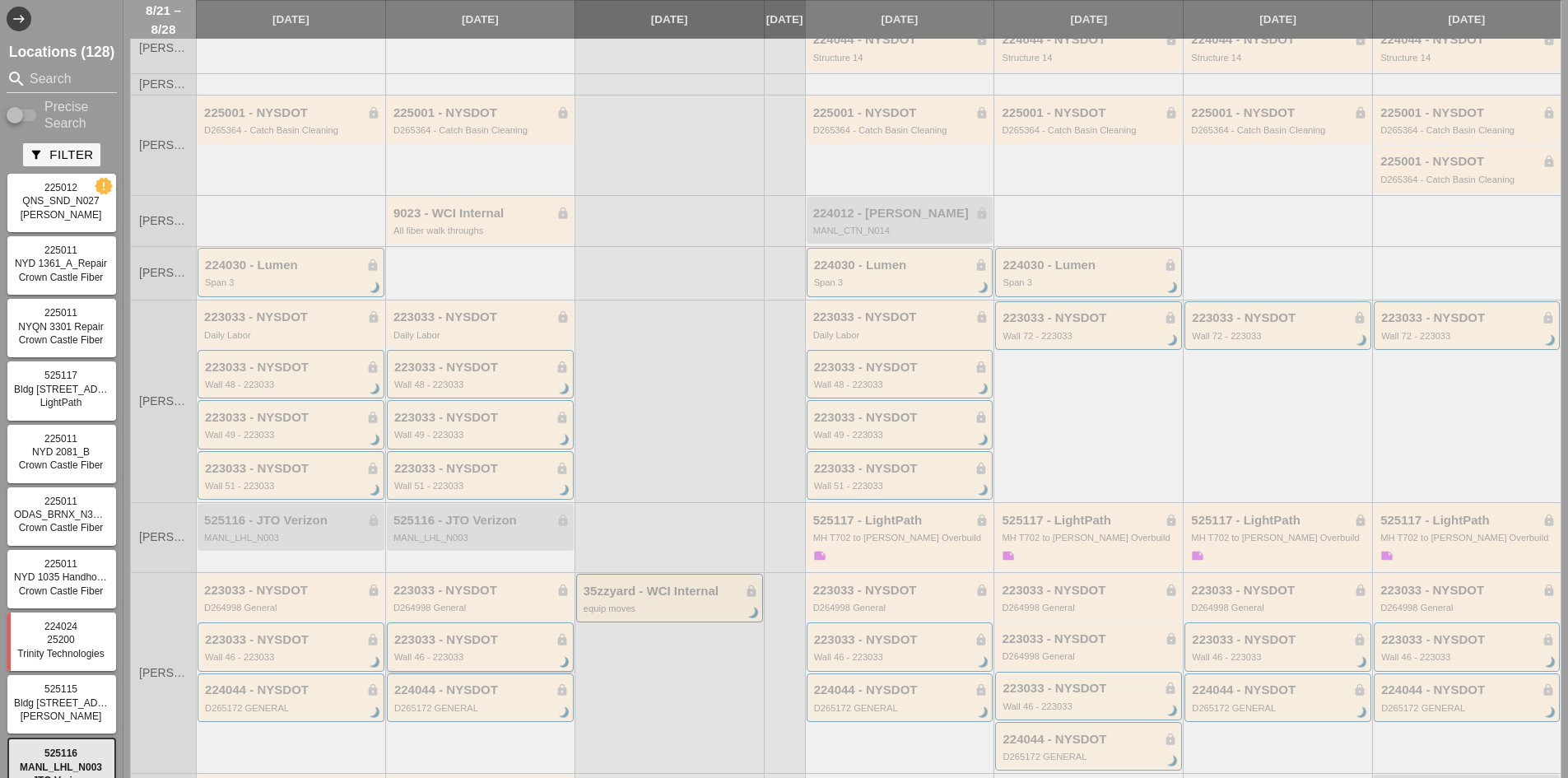
scroll to position [82, 0]
click at [456, 442] on div "223033 - NYSDOT lock Wall 49 - 223033 brightness_3" at bounding box center [482, 432] width 175 height 30
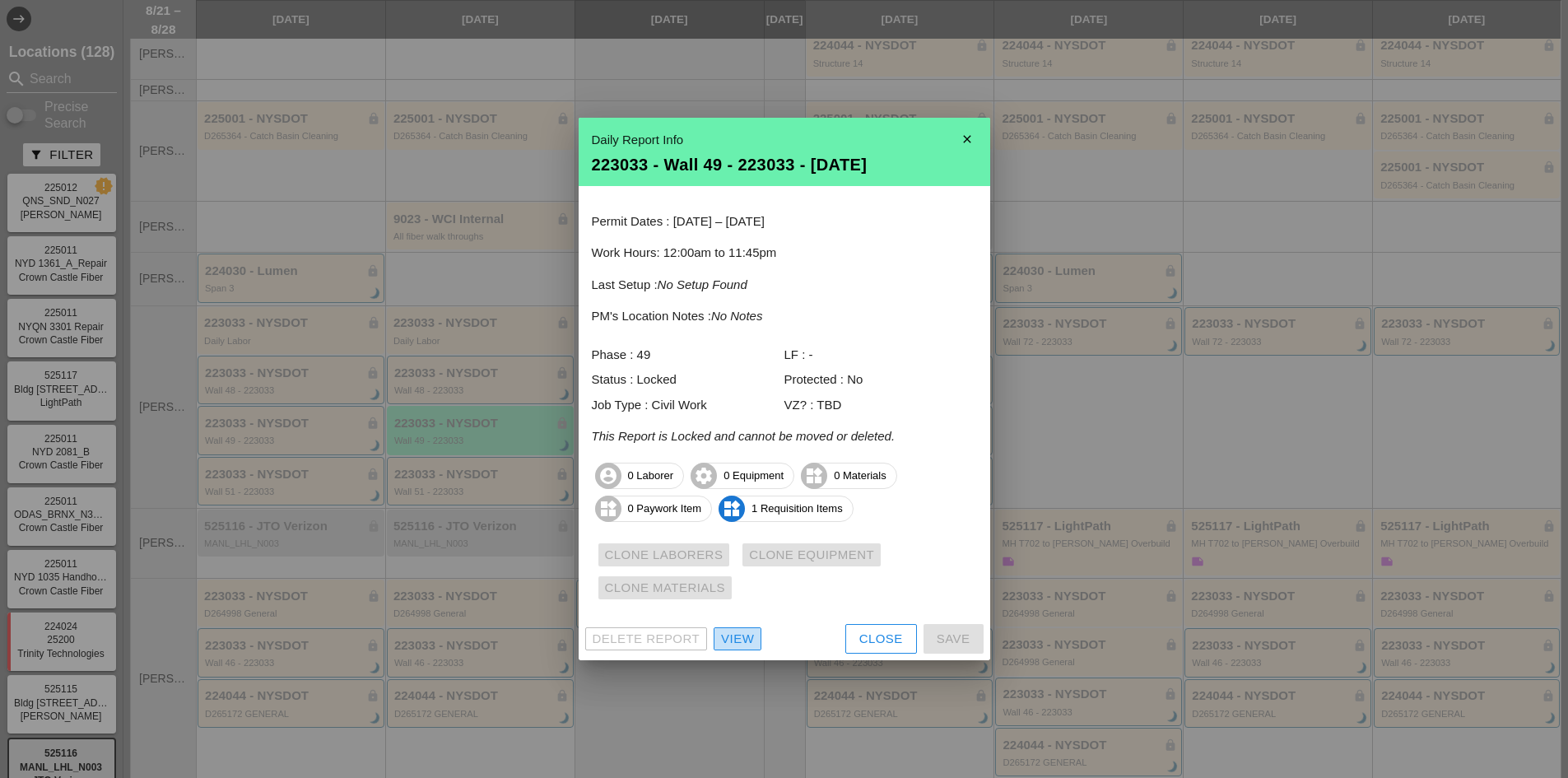
click at [749, 642] on div "View" at bounding box center [738, 639] width 33 height 19
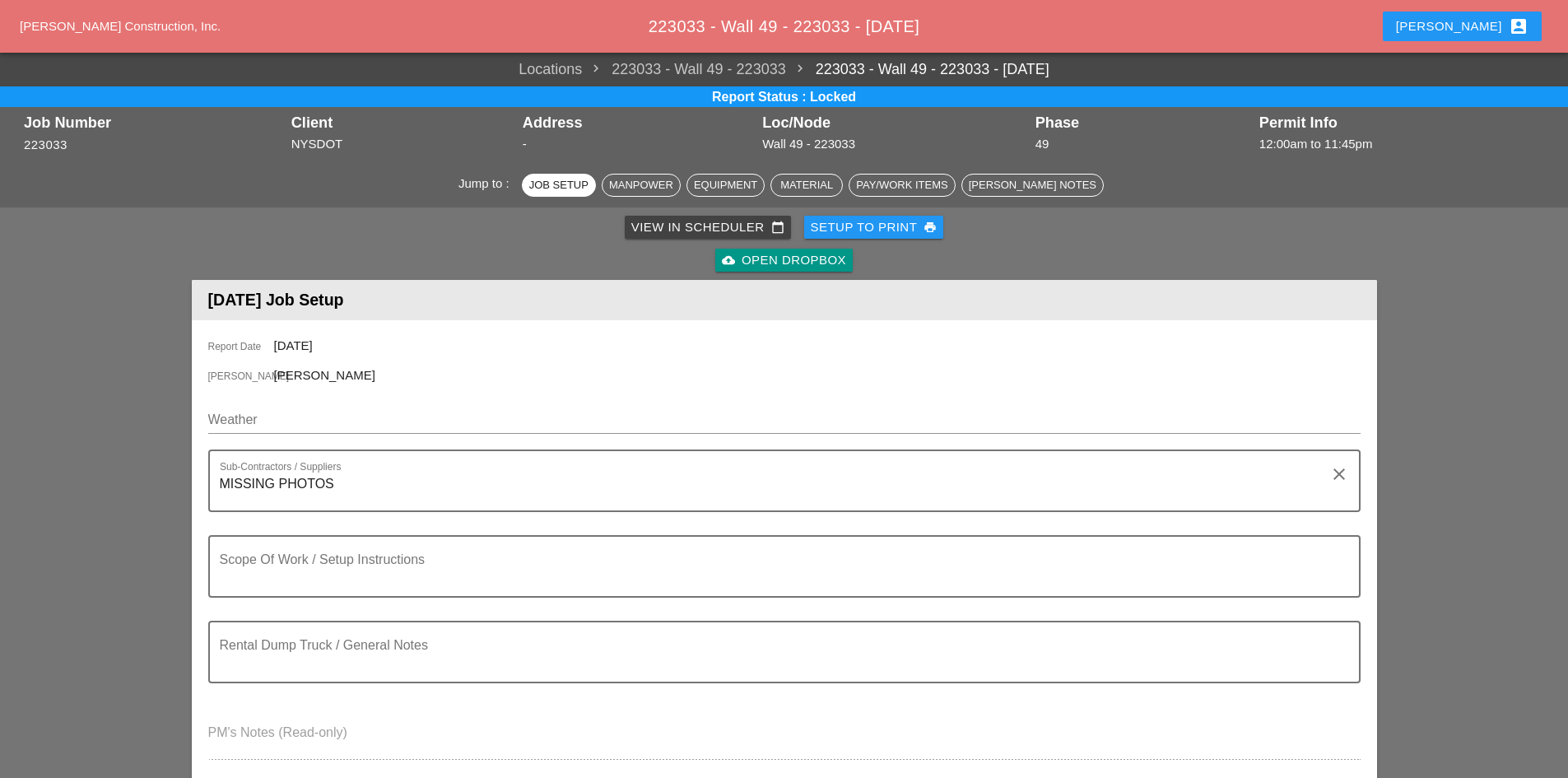
click at [746, 260] on div "cloud_upload Open Dropbox" at bounding box center [784, 260] width 124 height 19
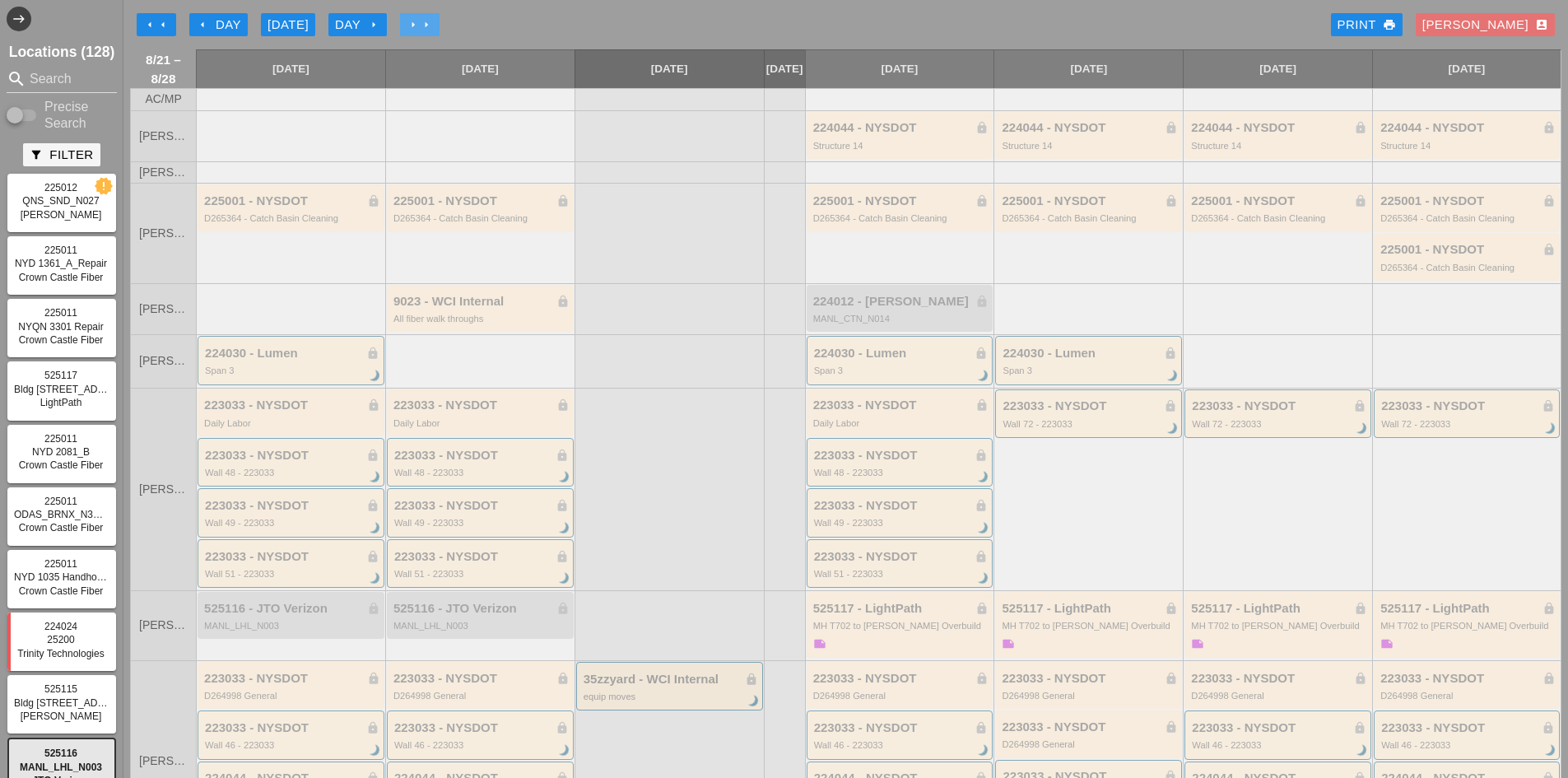
click at [415, 19] on icon "arrow_right" at bounding box center [413, 25] width 13 height 13
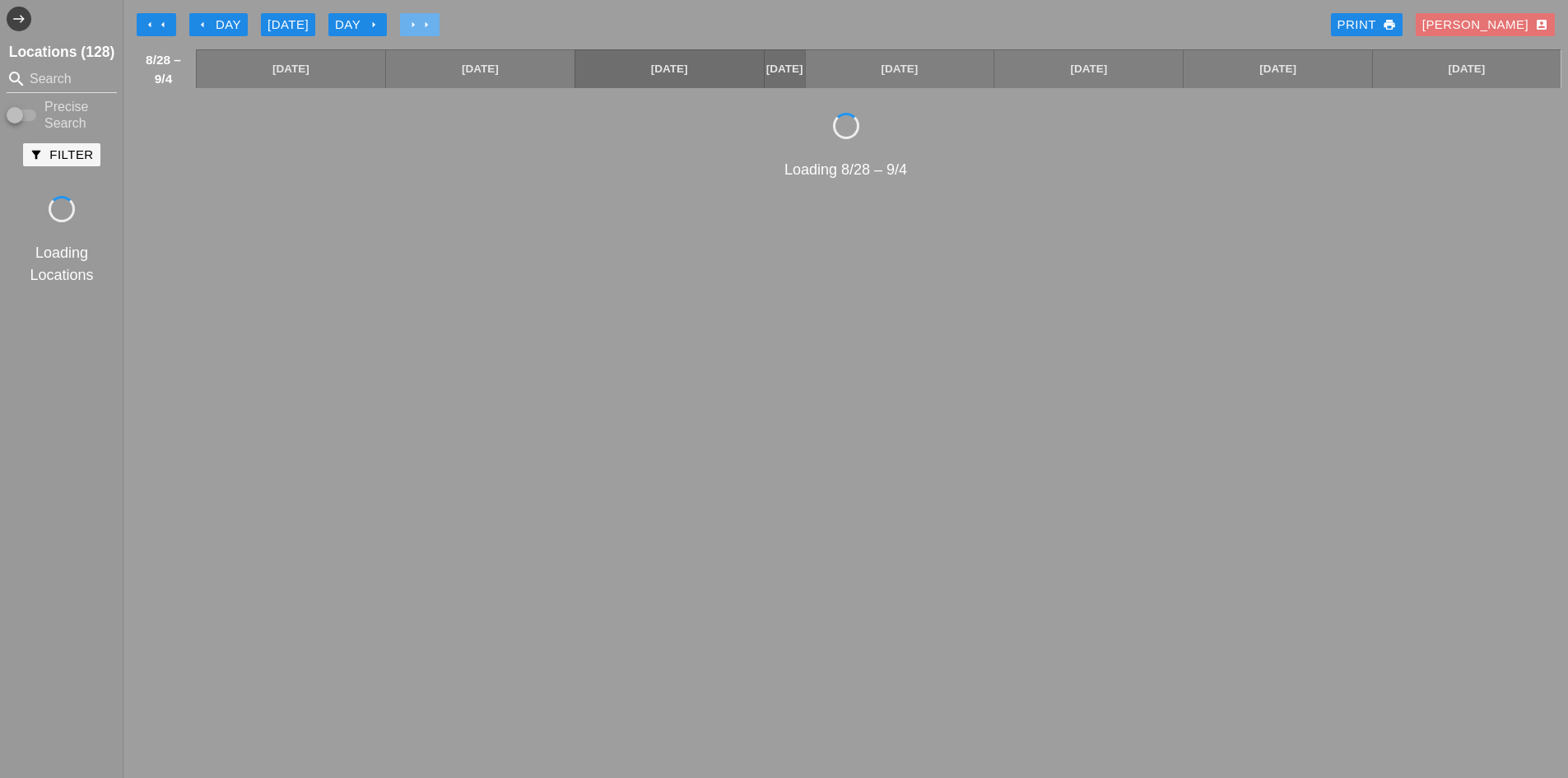
click at [415, 19] on icon "arrow_right" at bounding box center [413, 25] width 13 height 13
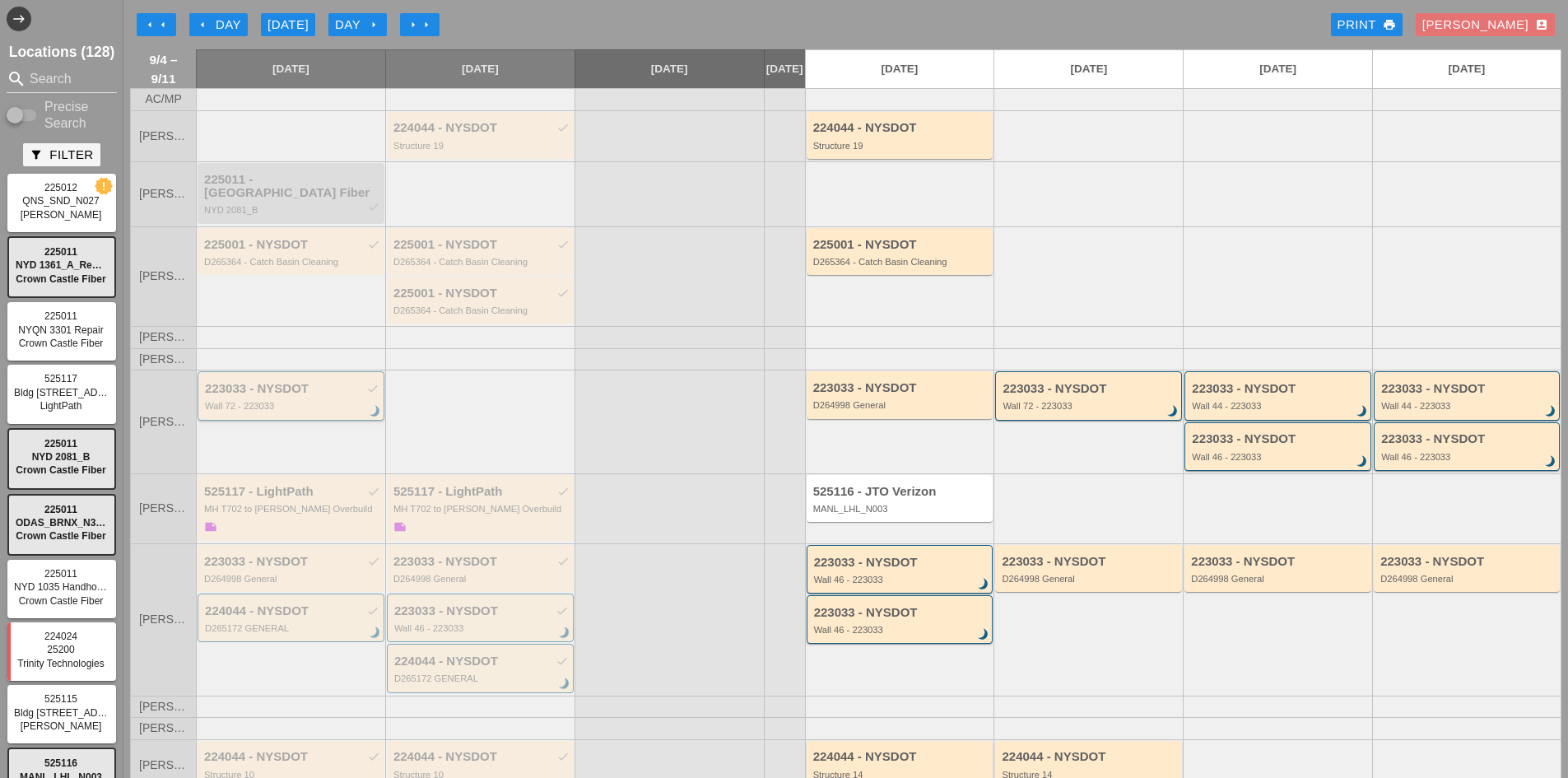
click at [251, 417] on div "223033 - NYSDOT check Wall 72 - 223033 brightness_3" at bounding box center [290, 395] width 187 height 48
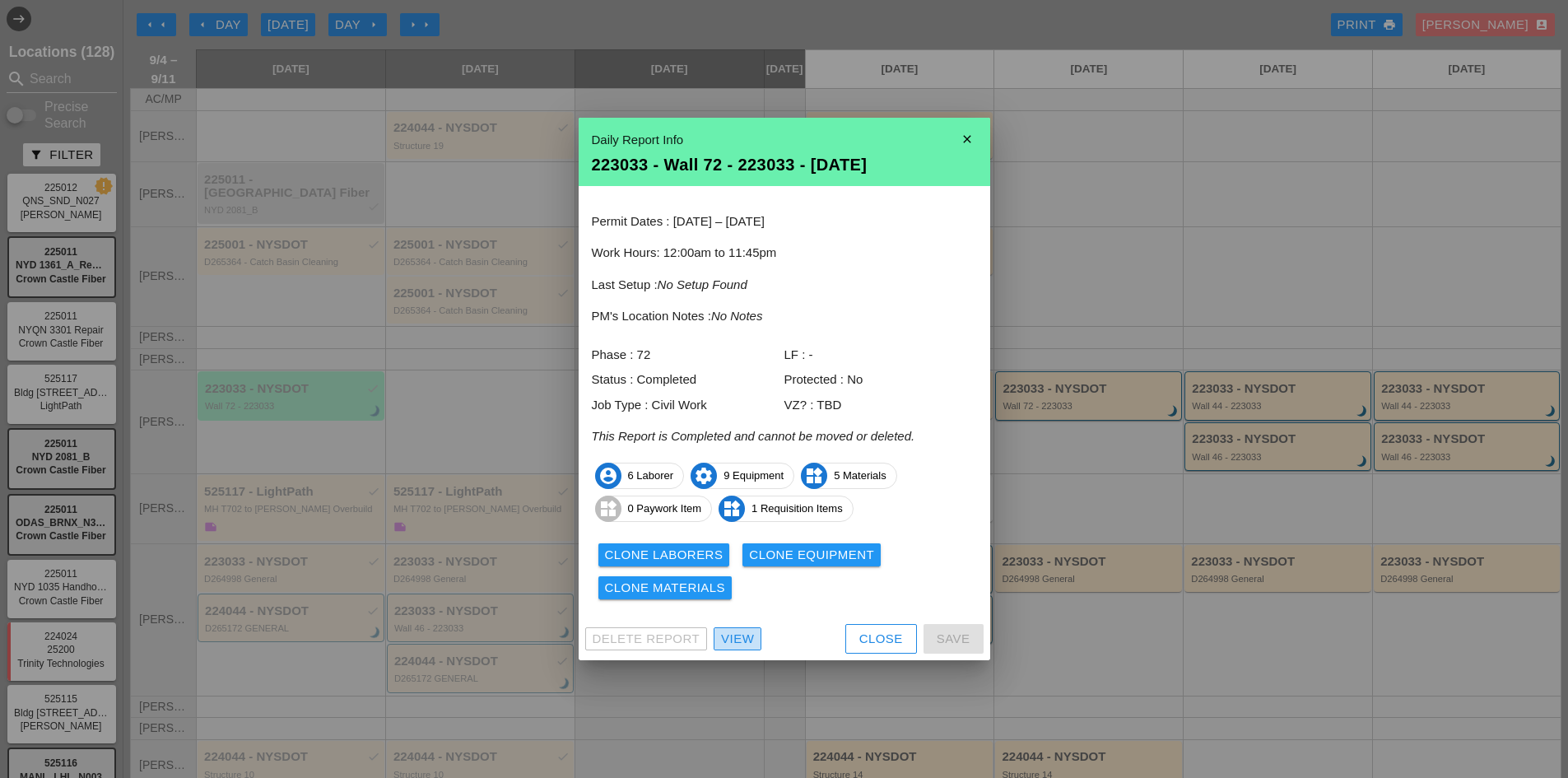
click at [748, 644] on div "View" at bounding box center [738, 639] width 33 height 19
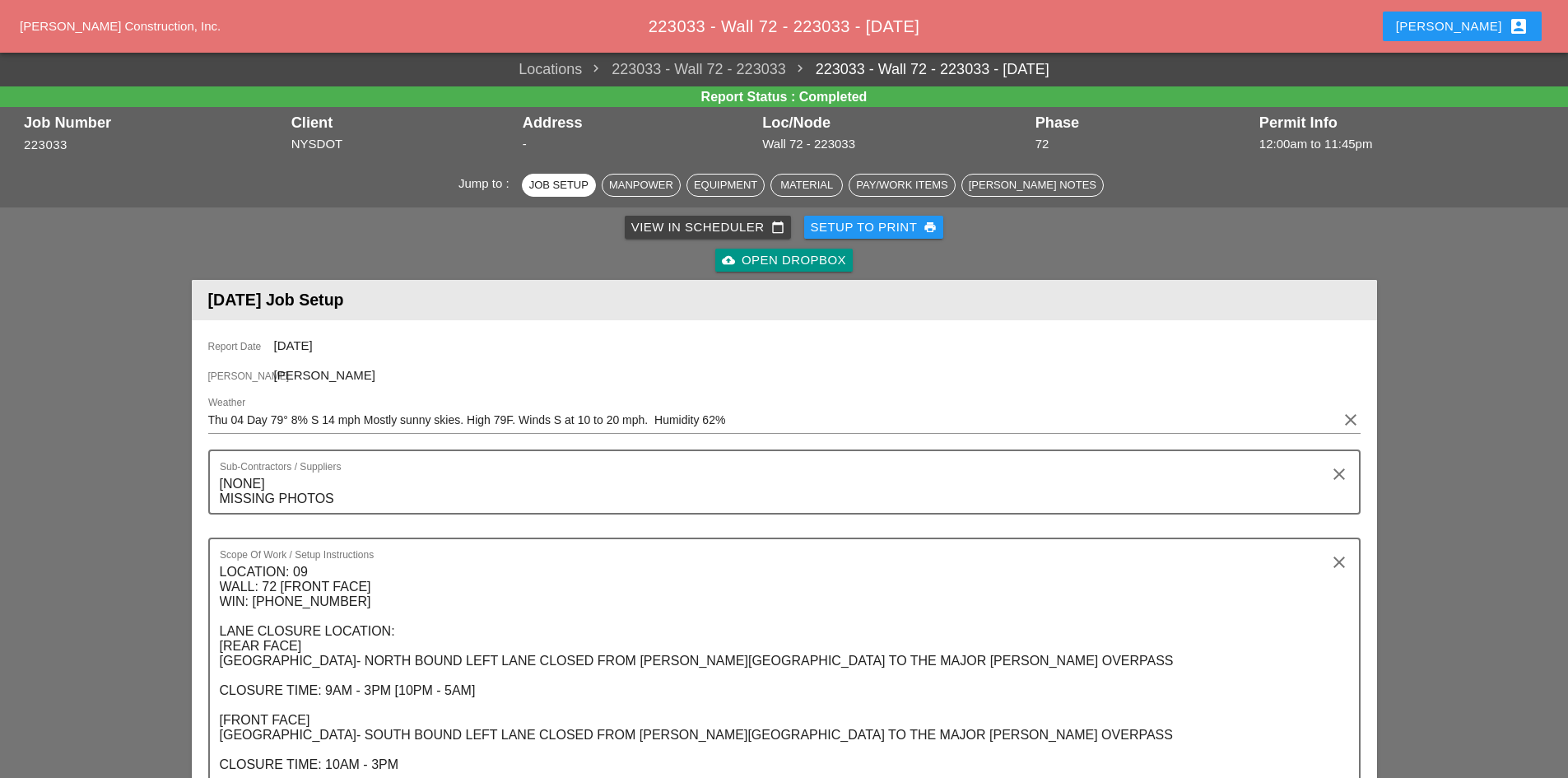
click at [827, 265] on div "cloud_upload Open Dropbox" at bounding box center [784, 260] width 124 height 19
